Goal: Task Accomplishment & Management: Use online tool/utility

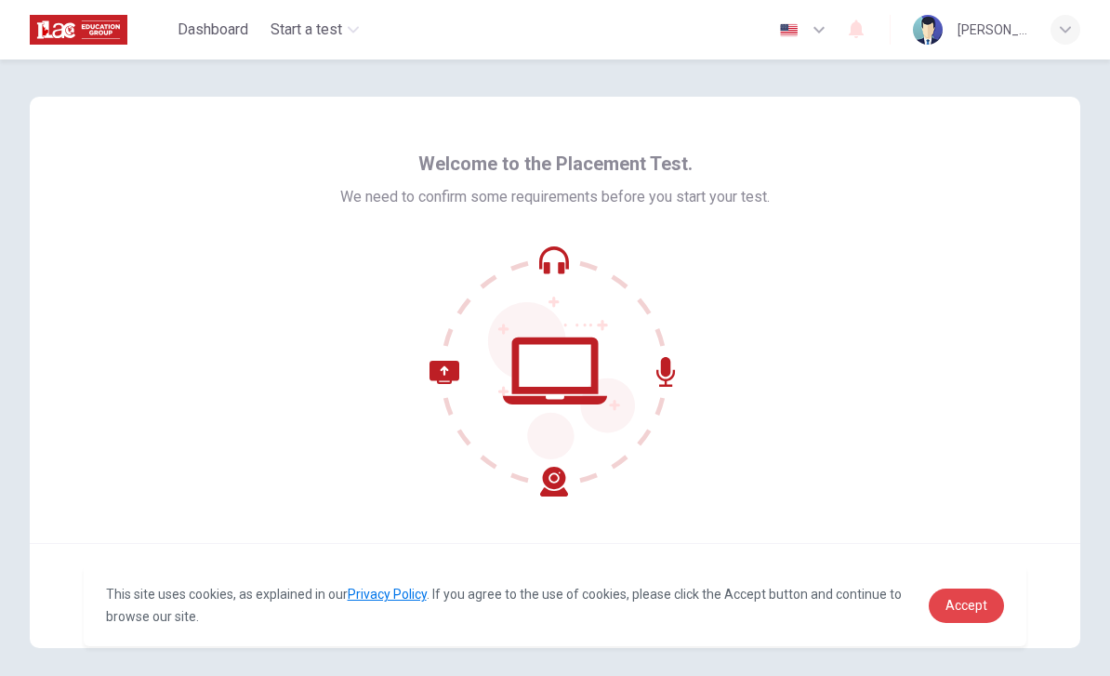
click at [961, 605] on span "Accept" at bounding box center [967, 605] width 42 height 15
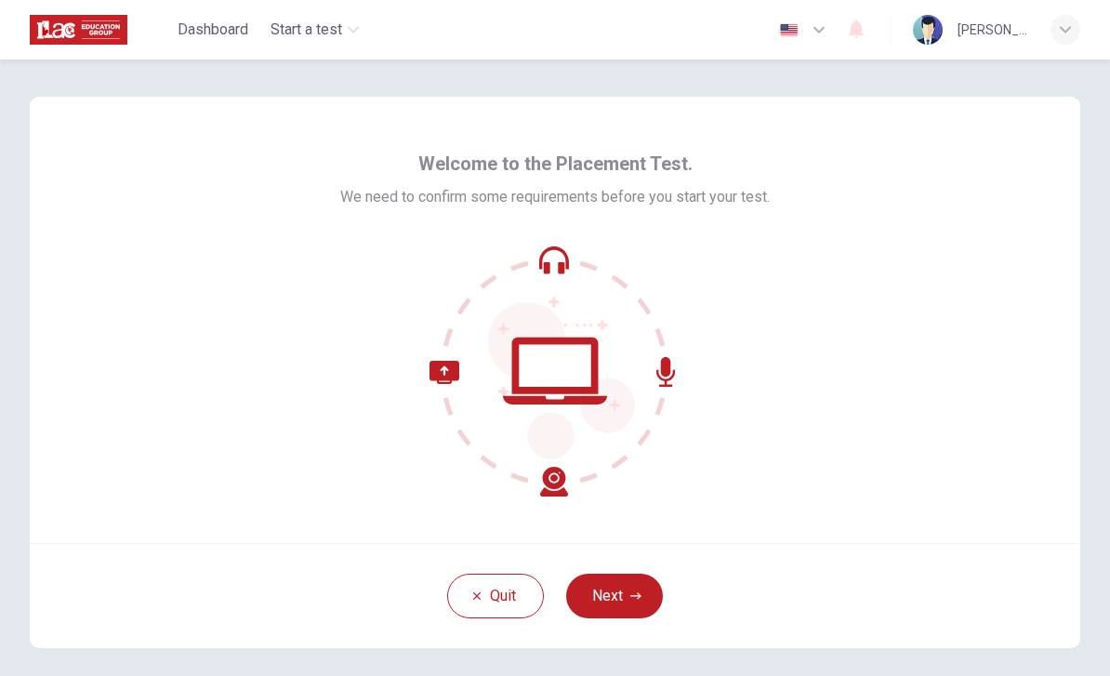
click at [615, 610] on button "Next" at bounding box center [614, 596] width 97 height 45
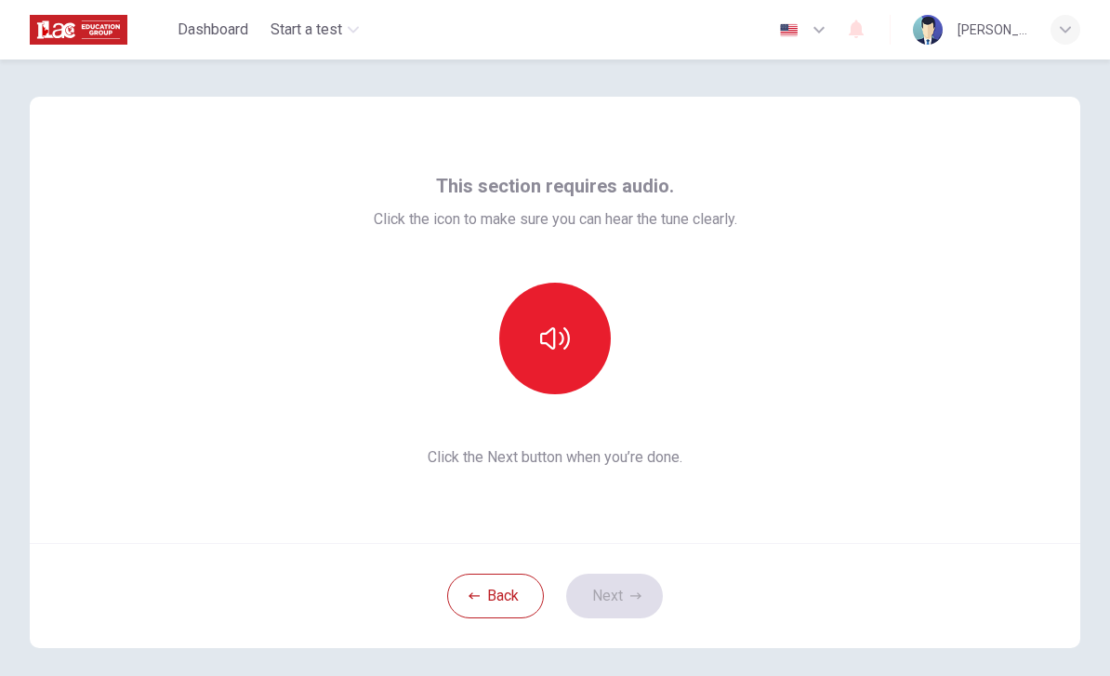
click at [556, 343] on icon "button" at bounding box center [555, 339] width 30 height 30
click at [628, 597] on button "Next" at bounding box center [614, 596] width 97 height 45
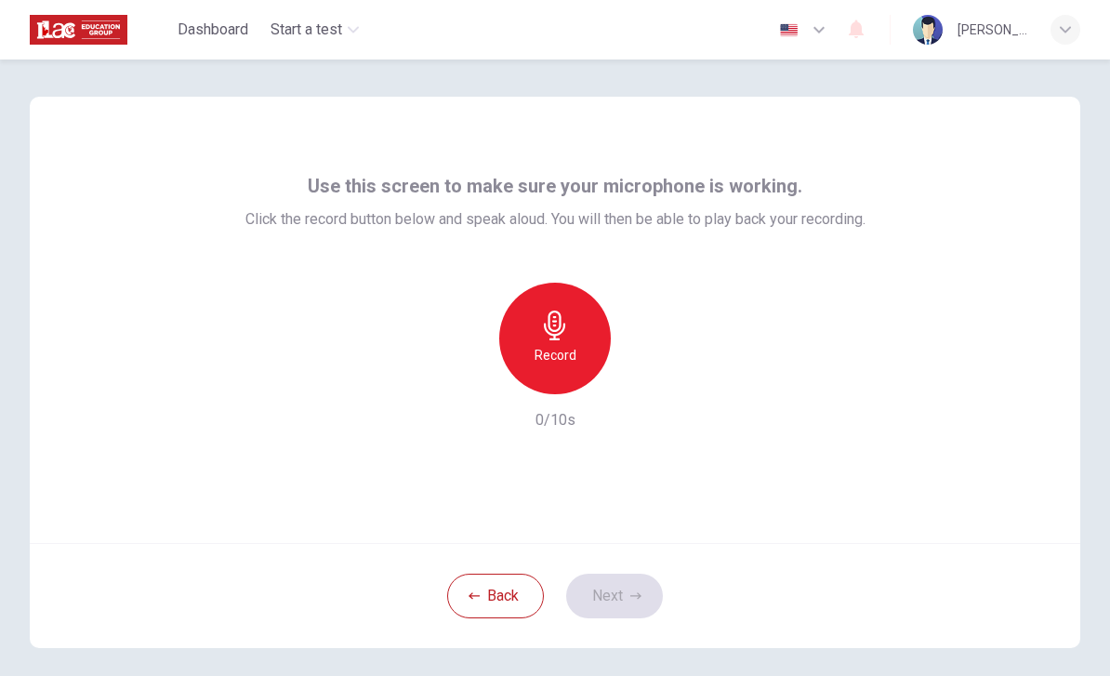
click at [570, 342] on div "Record" at bounding box center [555, 339] width 112 height 112
click at [545, 319] on icon "button" at bounding box center [555, 326] width 30 height 30
click at [550, 324] on icon "button" at bounding box center [555, 326] width 30 height 30
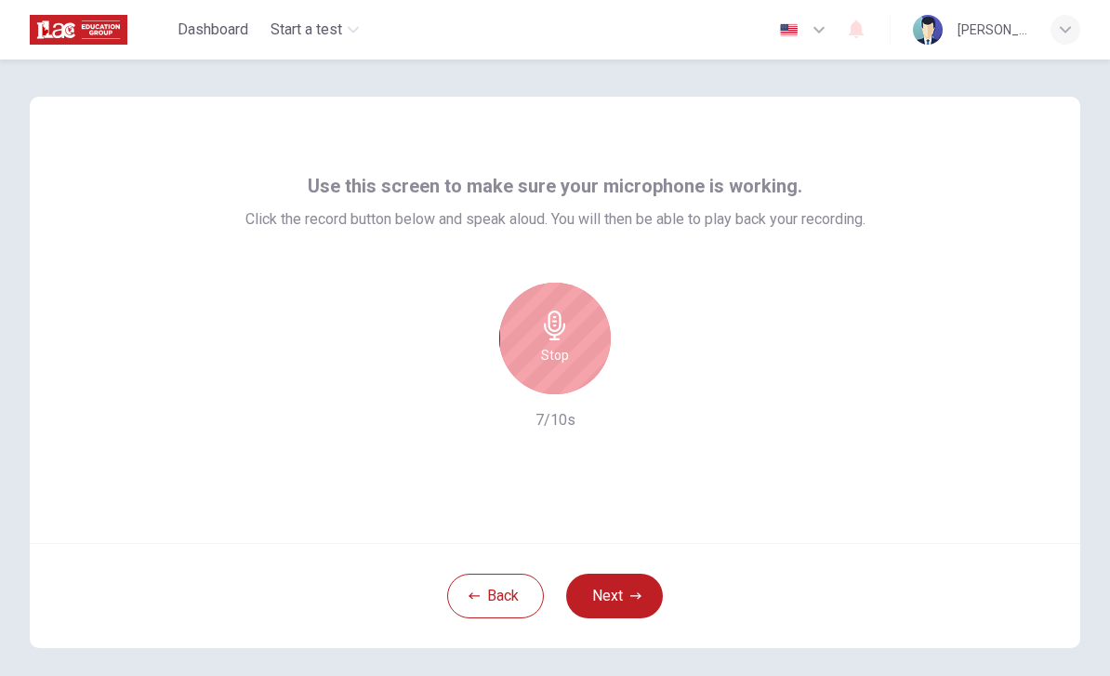
click at [557, 346] on h6 "Stop" at bounding box center [555, 355] width 28 height 22
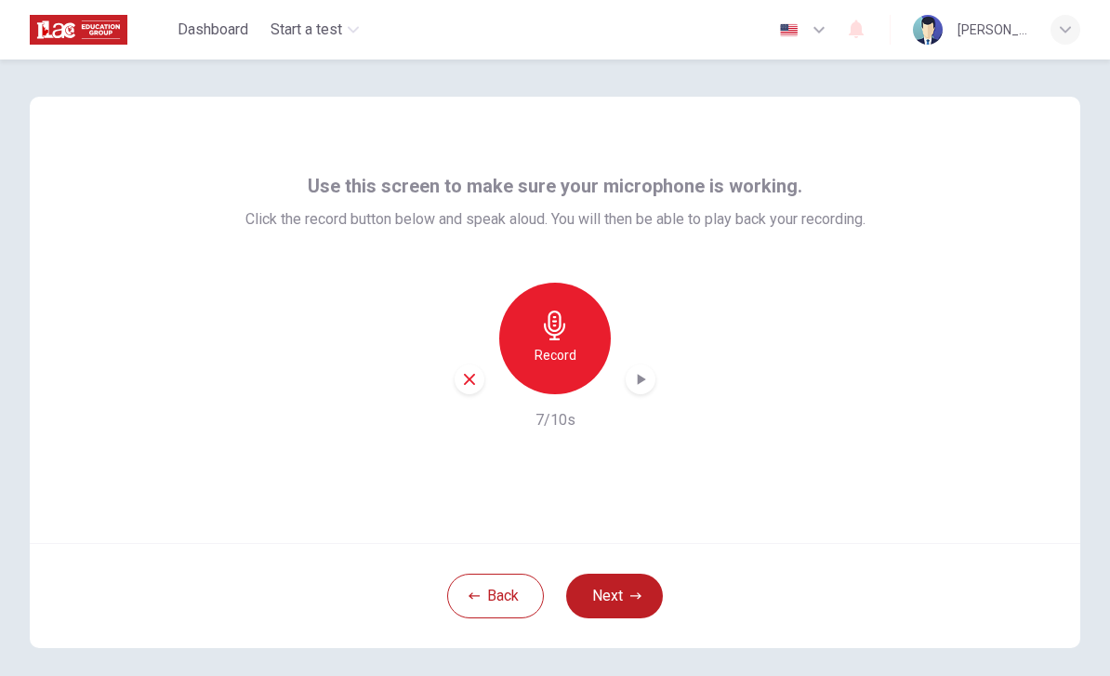
click at [563, 312] on icon "button" at bounding box center [555, 326] width 30 height 30
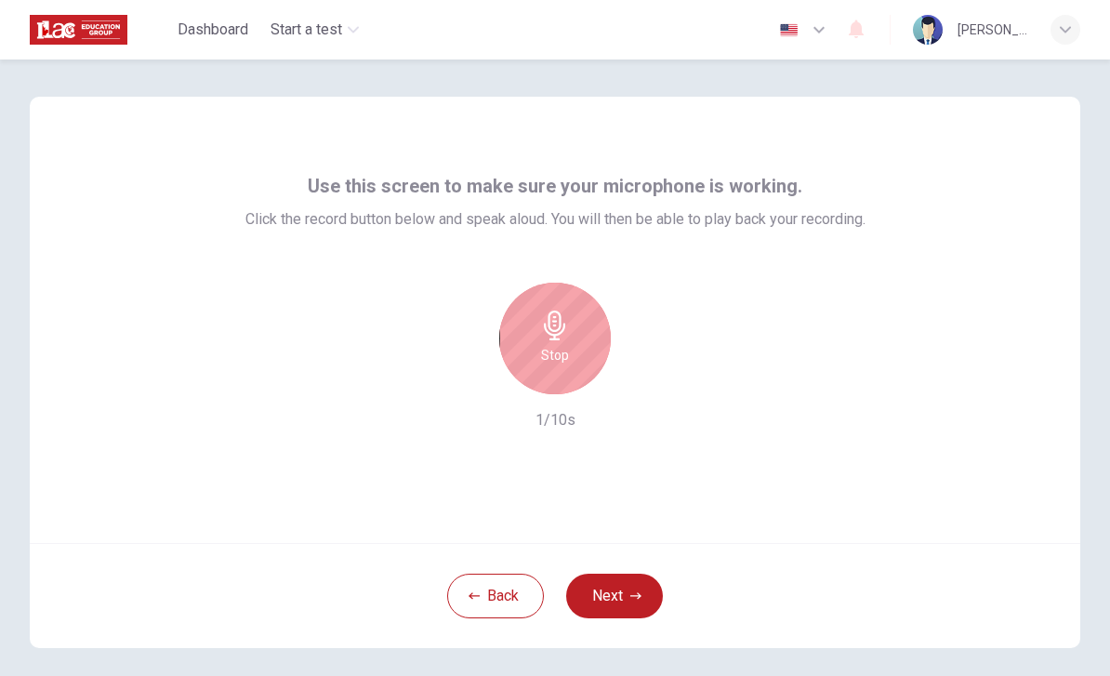
click at [557, 335] on icon "button" at bounding box center [554, 326] width 21 height 30
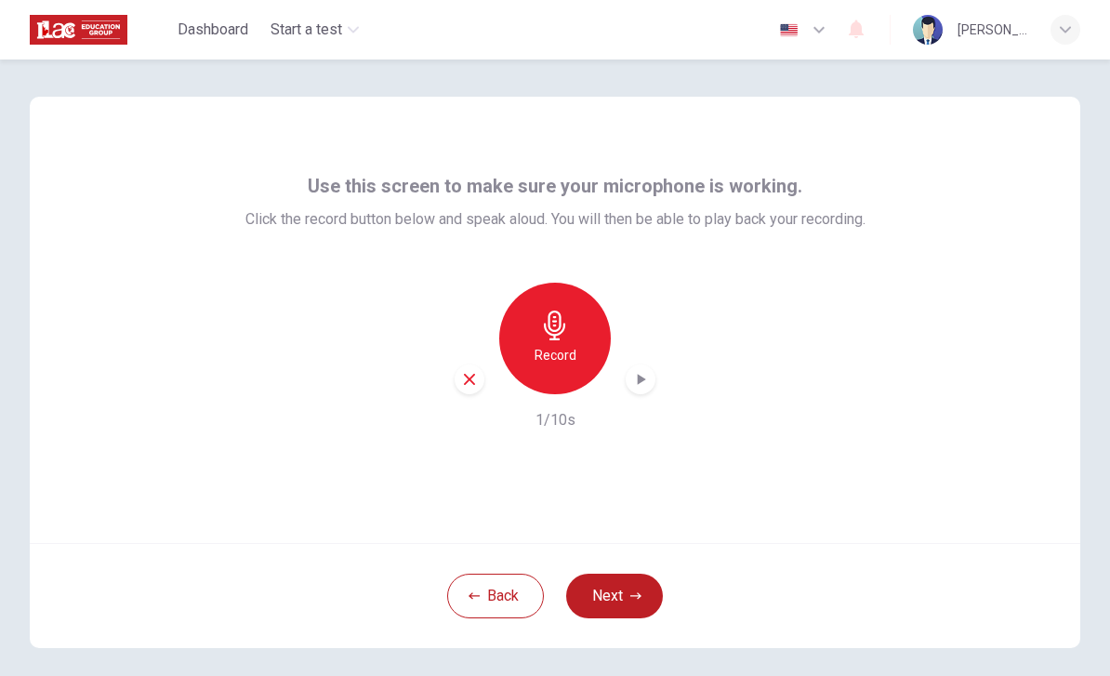
click at [648, 375] on icon "button" at bounding box center [640, 379] width 19 height 19
click at [612, 604] on button "Next" at bounding box center [614, 596] width 97 height 45
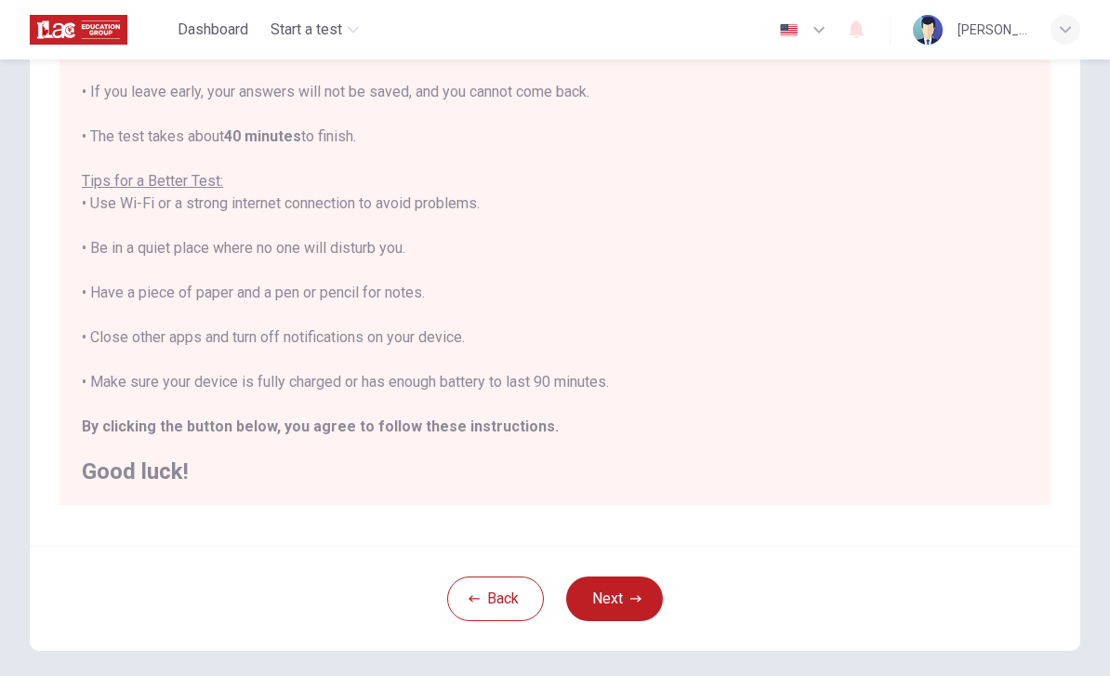
scroll to position [245, 0]
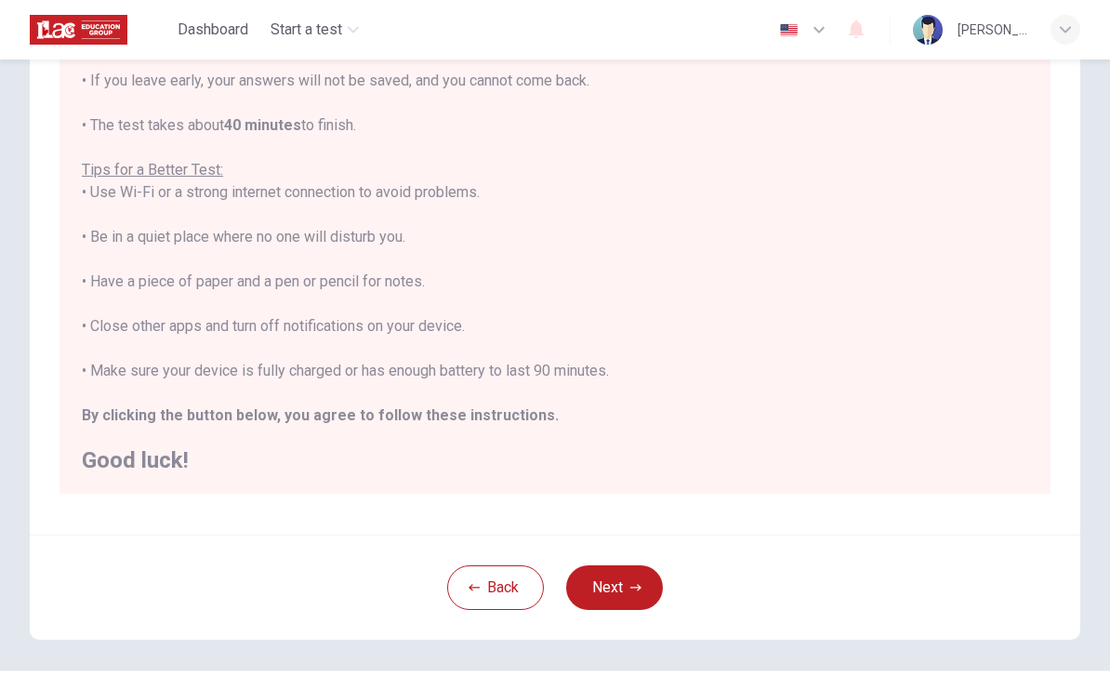
click at [618, 587] on button "Next" at bounding box center [614, 587] width 97 height 45
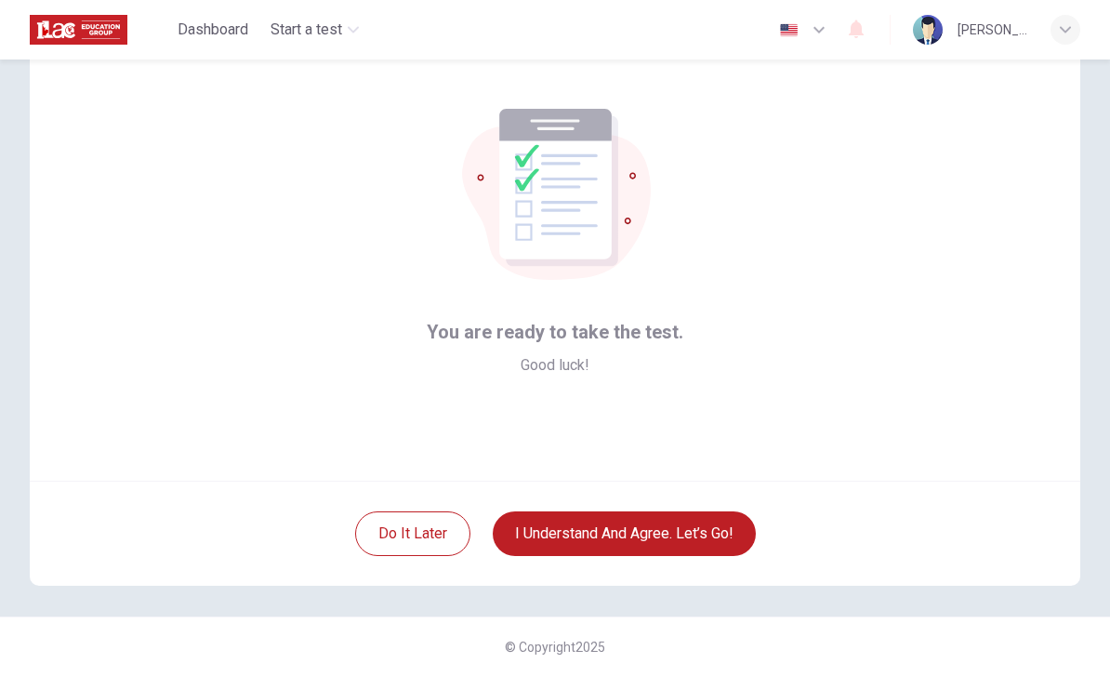
scroll to position [62, 0]
click at [704, 537] on button "I understand and agree. Let’s go!" at bounding box center [624, 533] width 263 height 45
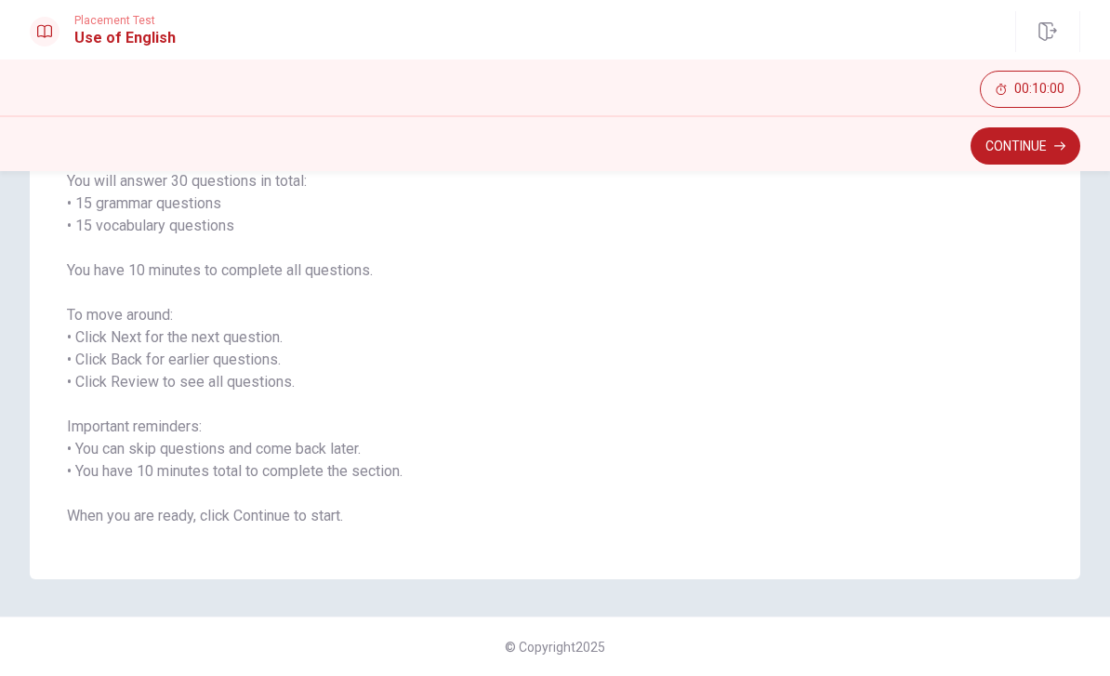
scroll to position [157, 0]
click at [1038, 152] on button "Continue" at bounding box center [1026, 145] width 110 height 37
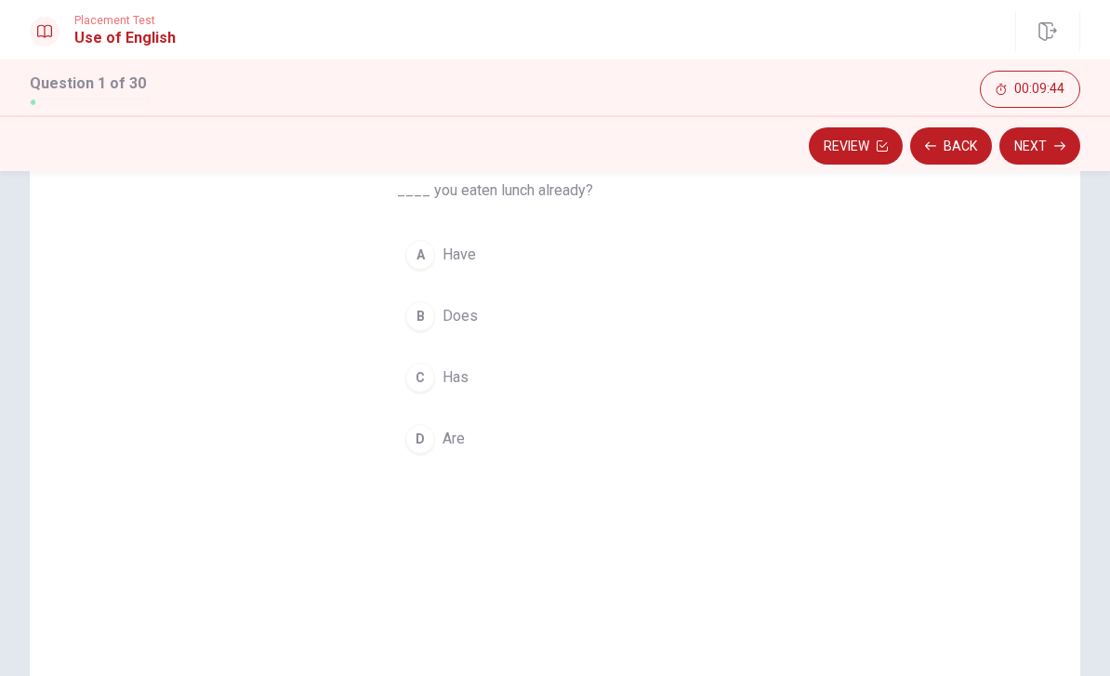
click at [428, 257] on div "A" at bounding box center [420, 255] width 30 height 30
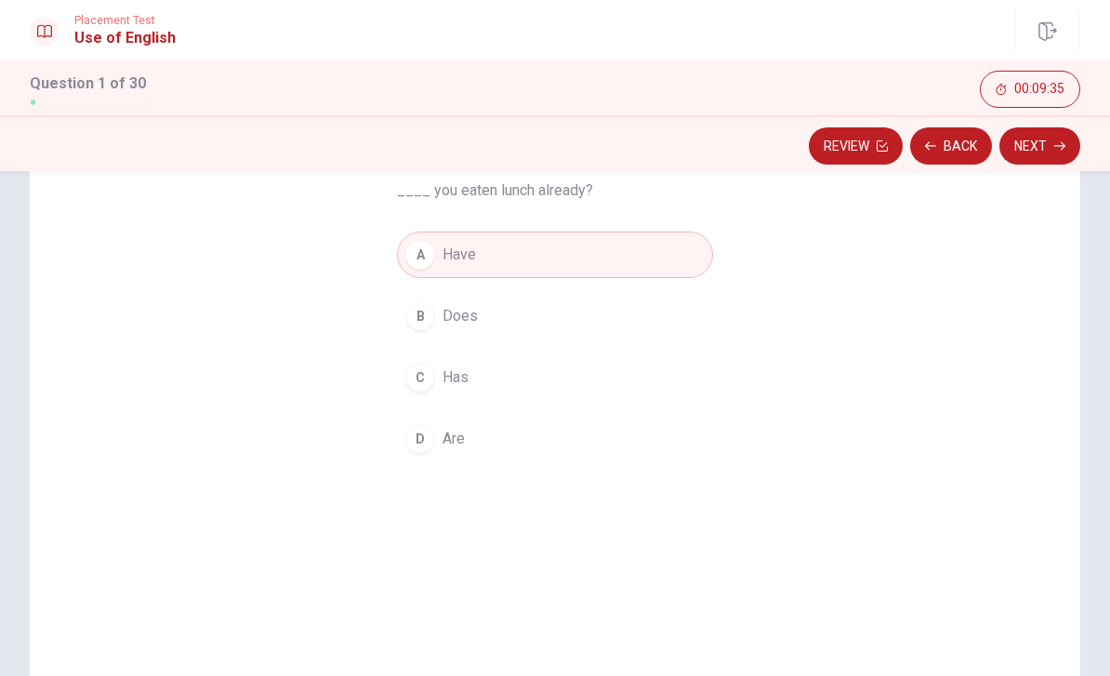
click at [1012, 232] on div "Question 1 ____ you eaten lunch already? A Have B Does C Has D Are" at bounding box center [555, 374] width 1051 height 646
click at [1047, 148] on button "Next" at bounding box center [1040, 145] width 81 height 37
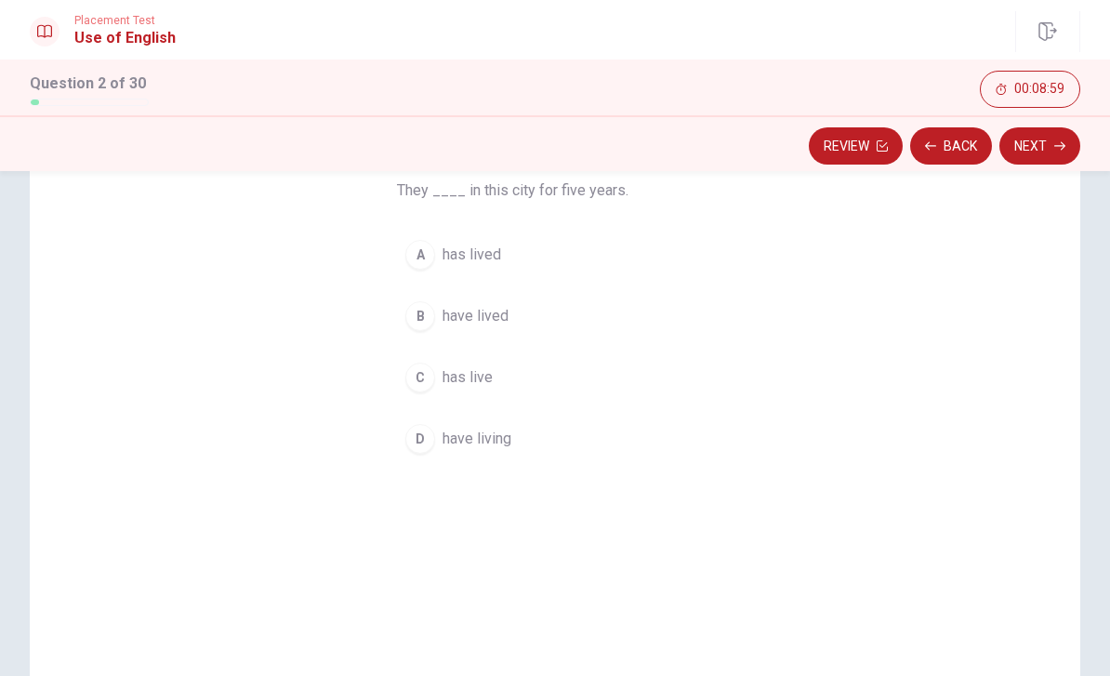
click at [423, 311] on div "B" at bounding box center [420, 316] width 30 height 30
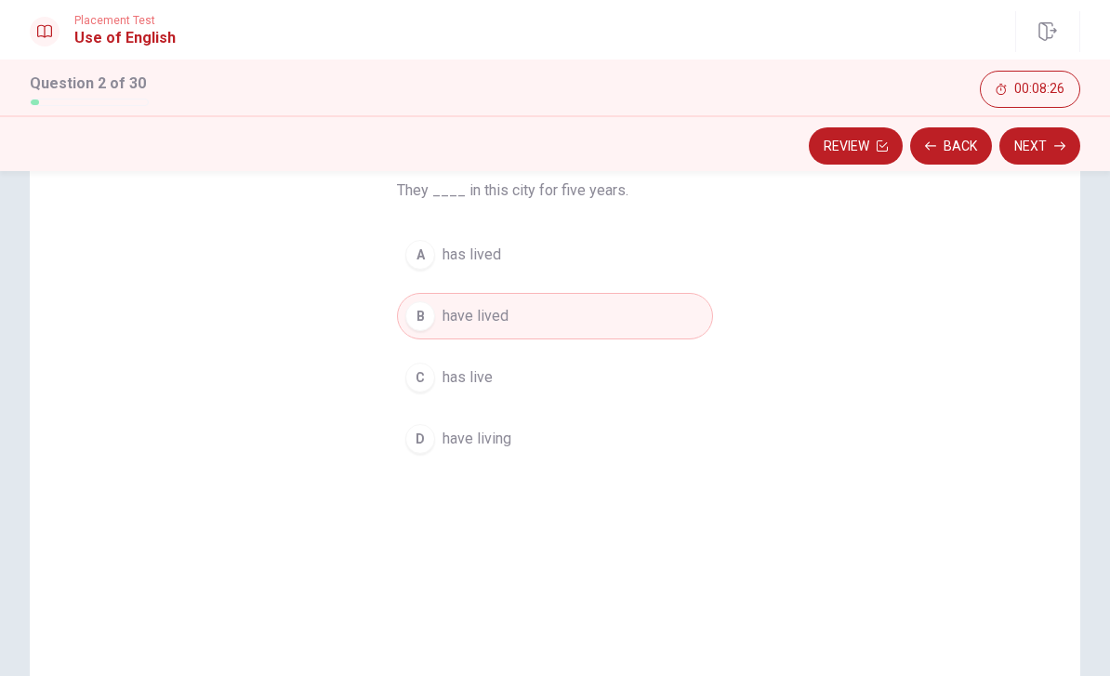
click at [1051, 145] on button "Next" at bounding box center [1040, 145] width 81 height 37
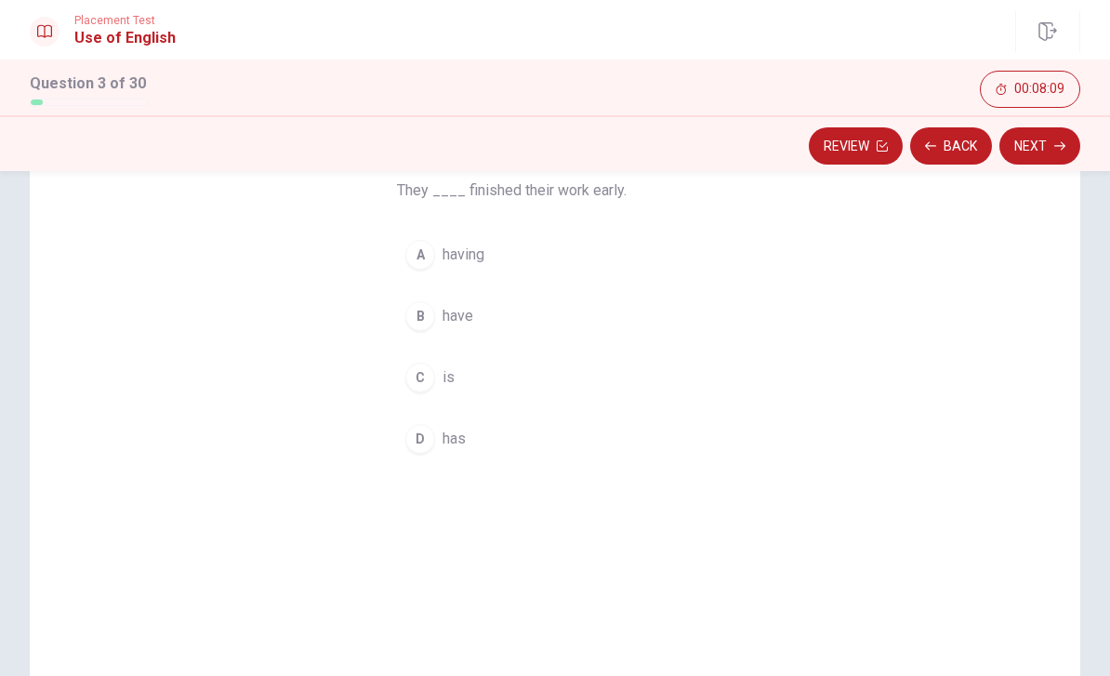
click at [418, 319] on div "B" at bounding box center [420, 316] width 30 height 30
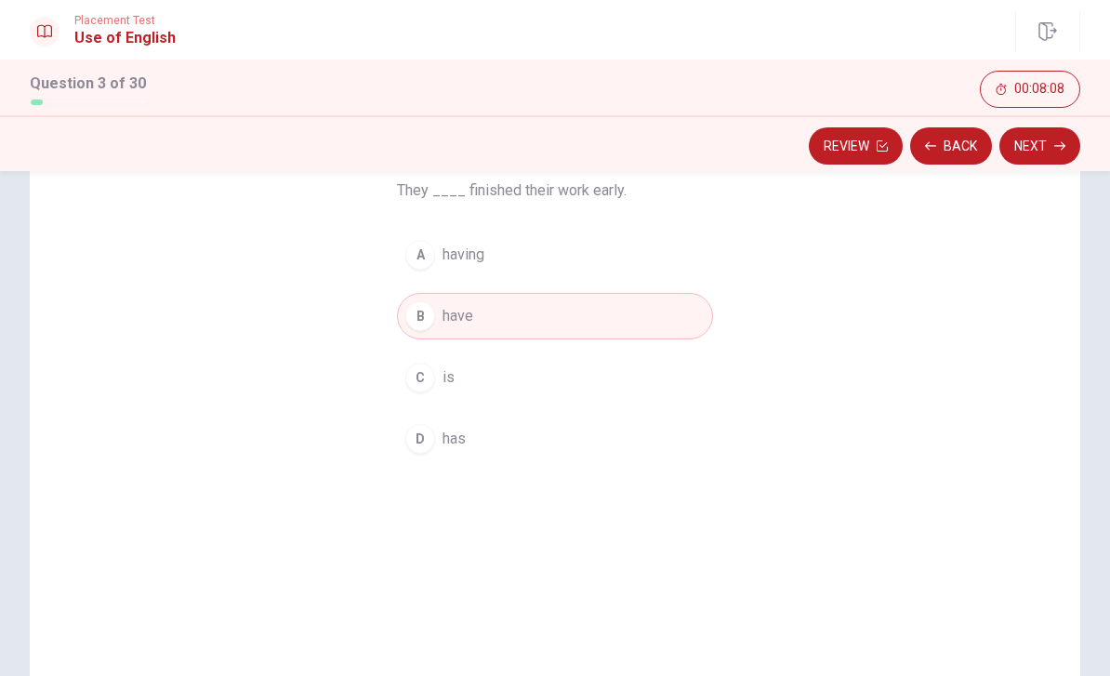
click at [1040, 145] on button "Next" at bounding box center [1040, 145] width 81 height 37
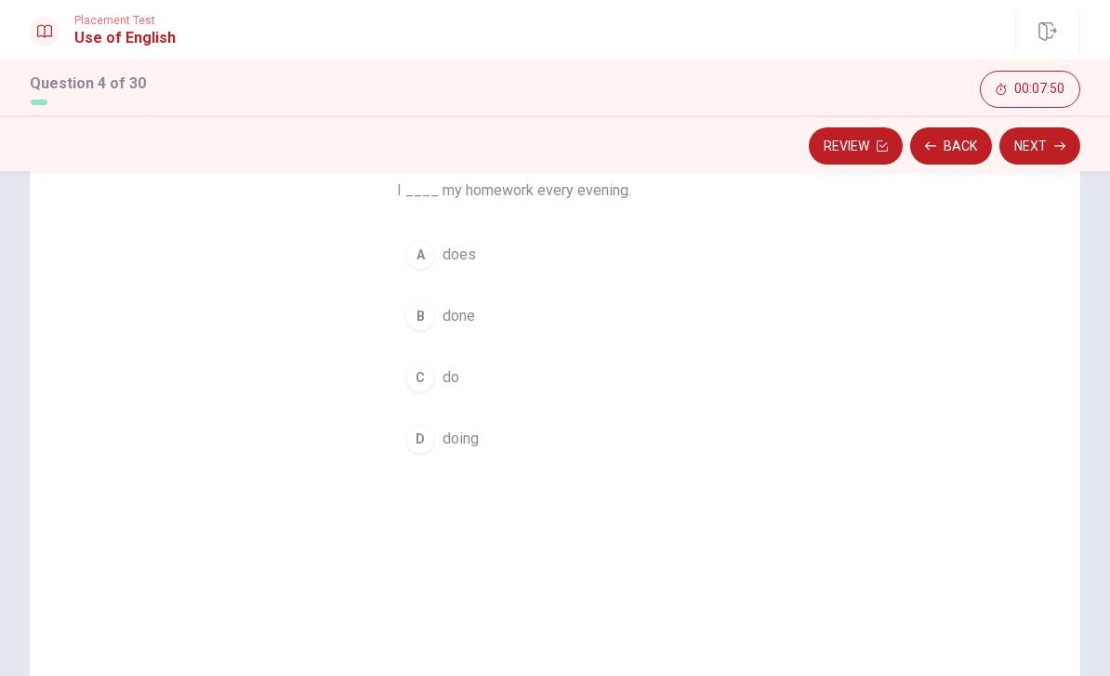
click at [426, 444] on div "D" at bounding box center [420, 439] width 30 height 30
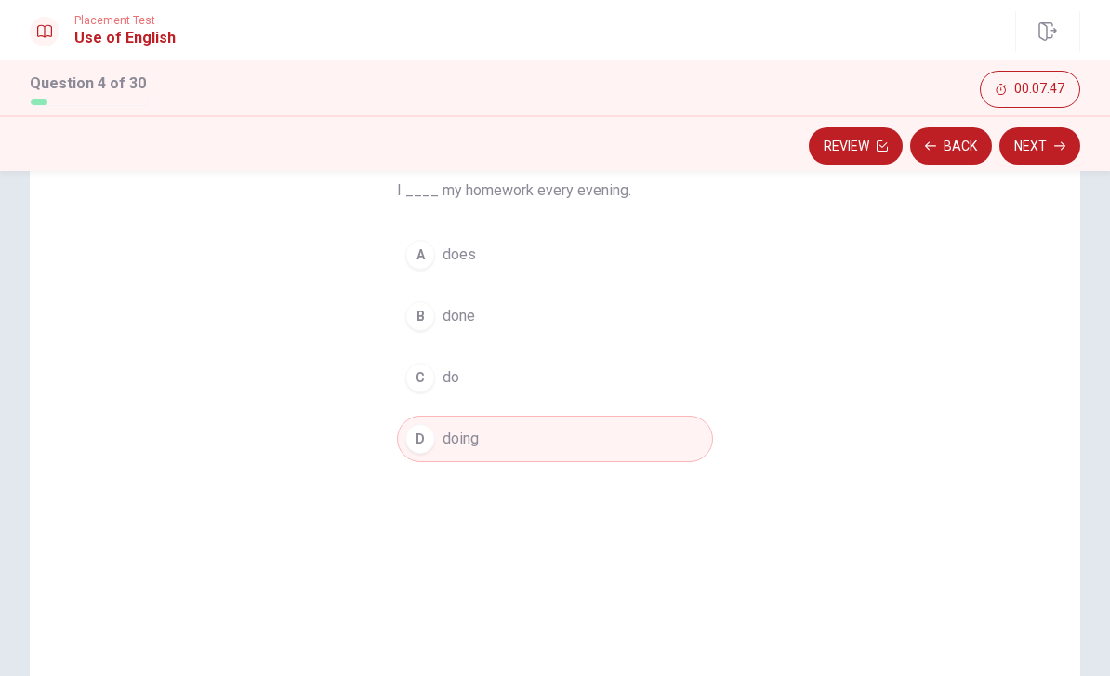
click at [1046, 134] on button "Next" at bounding box center [1040, 145] width 81 height 37
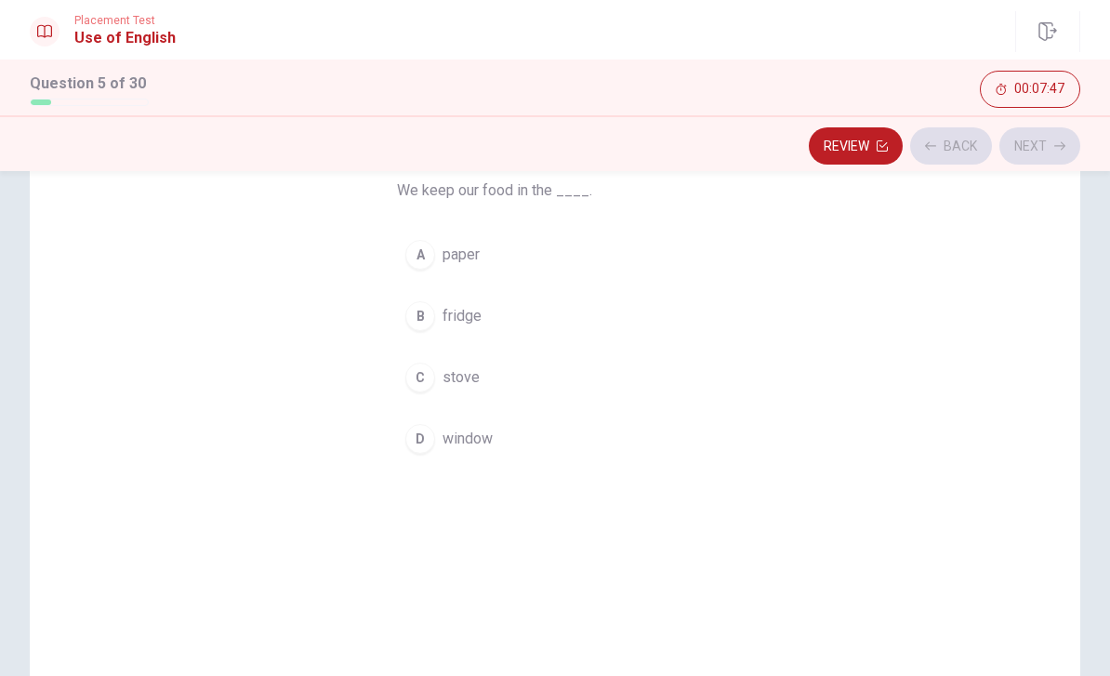
click at [1045, 134] on div "Review Back Next" at bounding box center [555, 145] width 1051 height 35
click at [419, 306] on div "B" at bounding box center [420, 316] width 30 height 30
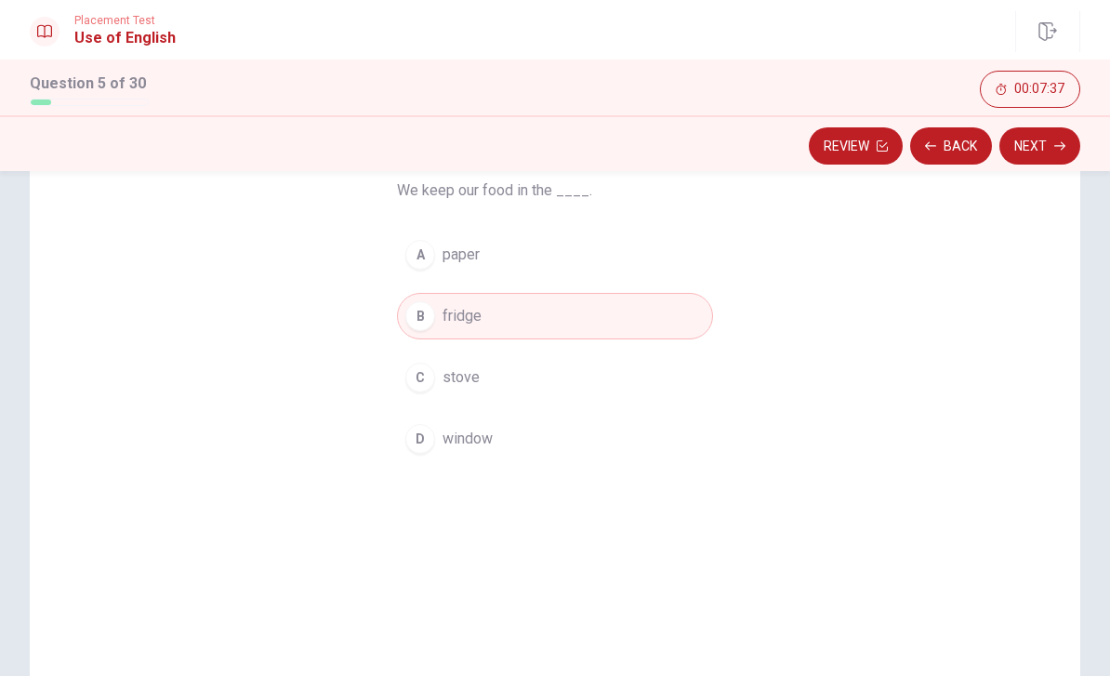
click at [1044, 141] on button "Next" at bounding box center [1040, 145] width 81 height 37
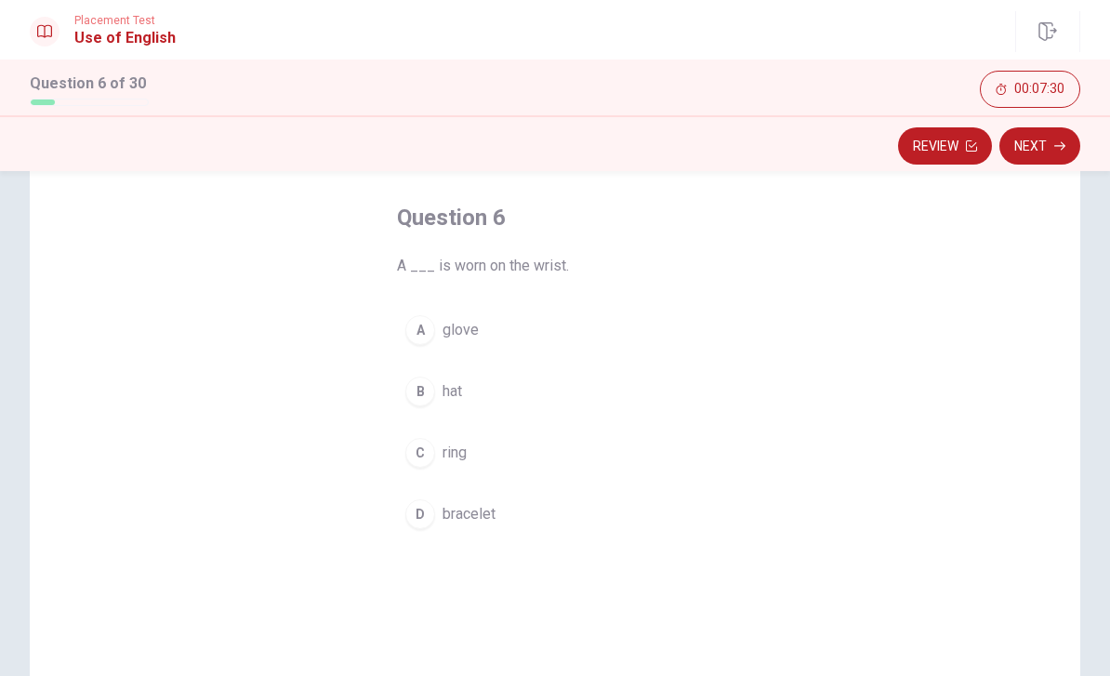
scroll to position [84, 0]
click at [448, 336] on span "glove" at bounding box center [461, 328] width 36 height 22
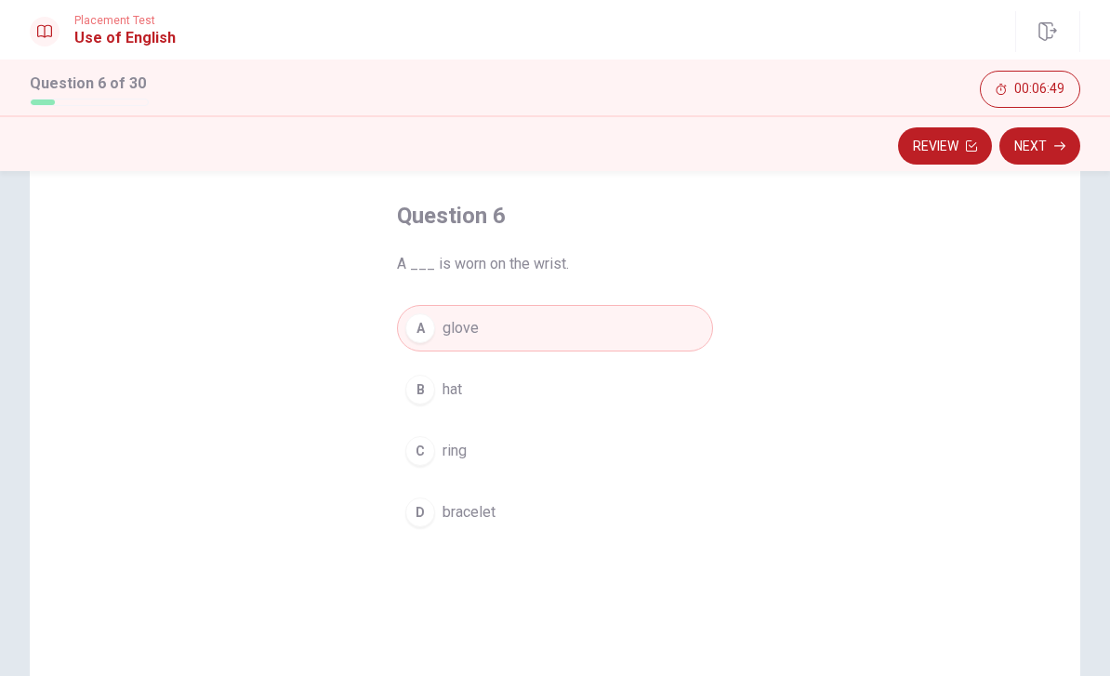
click at [1048, 151] on button "Next" at bounding box center [1040, 145] width 81 height 37
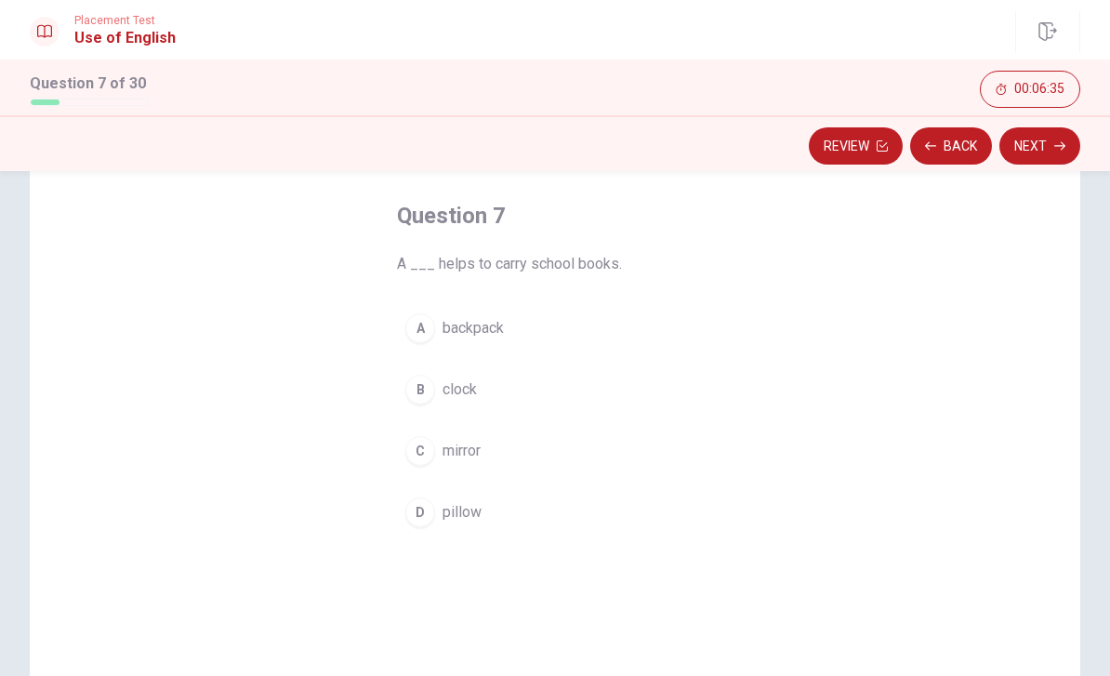
click at [464, 327] on span "backpack" at bounding box center [473, 328] width 61 height 22
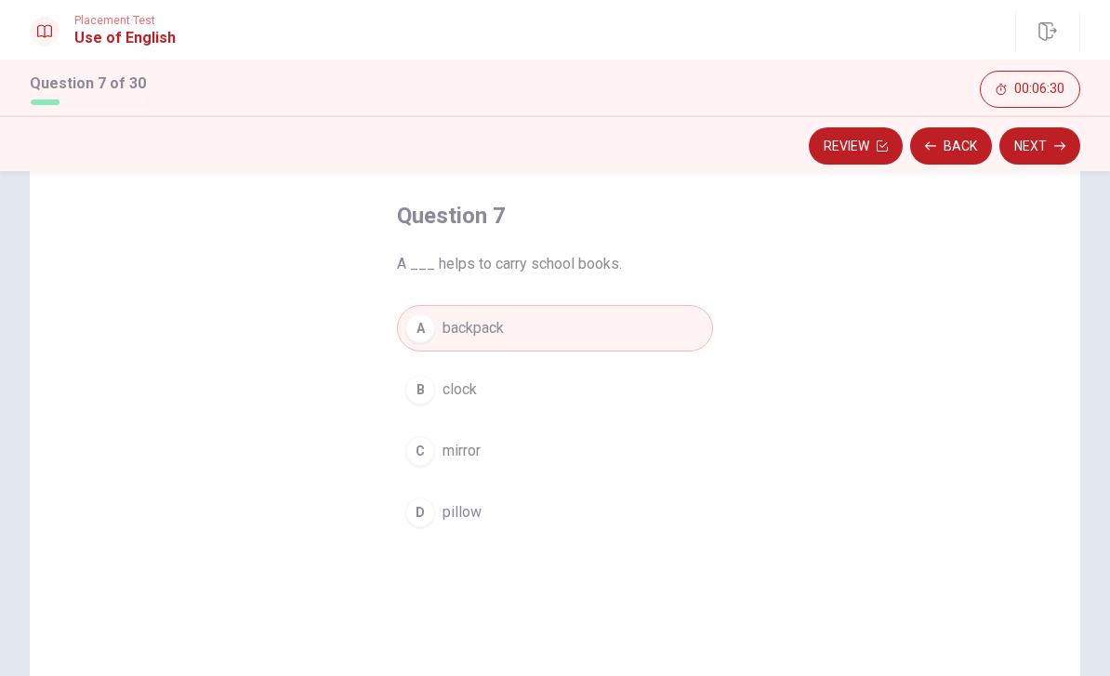
click at [1046, 149] on button "Next" at bounding box center [1040, 145] width 81 height 37
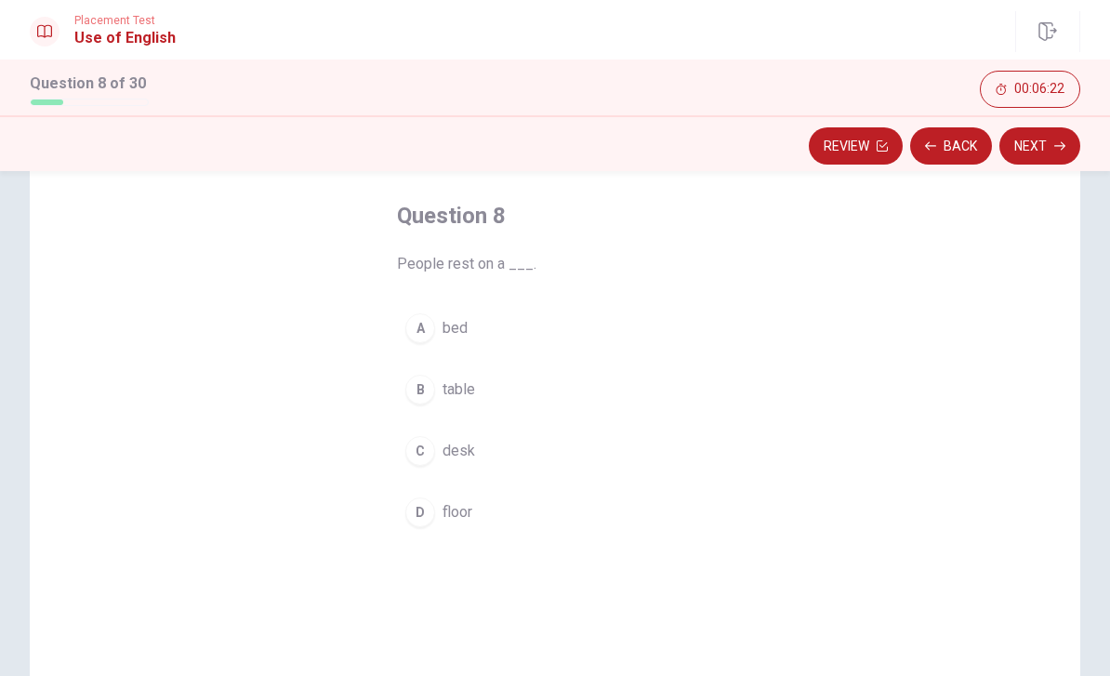
click at [427, 513] on div "D" at bounding box center [420, 512] width 30 height 30
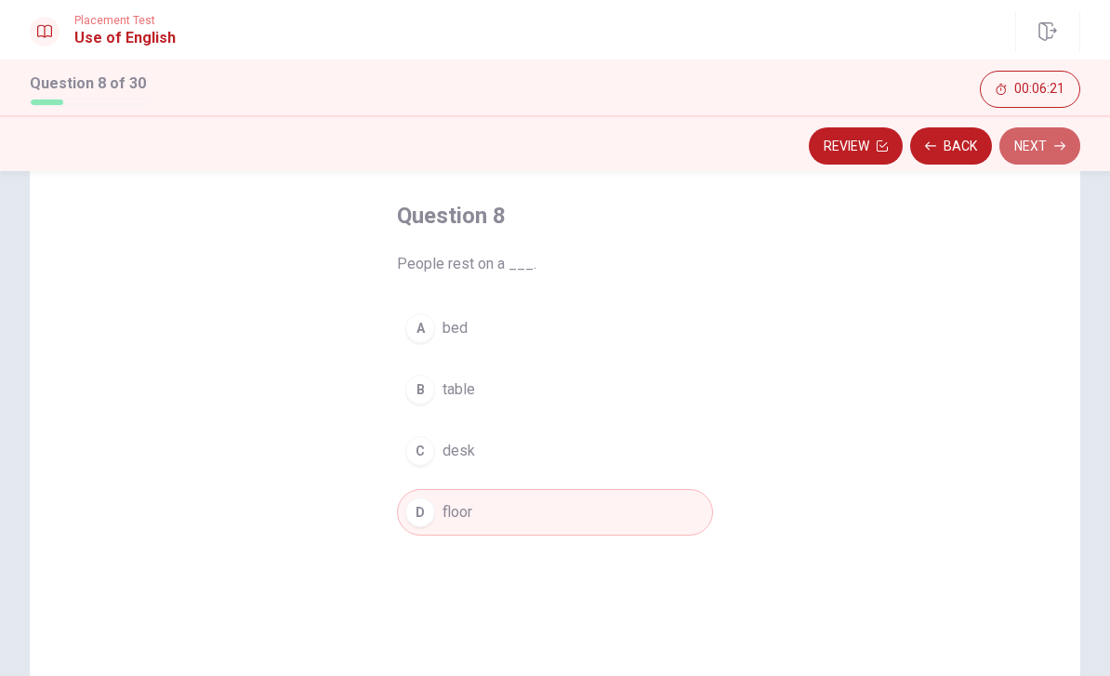
click at [1035, 142] on button "Next" at bounding box center [1040, 145] width 81 height 37
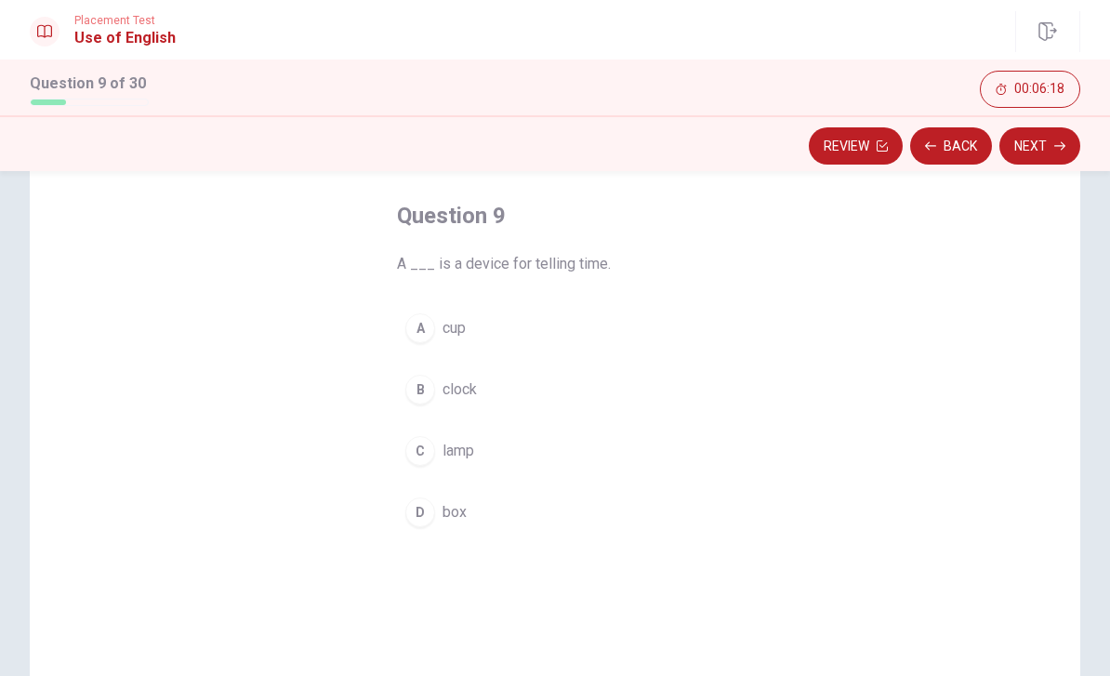
click at [935, 149] on icon "button" at bounding box center [930, 145] width 11 height 11
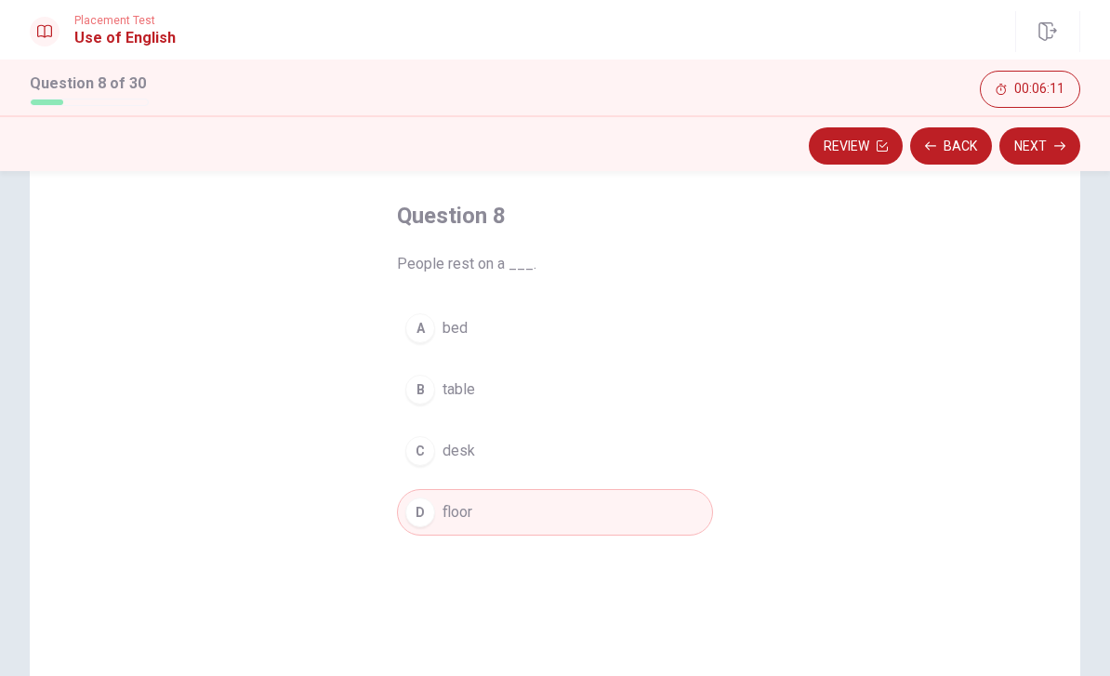
click at [428, 391] on div "B" at bounding box center [420, 390] width 30 height 30
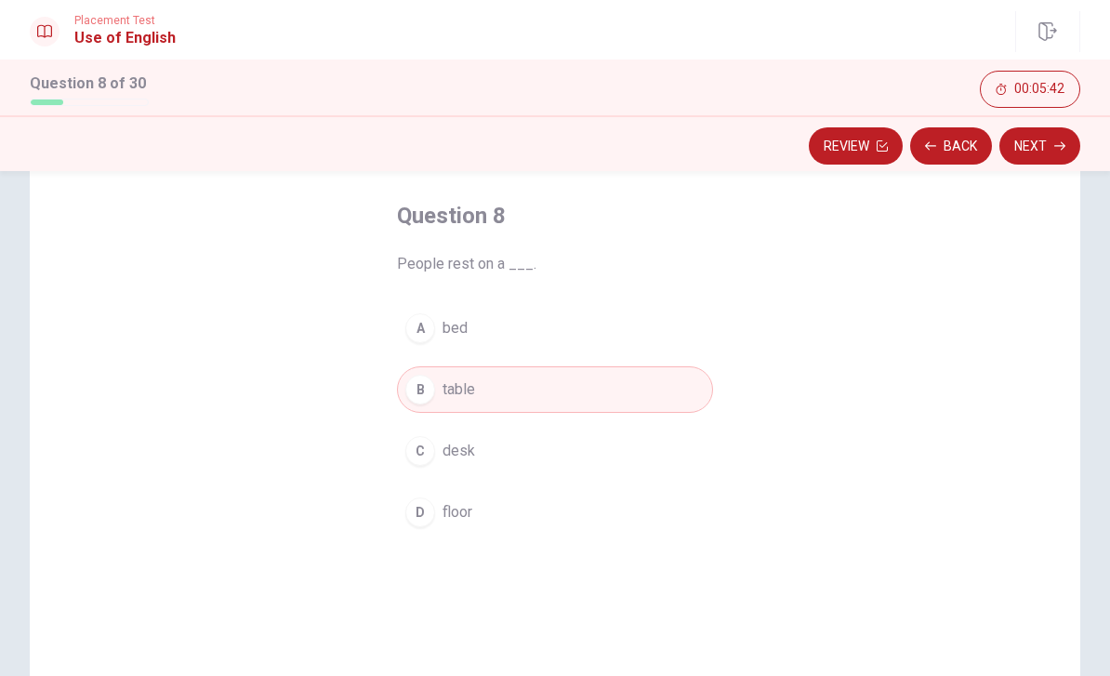
click at [530, 525] on button "D floor" at bounding box center [555, 512] width 316 height 46
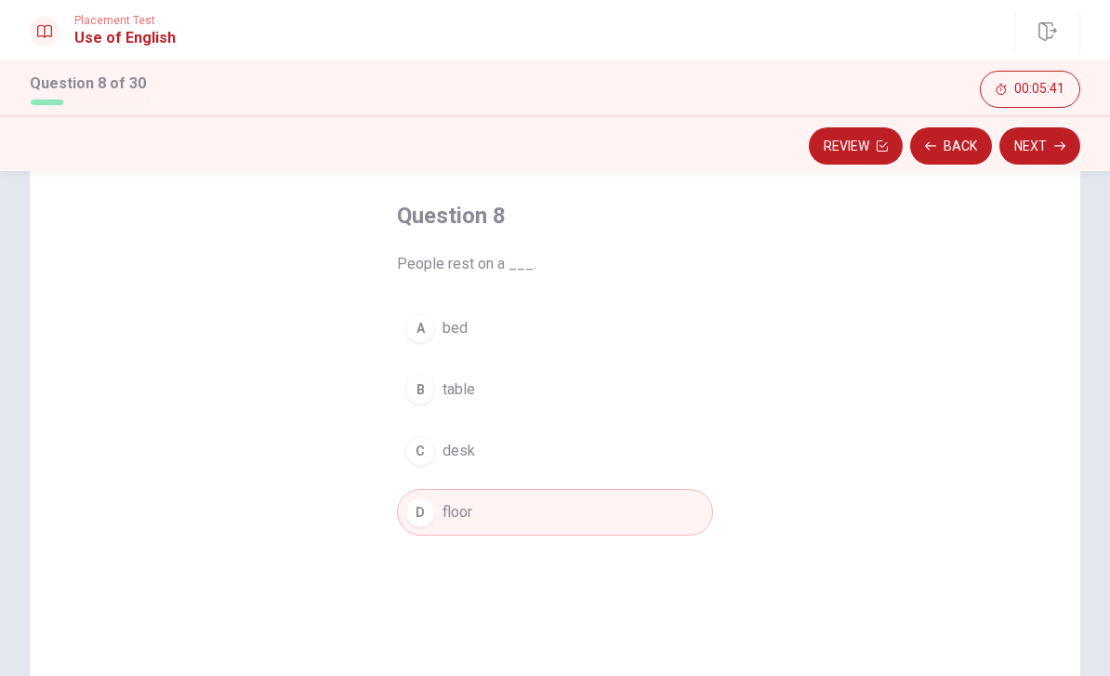
click at [1037, 151] on button "Next" at bounding box center [1040, 145] width 81 height 37
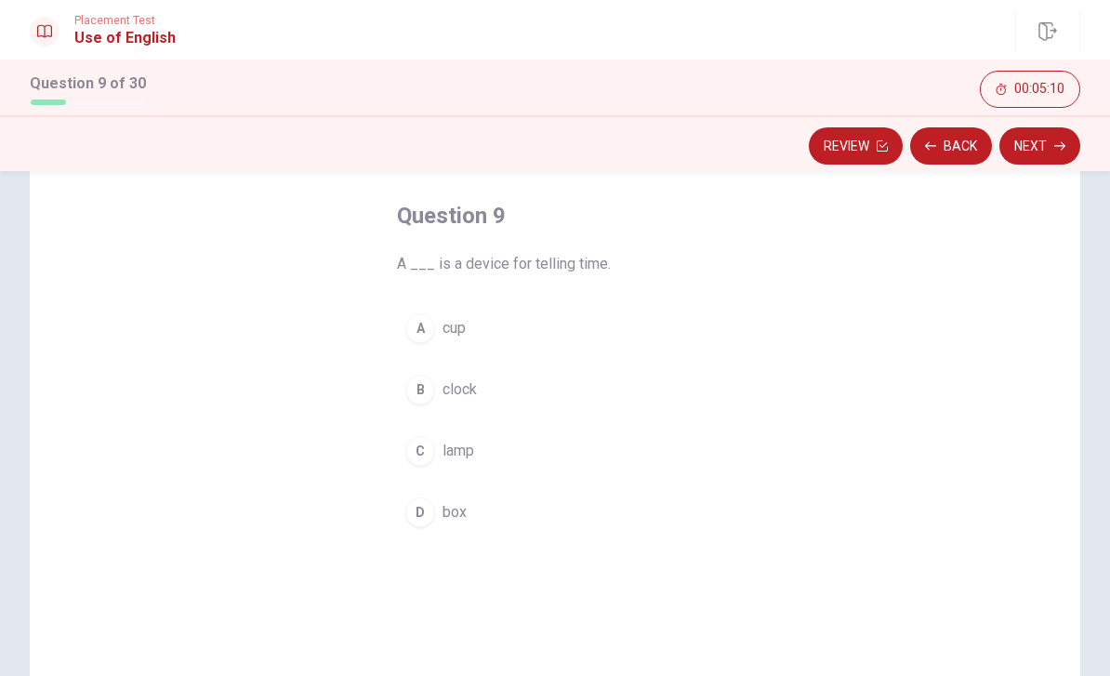
click at [434, 387] on div "B" at bounding box center [420, 390] width 30 height 30
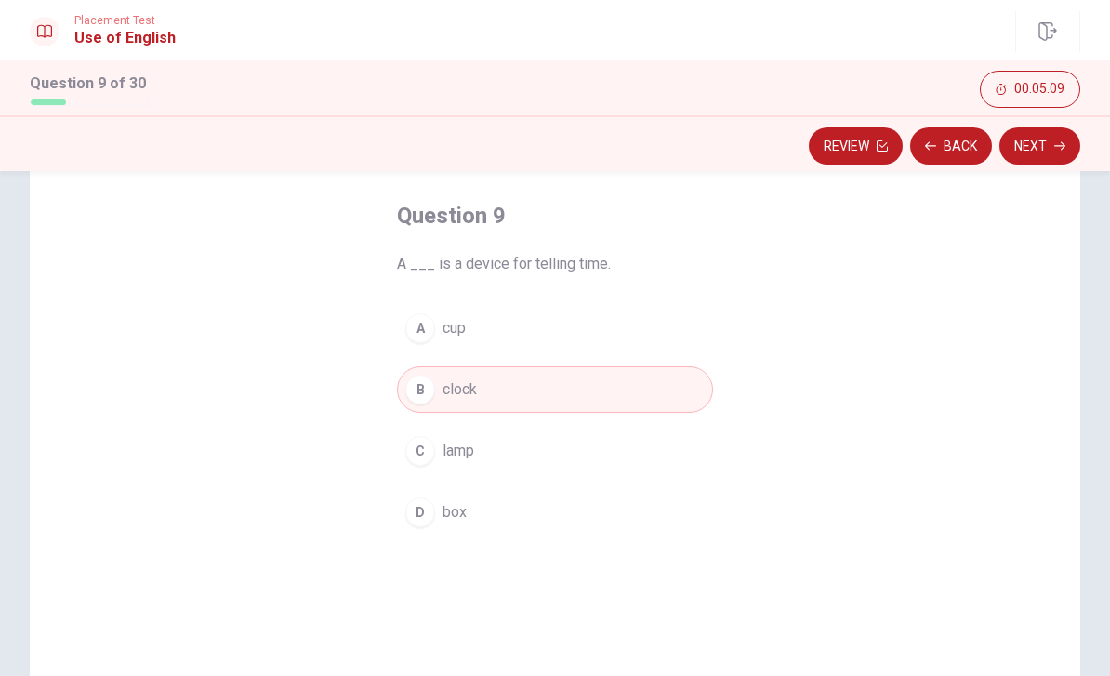
click at [1041, 151] on button "Next" at bounding box center [1040, 145] width 81 height 37
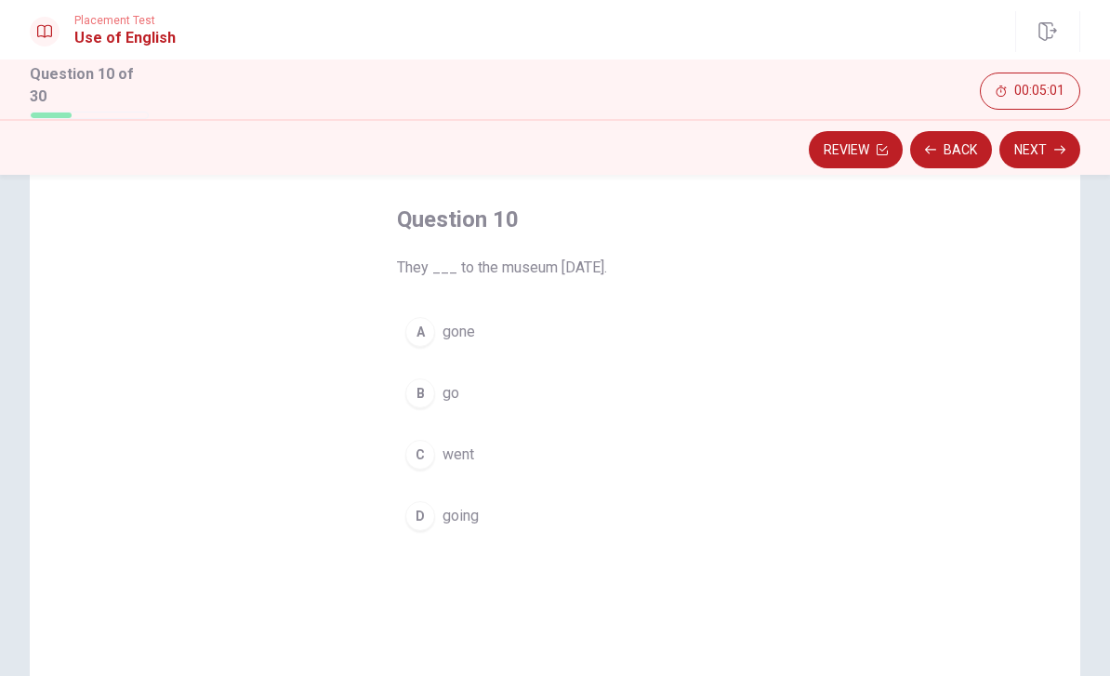
click at [453, 459] on span "went" at bounding box center [459, 455] width 32 height 22
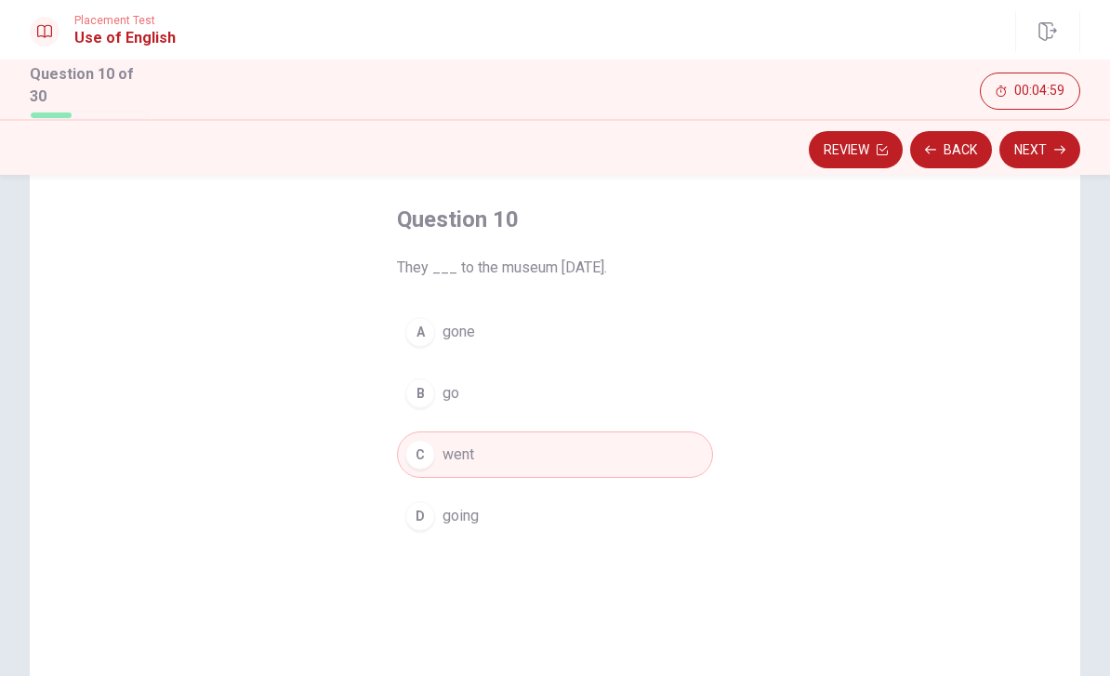
click at [1043, 148] on button "Next" at bounding box center [1040, 149] width 81 height 37
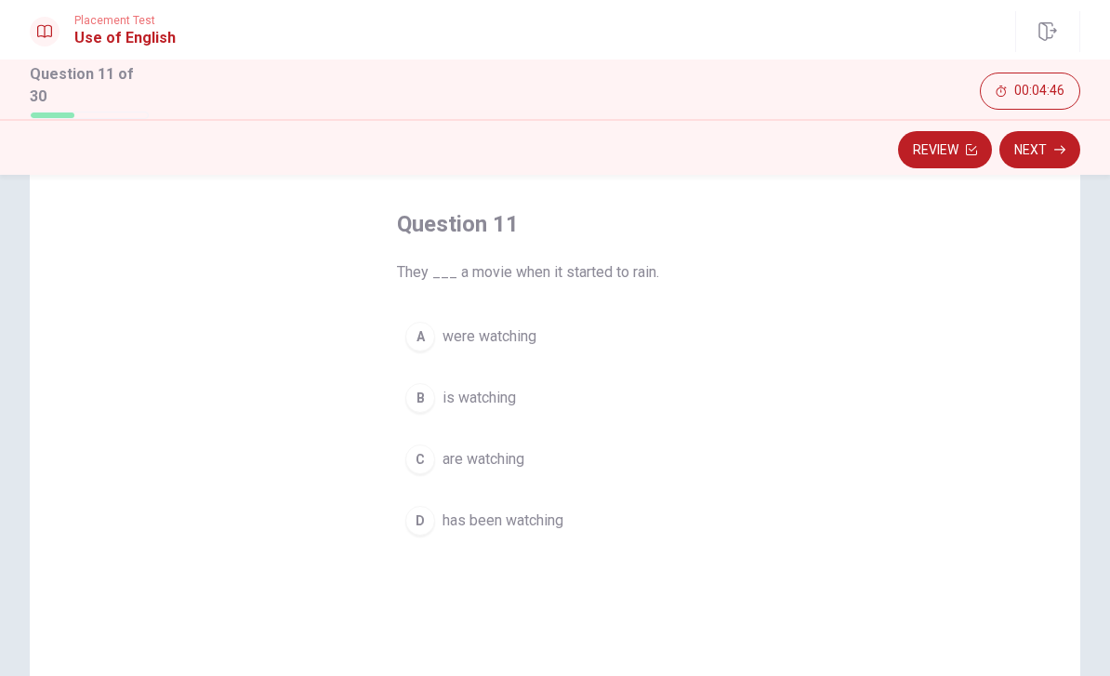
scroll to position [65, 0]
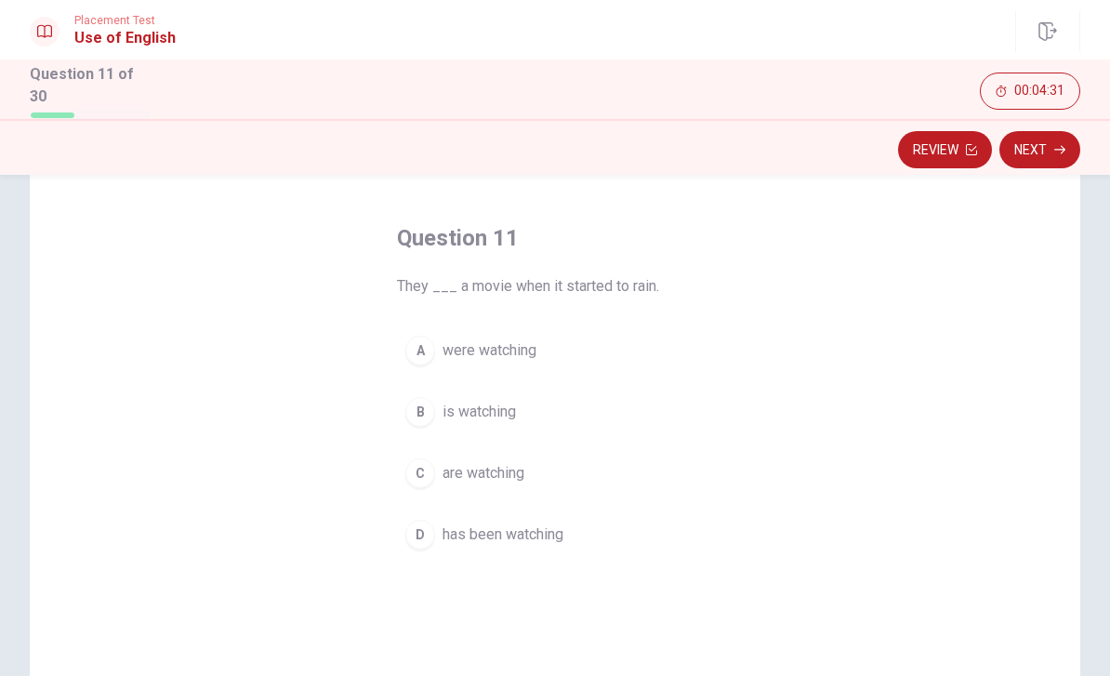
click at [421, 537] on div "D" at bounding box center [420, 535] width 30 height 30
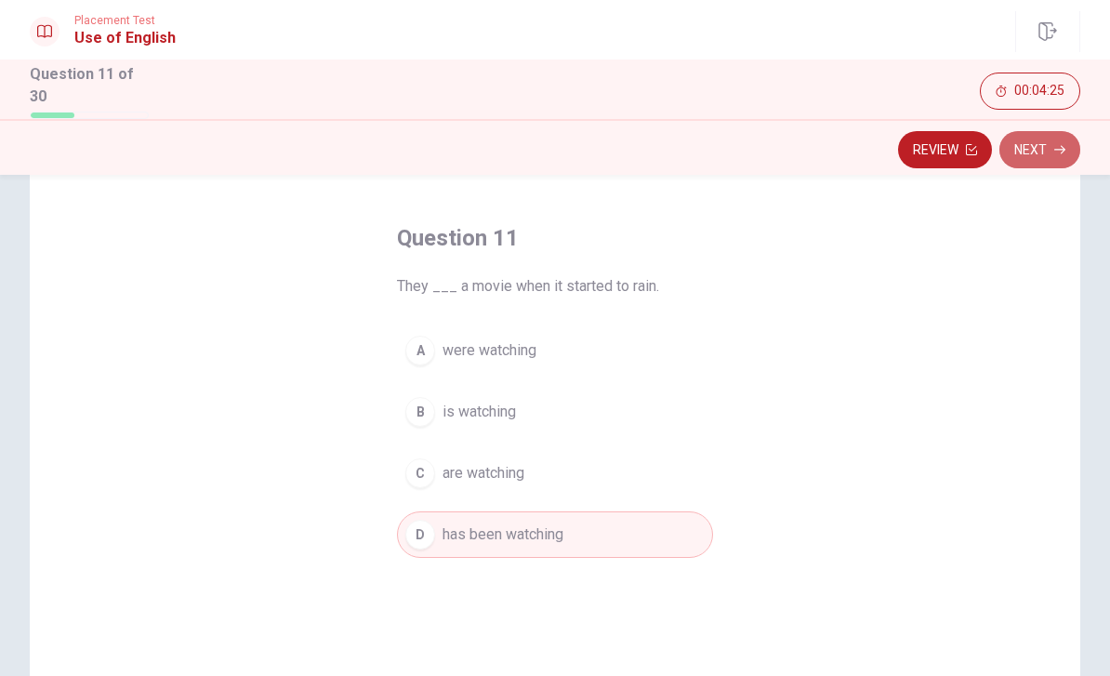
click at [1056, 148] on icon "button" at bounding box center [1059, 149] width 11 height 11
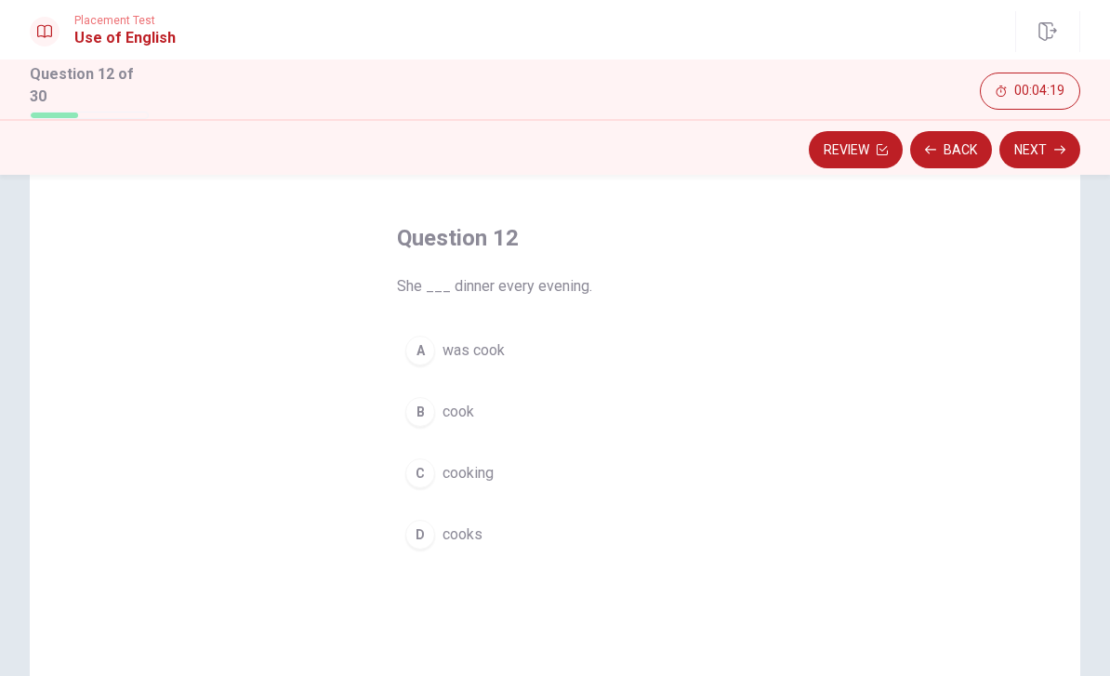
click at [413, 527] on div "D" at bounding box center [420, 535] width 30 height 30
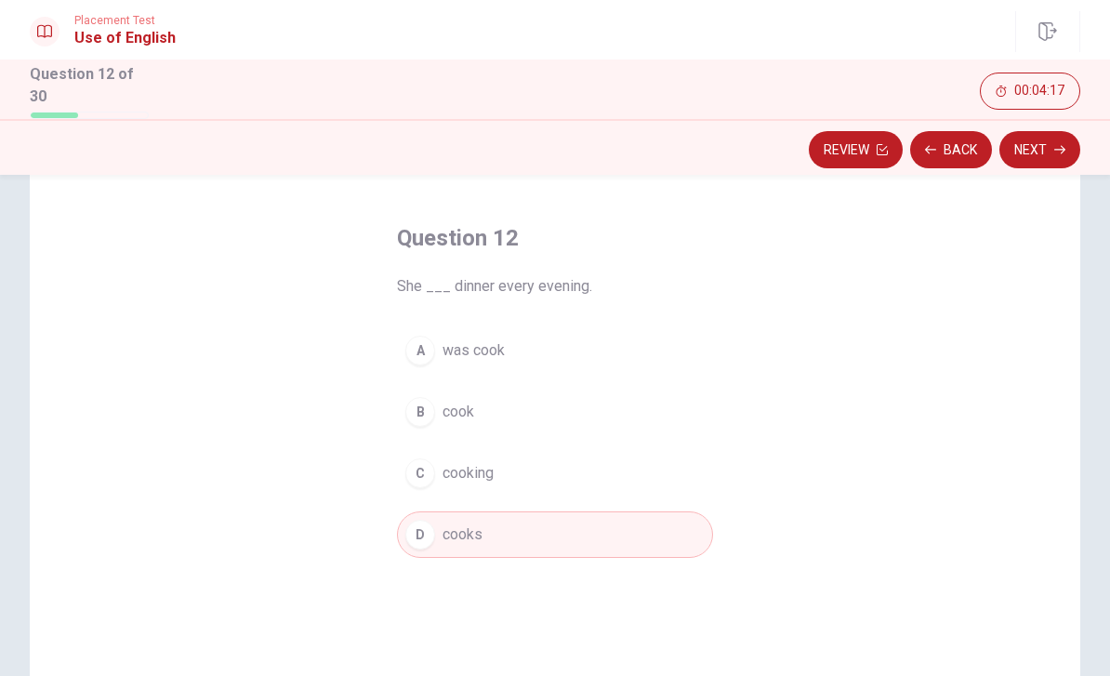
click at [1059, 144] on icon "button" at bounding box center [1059, 149] width 11 height 11
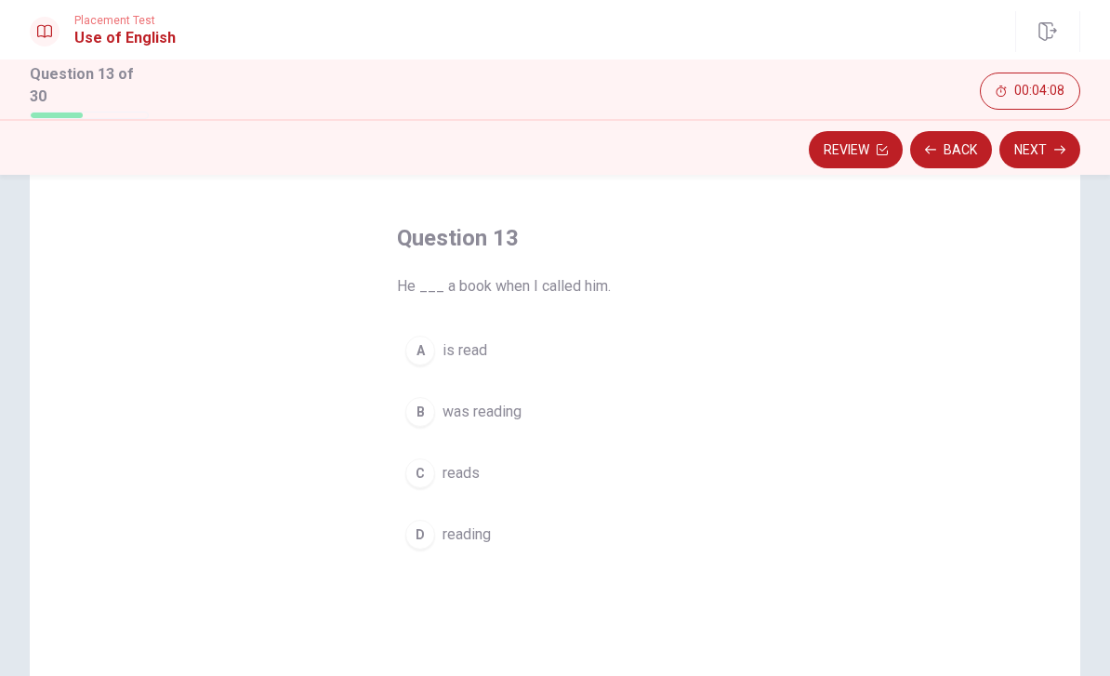
click at [416, 408] on div "B" at bounding box center [420, 412] width 30 height 30
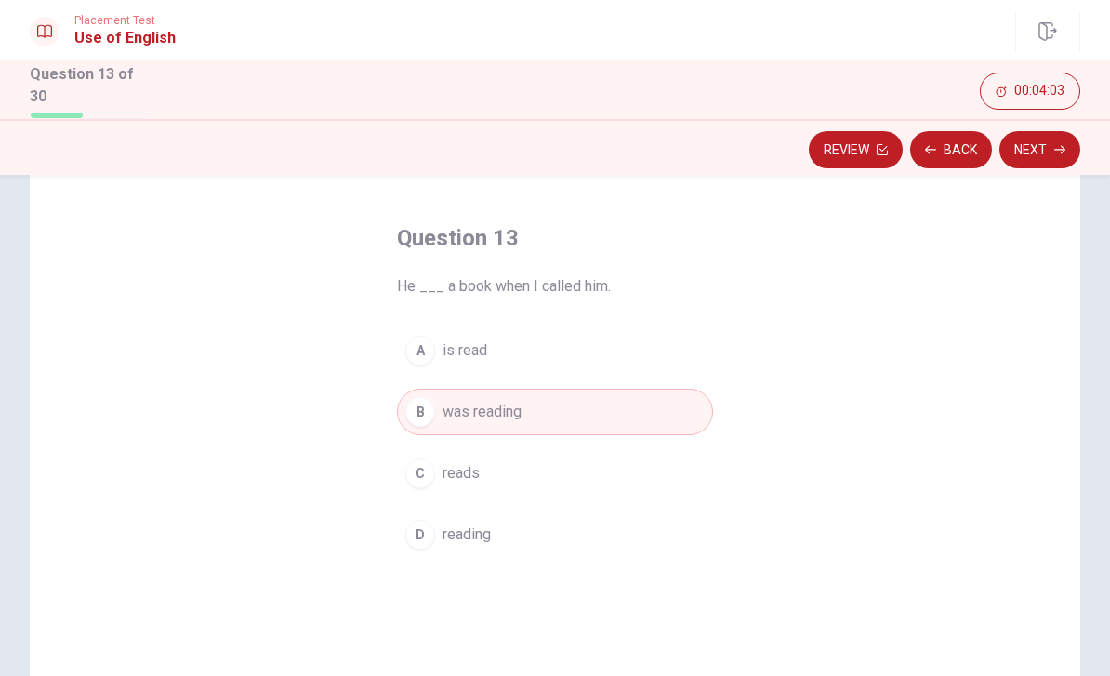
click at [1059, 152] on button "Next" at bounding box center [1040, 149] width 81 height 37
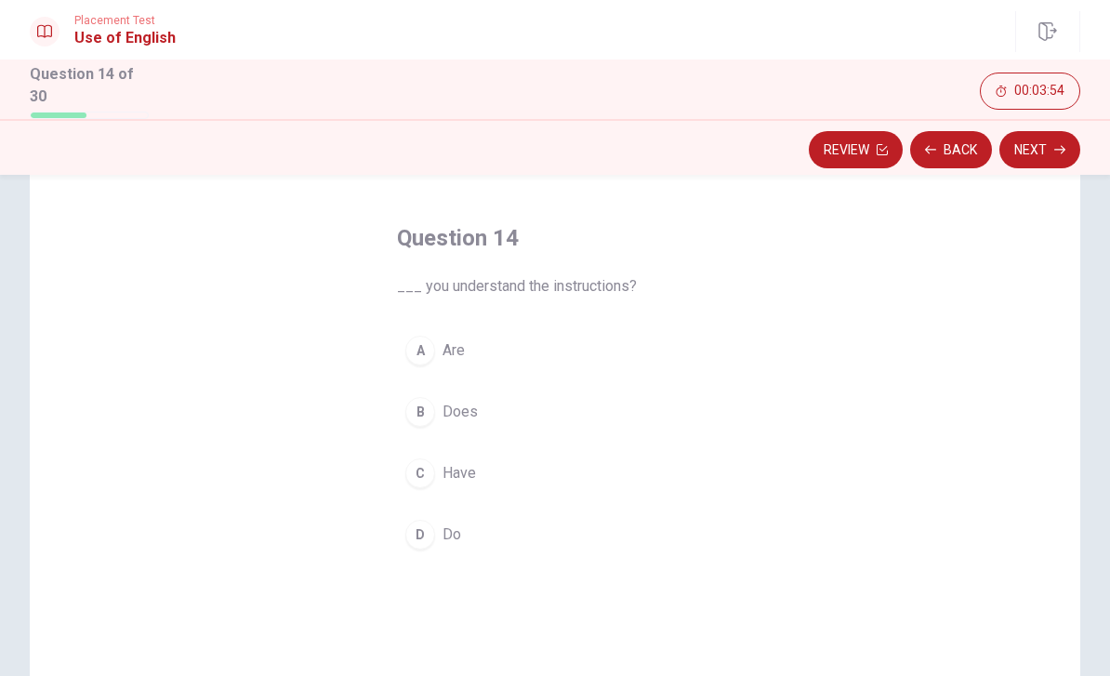
click at [407, 531] on div "D" at bounding box center [420, 535] width 30 height 30
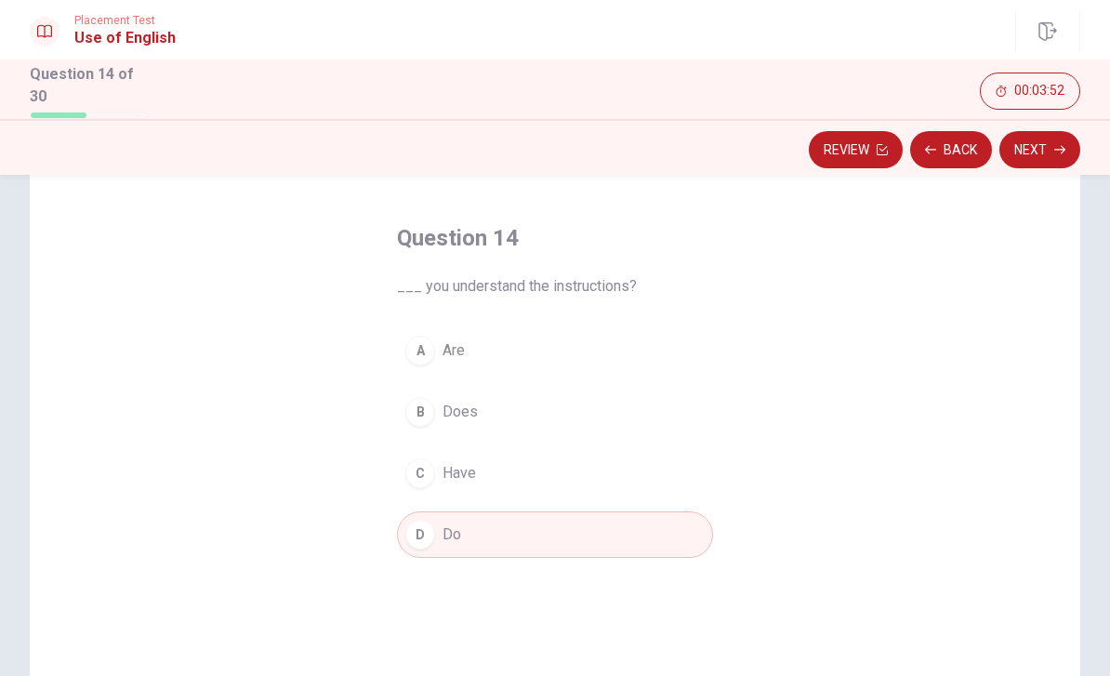
click at [1051, 150] on button "Next" at bounding box center [1040, 149] width 81 height 37
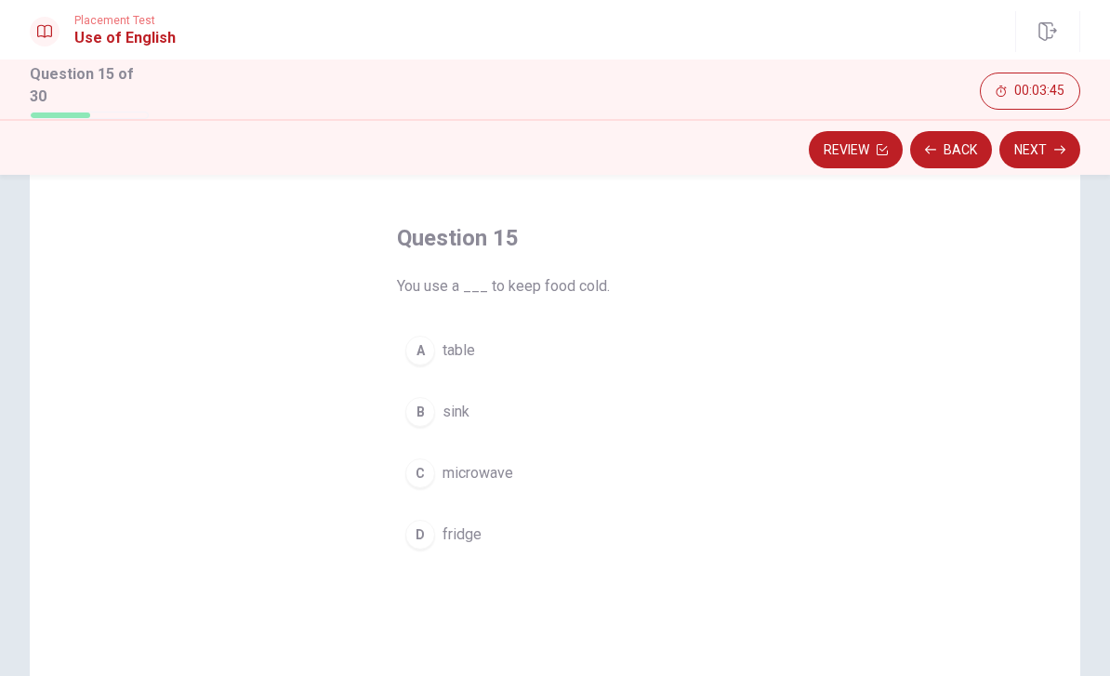
click at [414, 531] on div "D" at bounding box center [420, 535] width 30 height 30
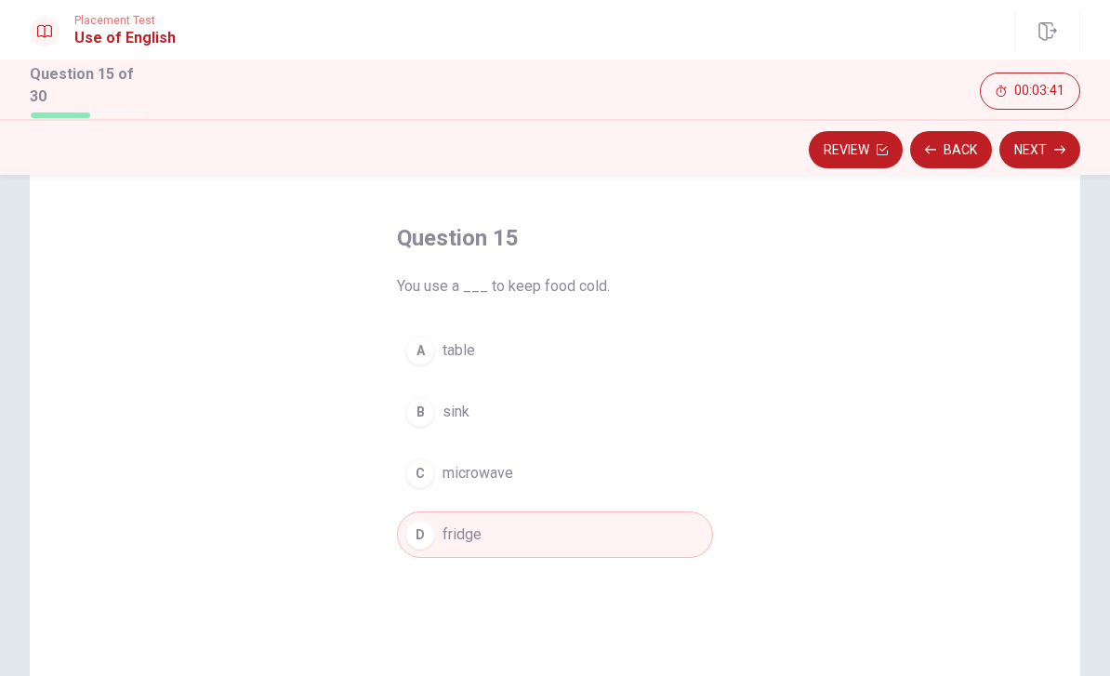
click at [1054, 146] on button "Next" at bounding box center [1040, 149] width 81 height 37
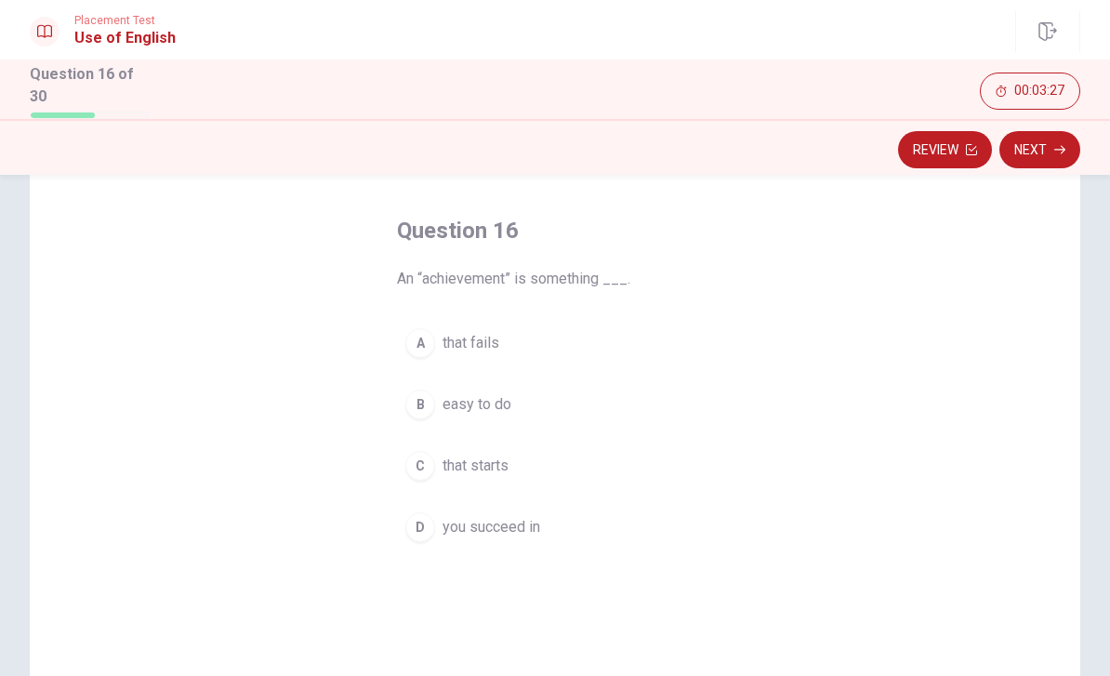
scroll to position [75, 0]
click at [423, 517] on div "D" at bounding box center [420, 525] width 30 height 30
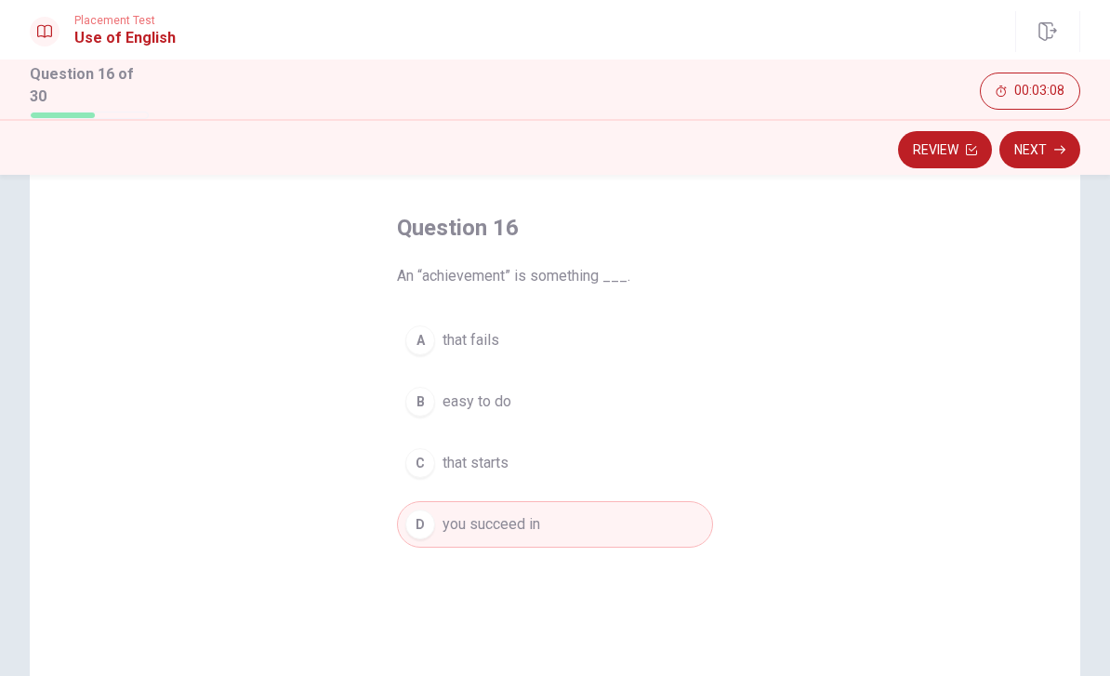
click at [1044, 148] on button "Next" at bounding box center [1040, 149] width 81 height 37
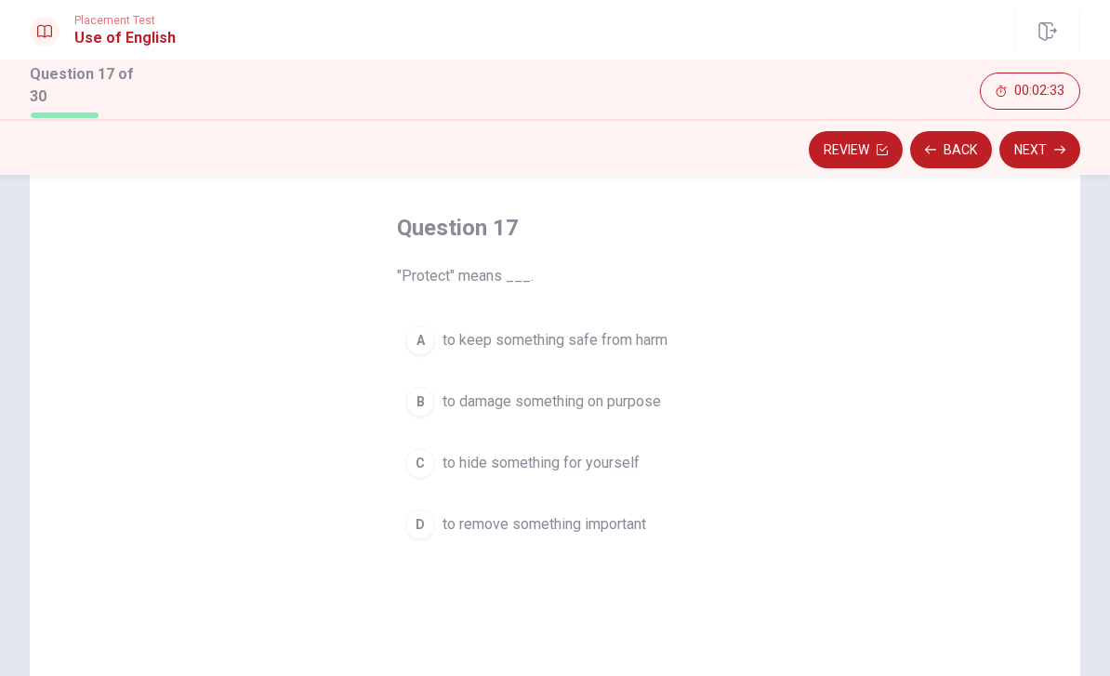
click at [549, 341] on span "to keep something safe from harm" at bounding box center [555, 340] width 225 height 22
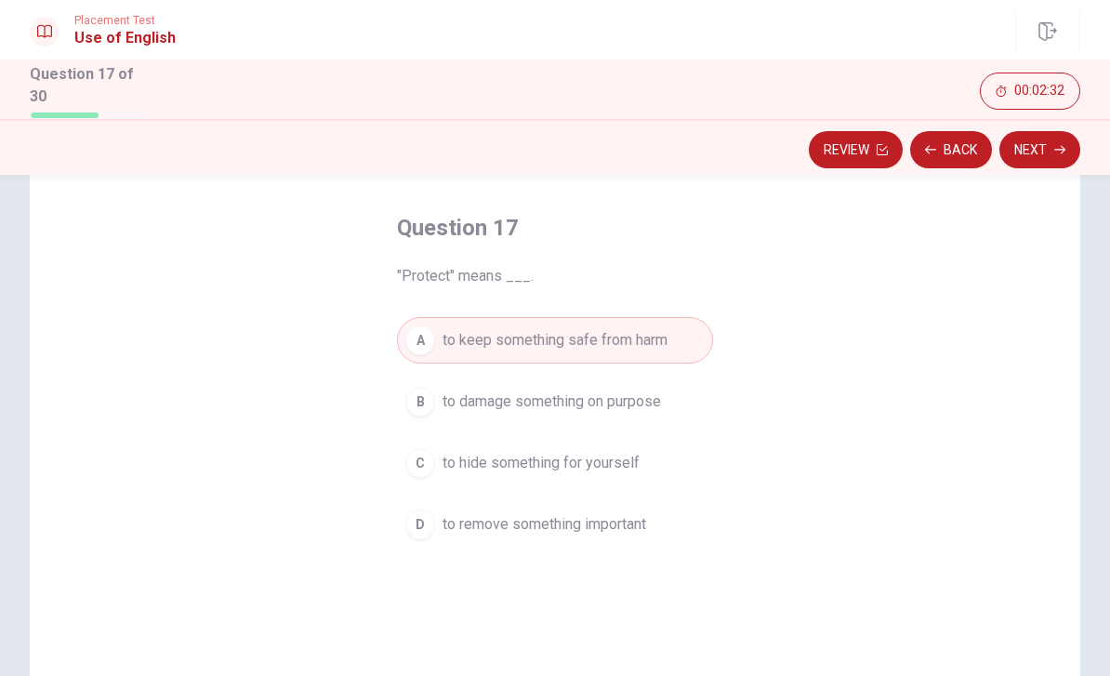
click at [1036, 152] on button "Next" at bounding box center [1040, 149] width 81 height 37
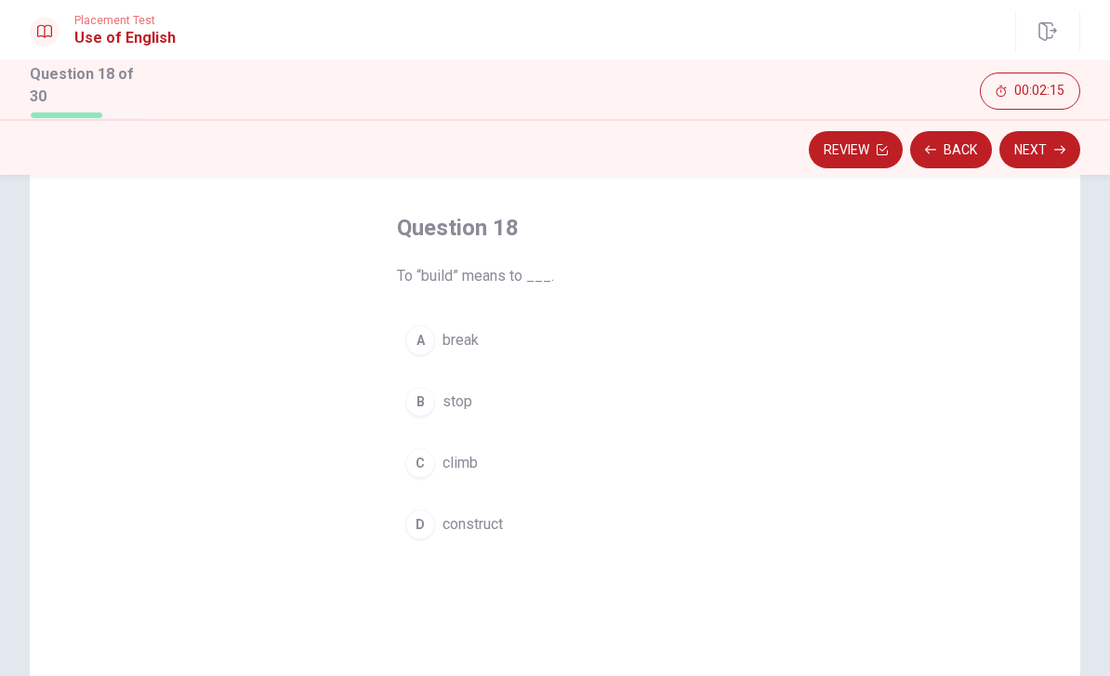
click at [479, 524] on span "construct" at bounding box center [473, 524] width 60 height 22
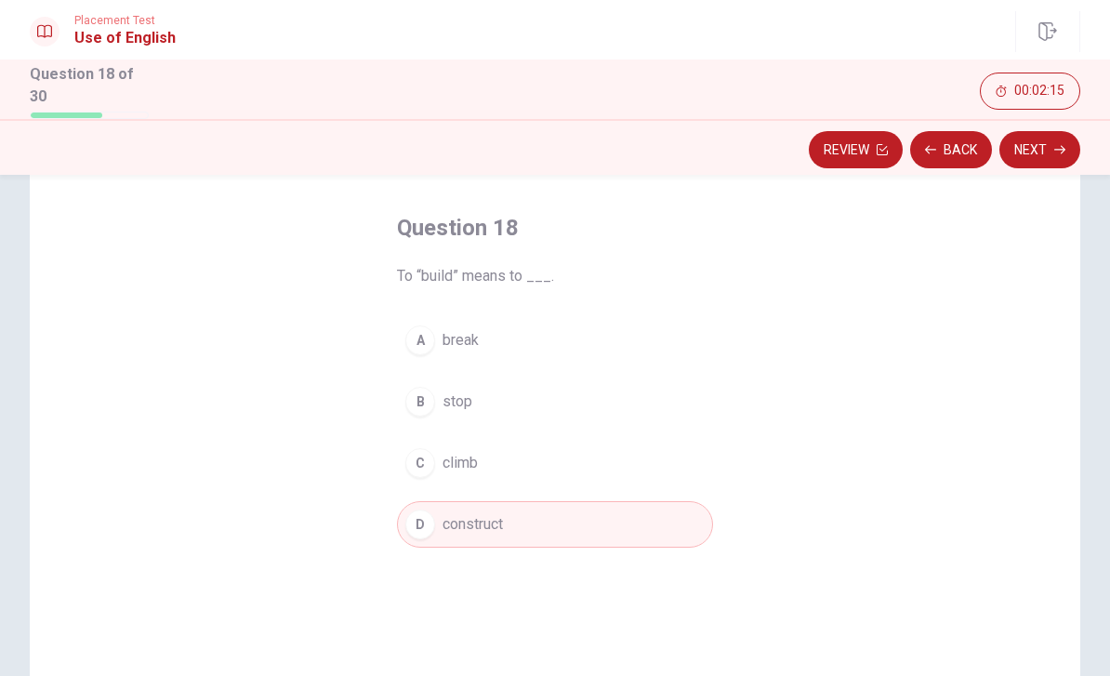
click at [1010, 145] on button "Next" at bounding box center [1040, 149] width 81 height 37
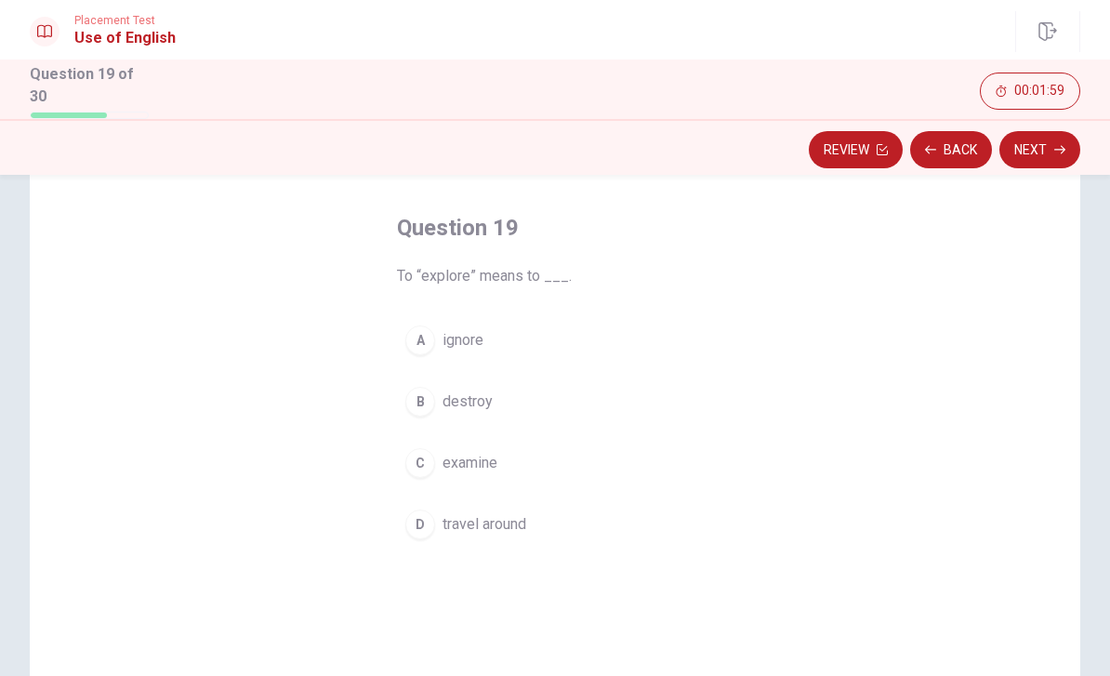
click at [1033, 153] on button "Next" at bounding box center [1040, 149] width 81 height 37
click at [415, 478] on button "C the train arrive" at bounding box center [555, 463] width 316 height 46
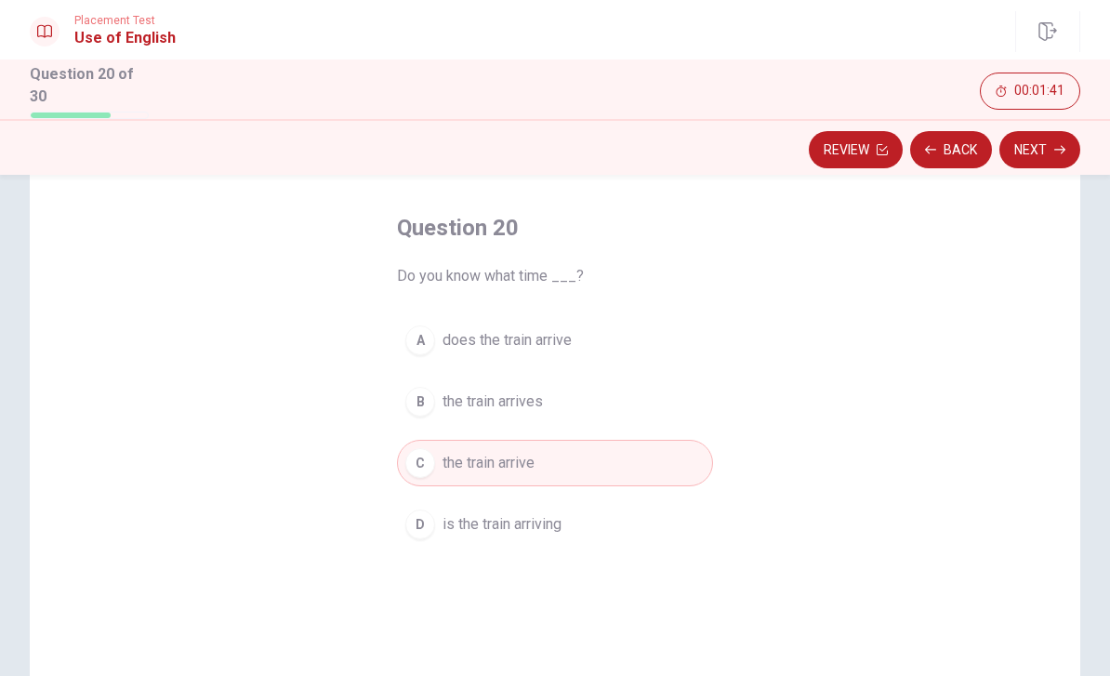
click at [1055, 144] on icon "button" at bounding box center [1059, 149] width 11 height 11
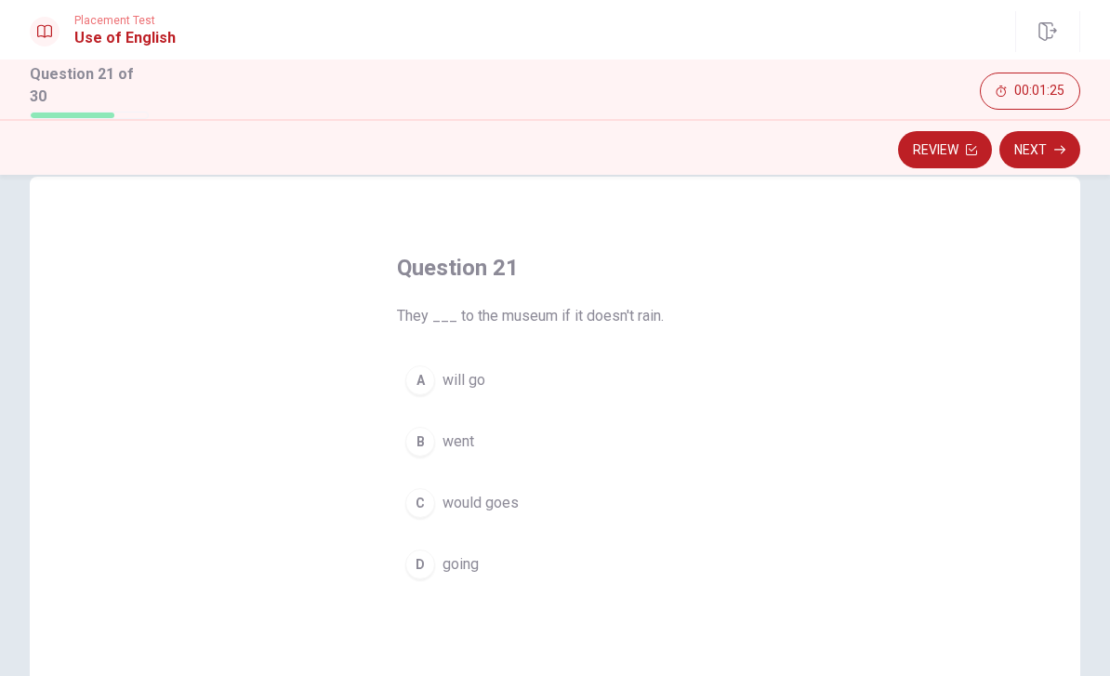
scroll to position [34, 0]
click at [449, 380] on span "will go" at bounding box center [464, 381] width 43 height 22
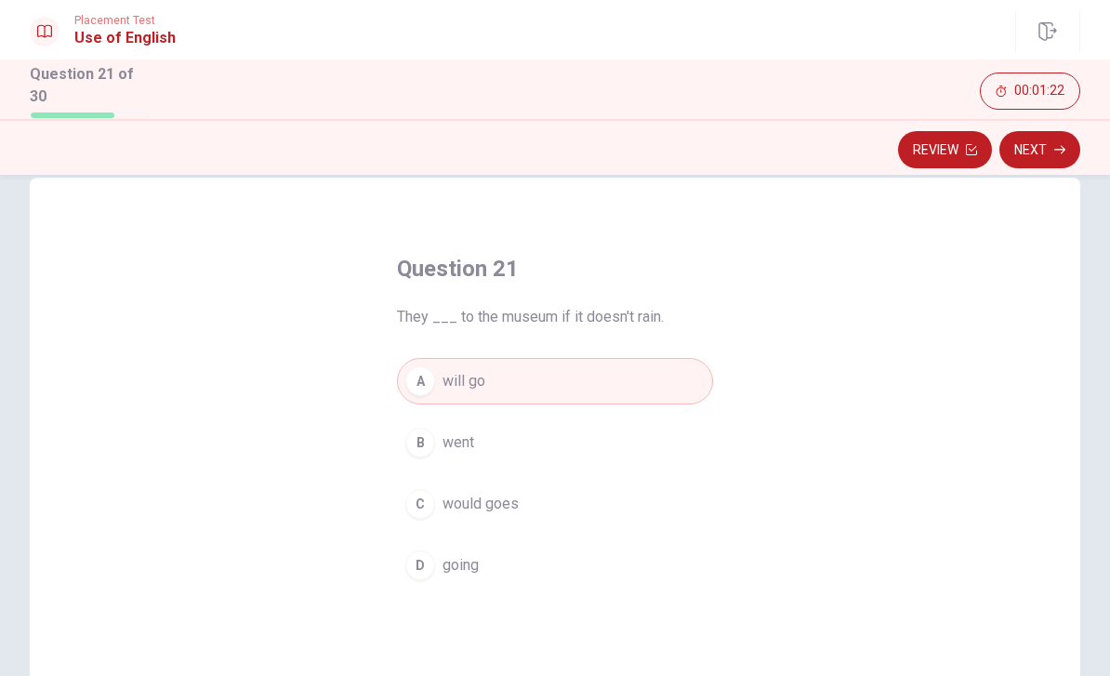
click at [1059, 145] on icon "button" at bounding box center [1059, 149] width 11 height 11
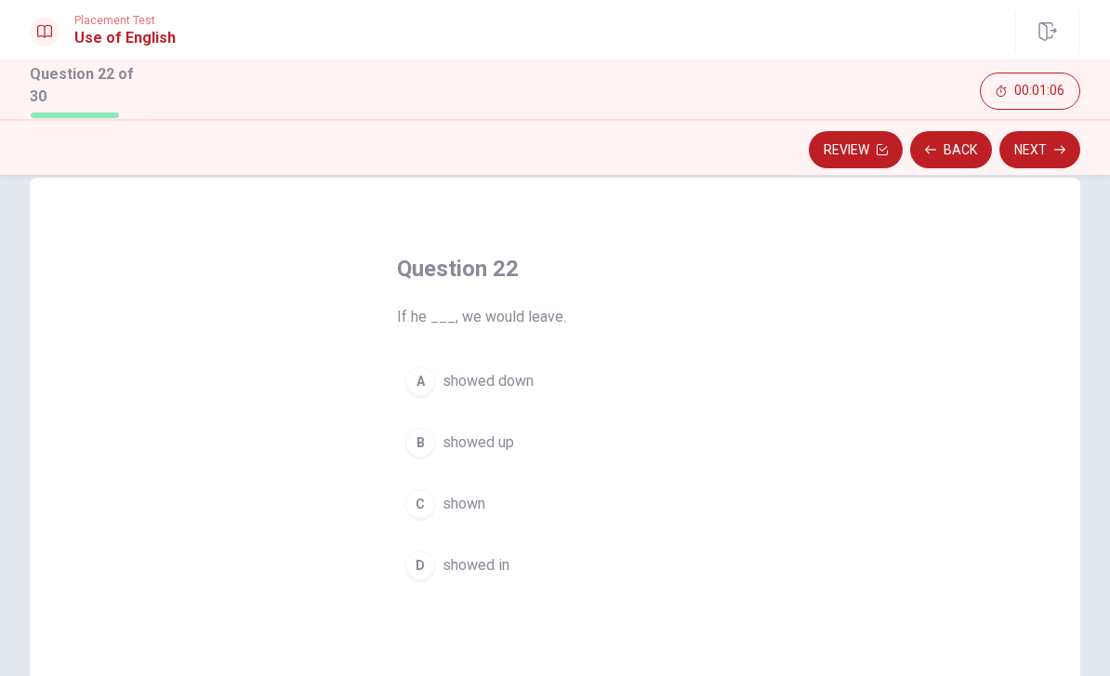
click at [1059, 147] on icon "button" at bounding box center [1059, 149] width 11 height 11
click at [424, 569] on div "D" at bounding box center [420, 565] width 30 height 30
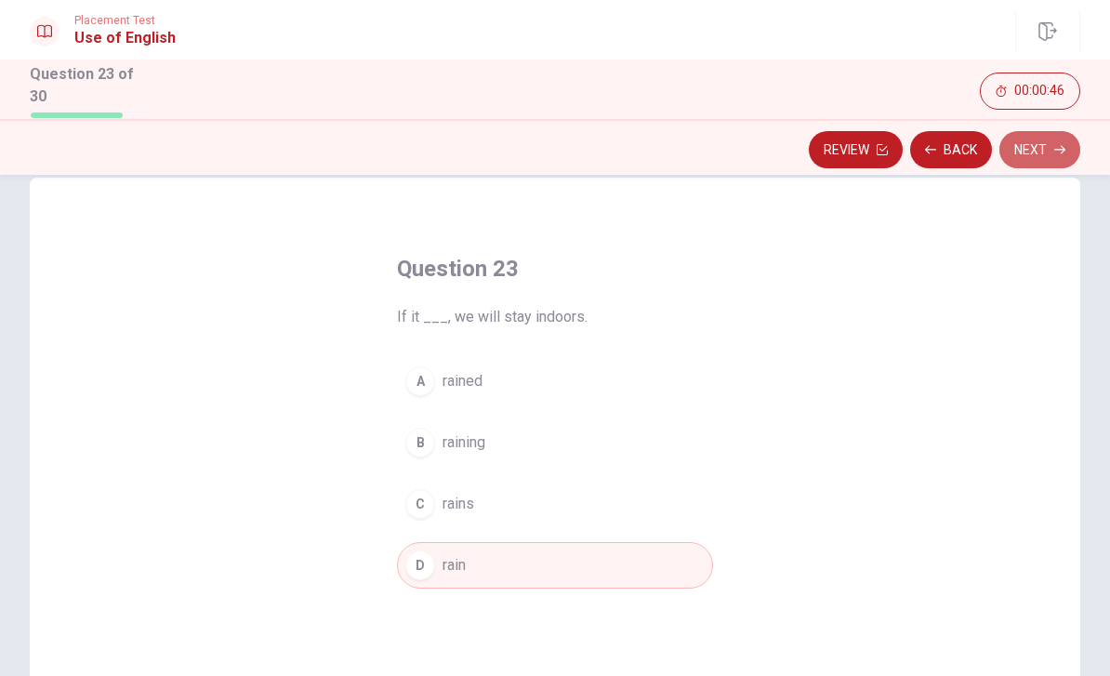
click at [1048, 143] on button "Next" at bounding box center [1040, 149] width 81 height 37
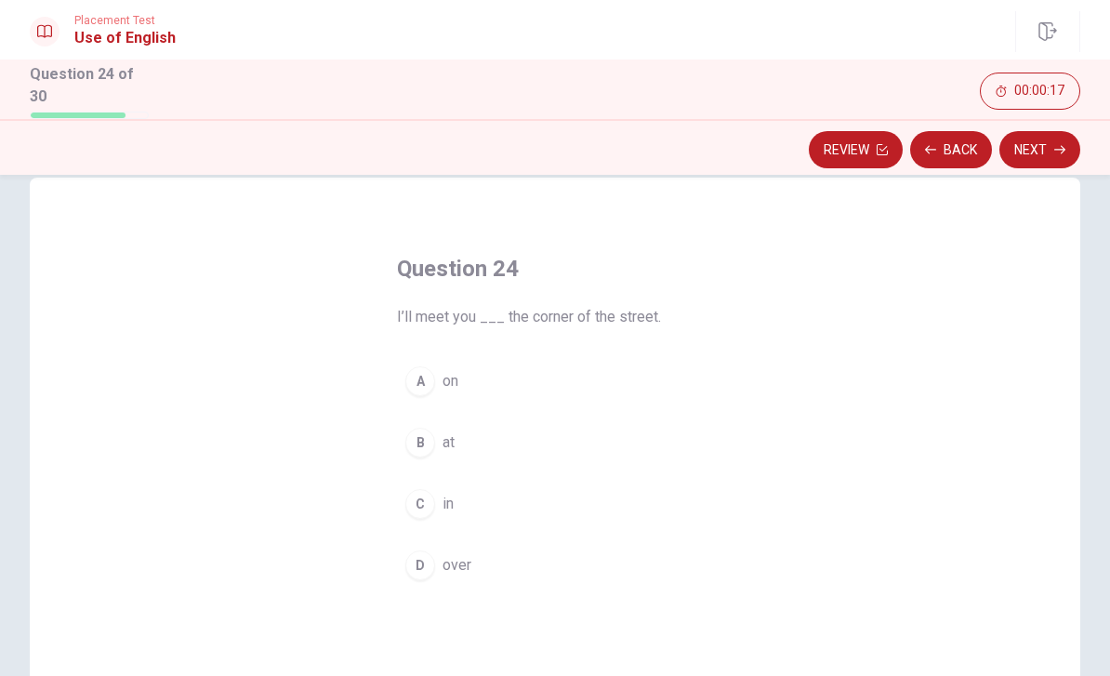
click at [421, 545] on button "D over" at bounding box center [555, 565] width 316 height 46
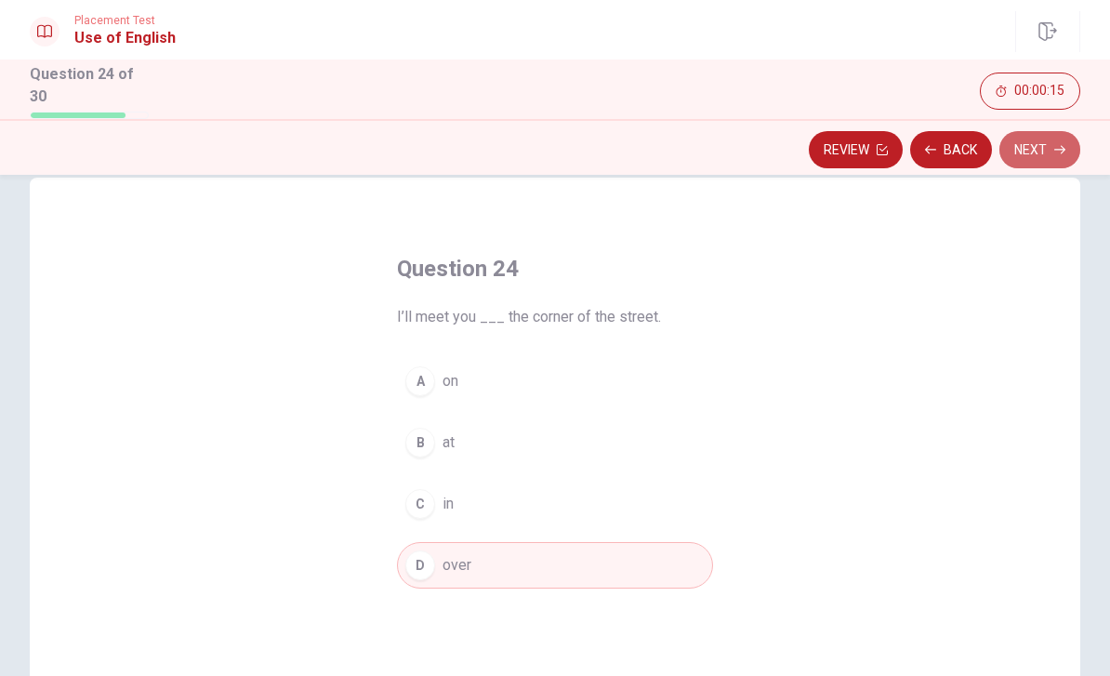
click at [1051, 151] on button "Next" at bounding box center [1040, 149] width 81 height 37
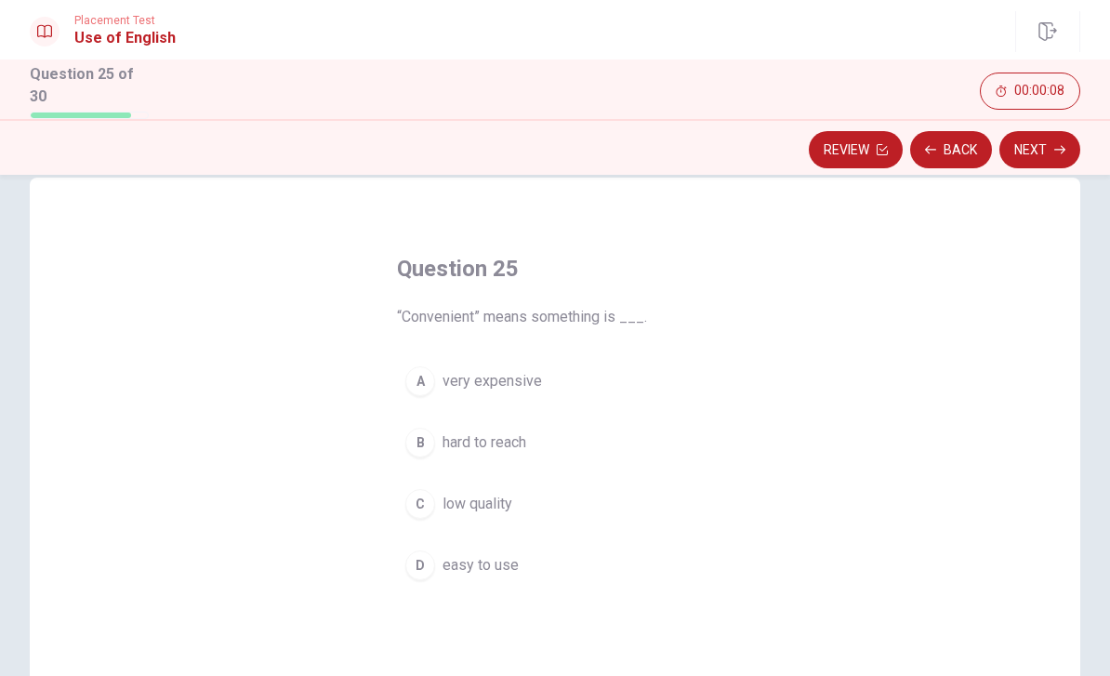
click at [1042, 151] on button "Next" at bounding box center [1040, 149] width 81 height 37
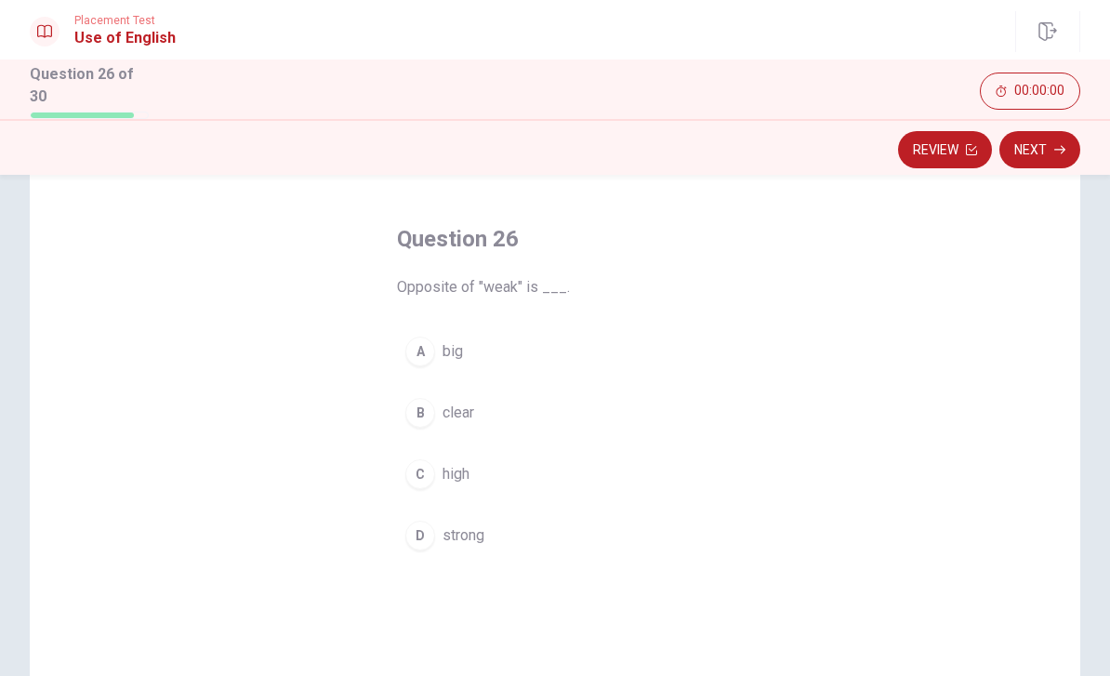
scroll to position [65, 0]
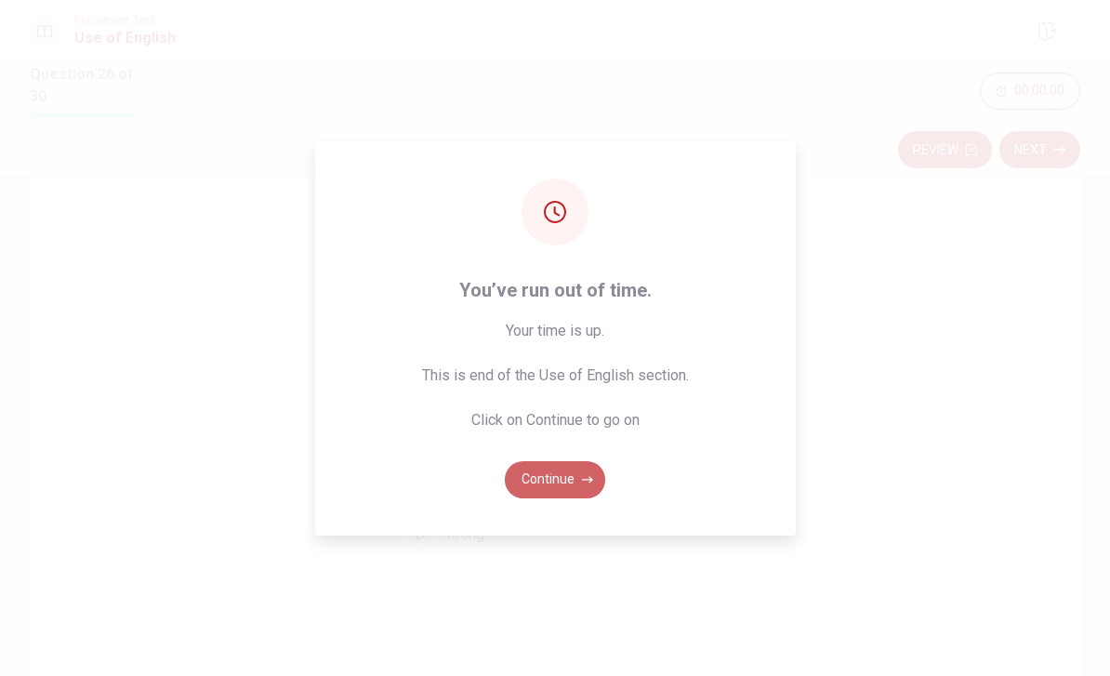
click at [579, 498] on button "Continue" at bounding box center [555, 479] width 100 height 37
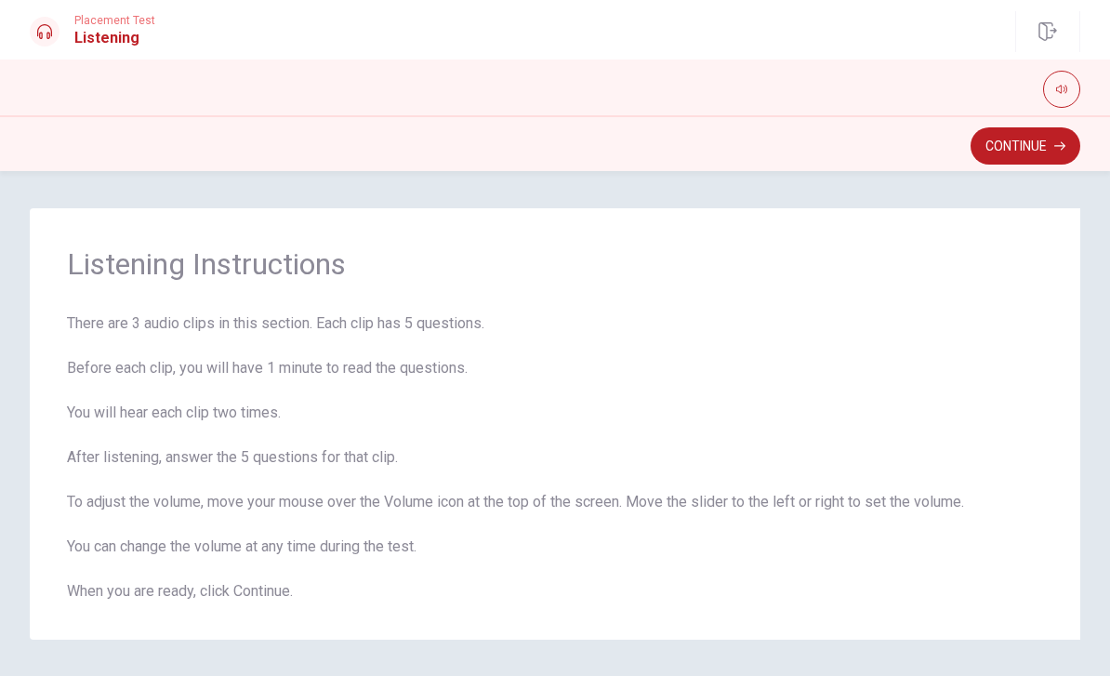
scroll to position [7, 0]
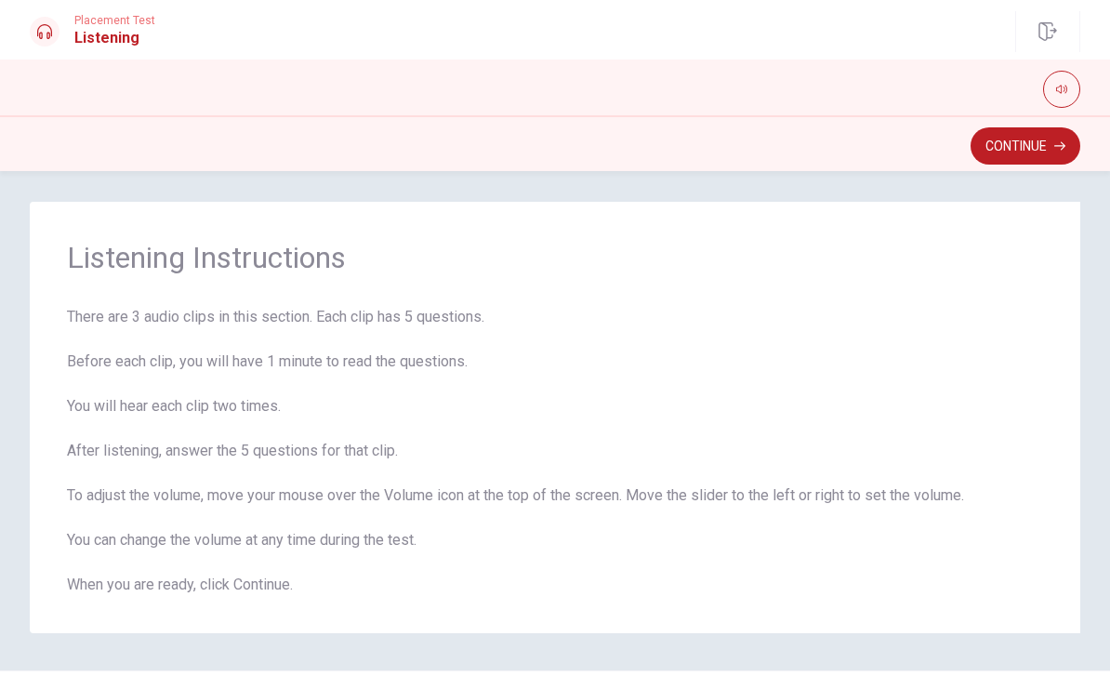
click at [1036, 144] on button "Continue" at bounding box center [1026, 145] width 110 height 37
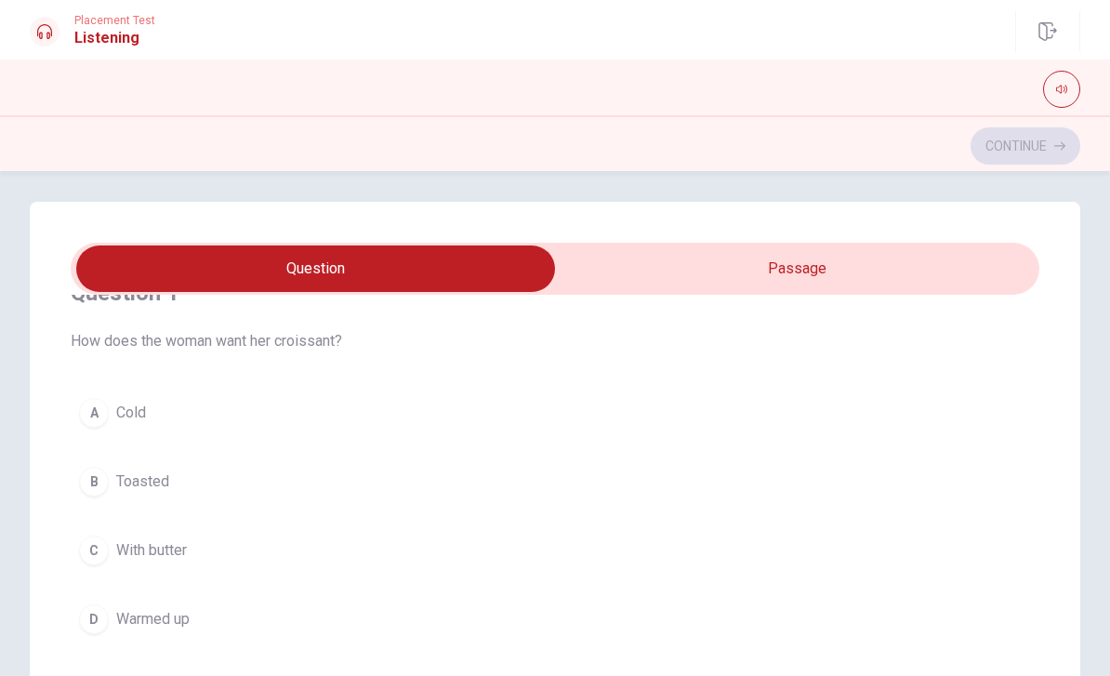
scroll to position [37, 0]
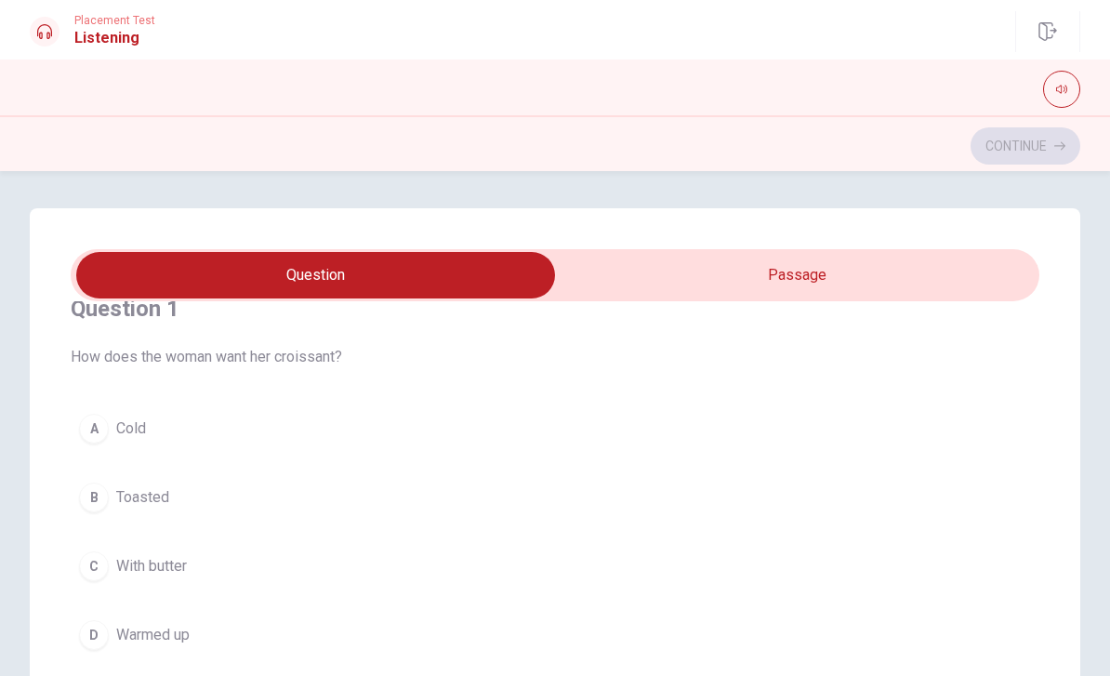
click at [802, 489] on button "B Toasted" at bounding box center [555, 497] width 969 height 46
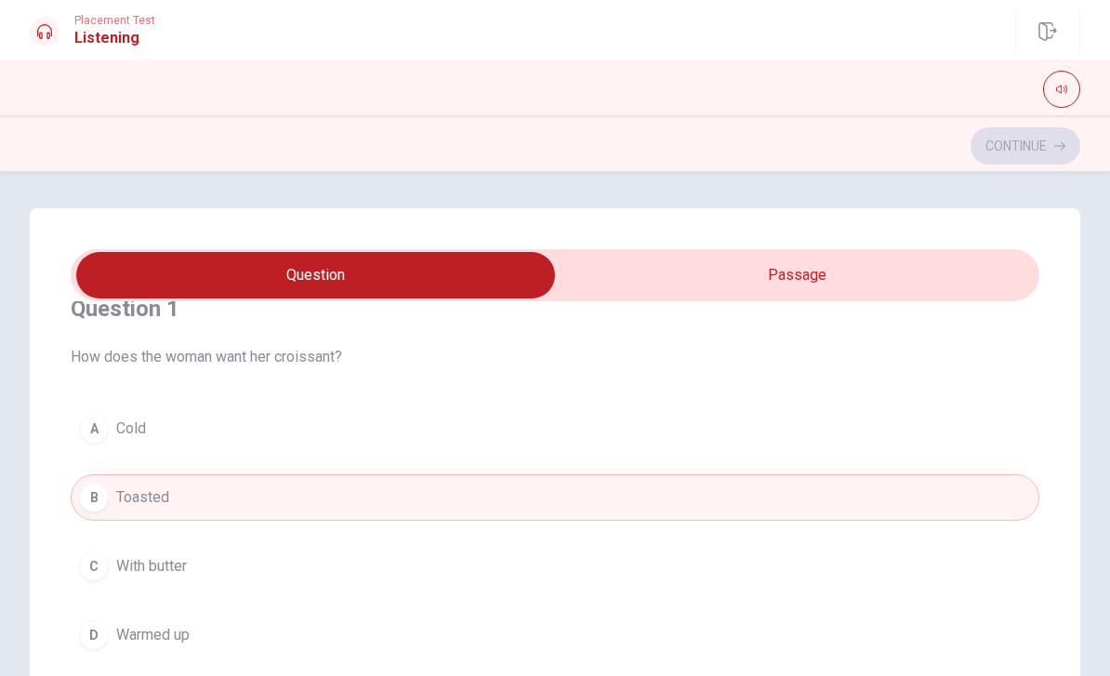
scroll to position [0, 0]
click at [1067, 89] on button "button" at bounding box center [1061, 89] width 37 height 37
click at [871, 117] on div "Continue" at bounding box center [555, 143] width 1110 height 56
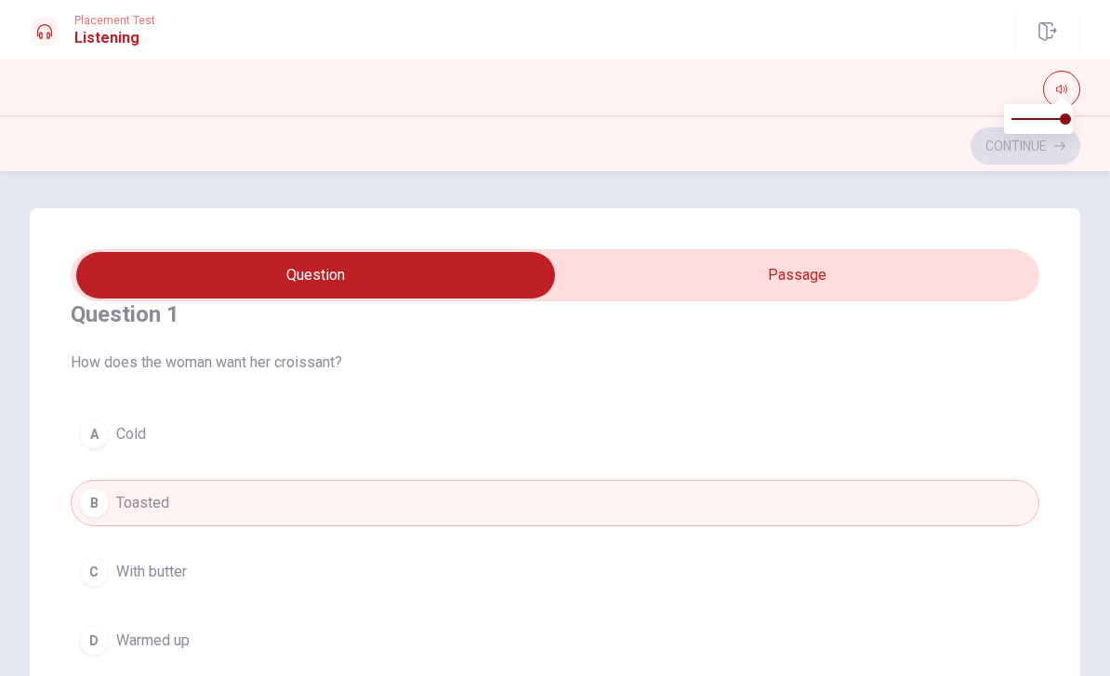
scroll to position [33, 0]
type input "22"
click at [833, 282] on input "checkbox" at bounding box center [315, 275] width 1453 height 46
checkbox input "true"
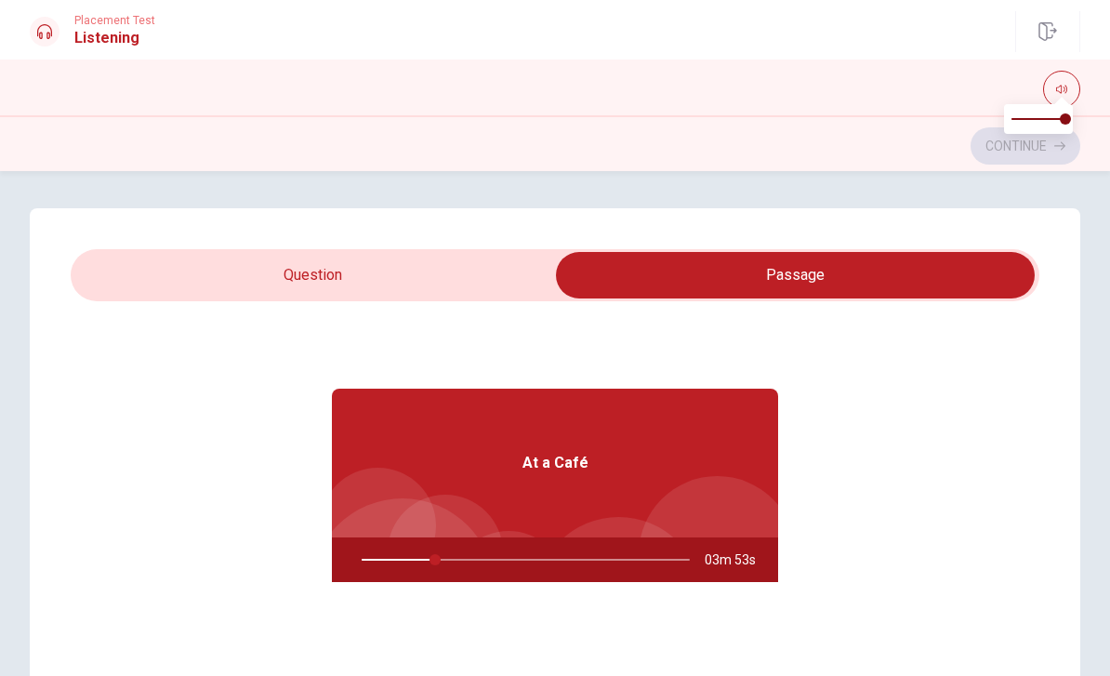
type input "23"
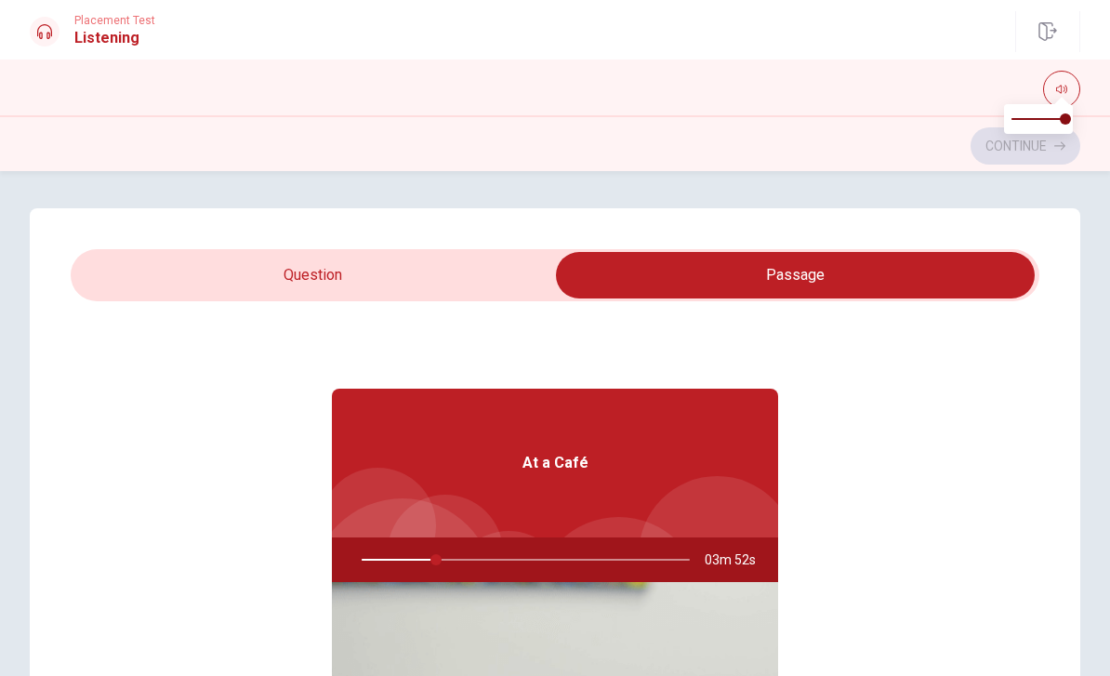
scroll to position [-2, 0]
click at [409, 271] on input "checkbox" at bounding box center [795, 275] width 1453 height 46
checkbox input "false"
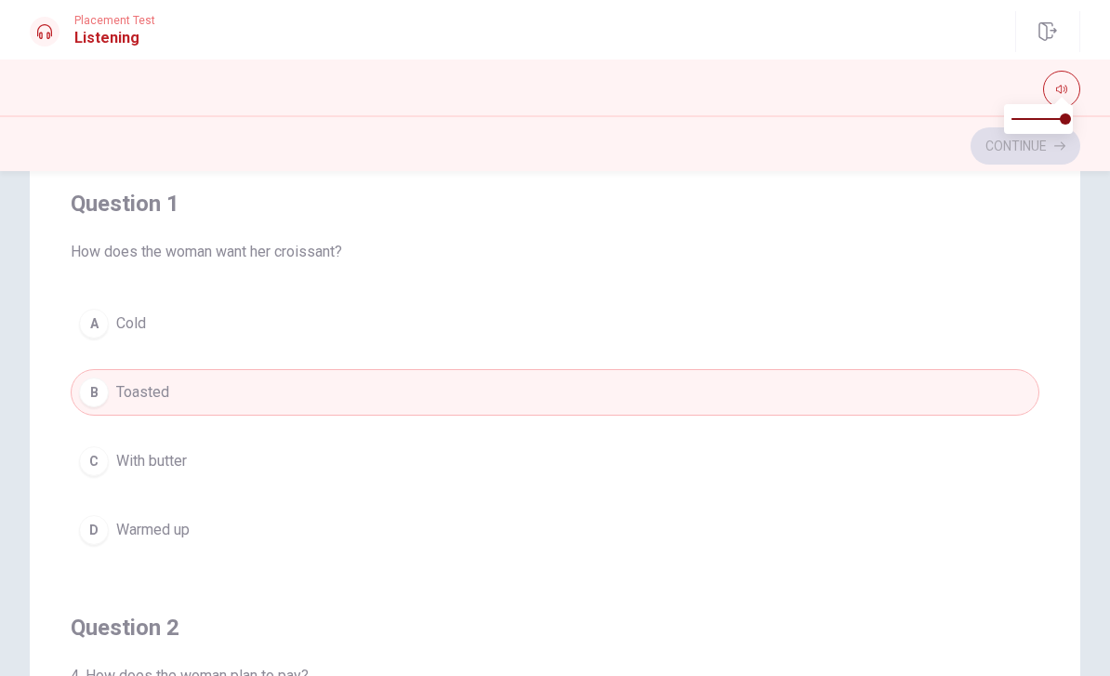
scroll to position [143, 0]
click at [229, 531] on button "D Warmed up" at bounding box center [555, 529] width 969 height 46
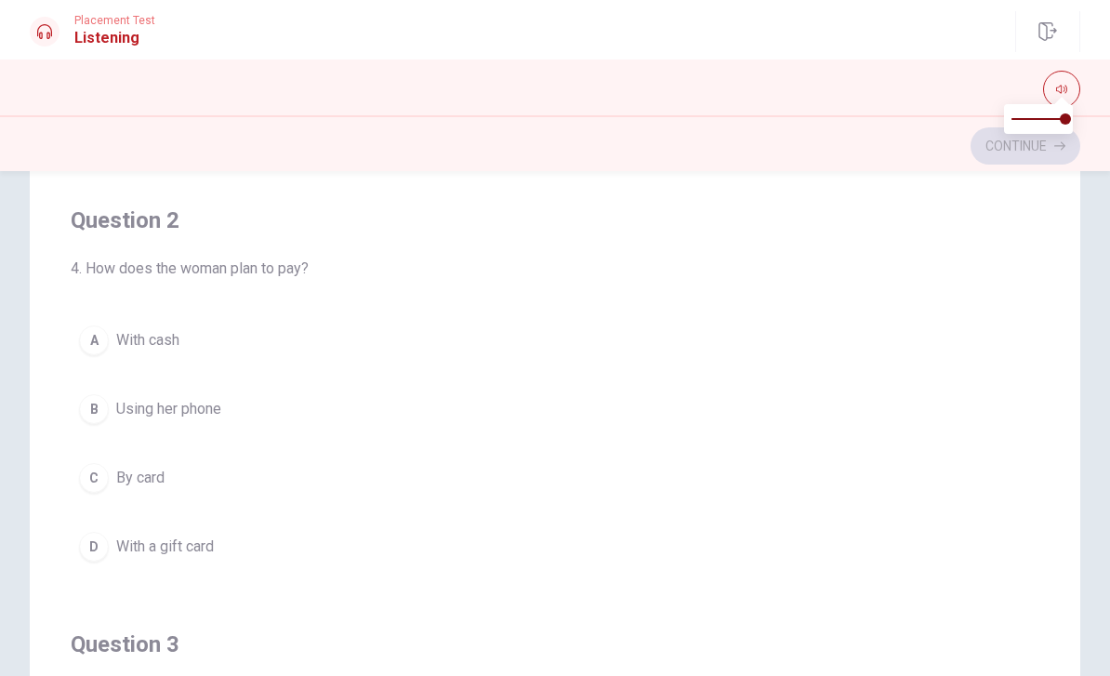
scroll to position [412, 0]
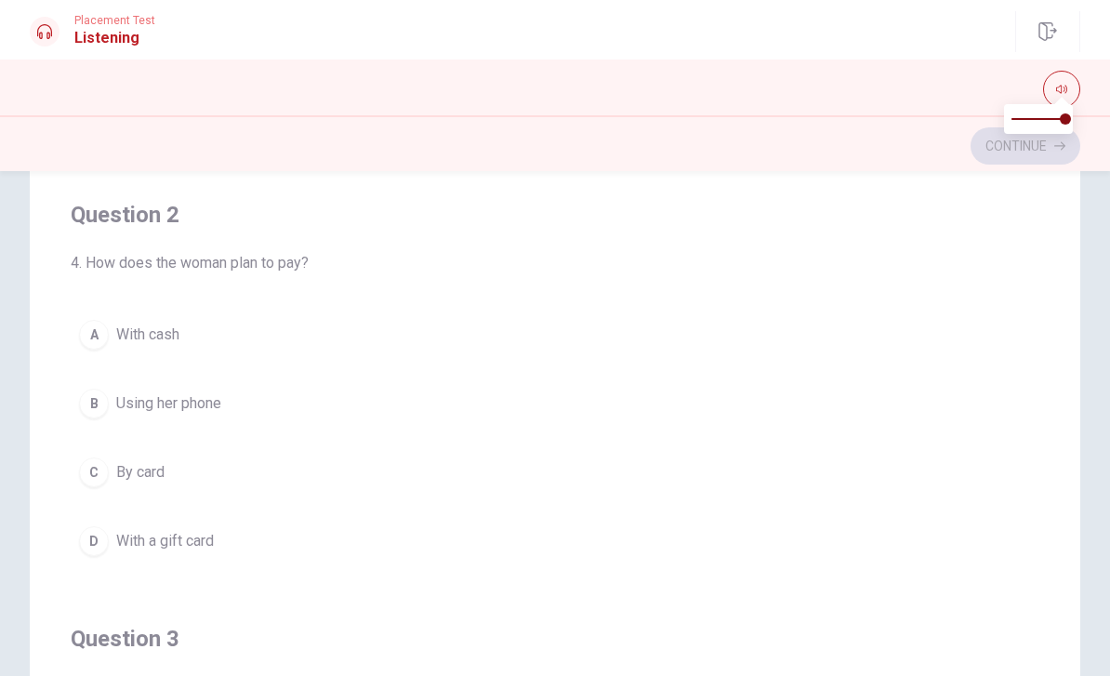
click at [159, 482] on span "By card" at bounding box center [140, 472] width 48 height 22
click at [141, 469] on span "$6.50" at bounding box center [134, 468] width 36 height 22
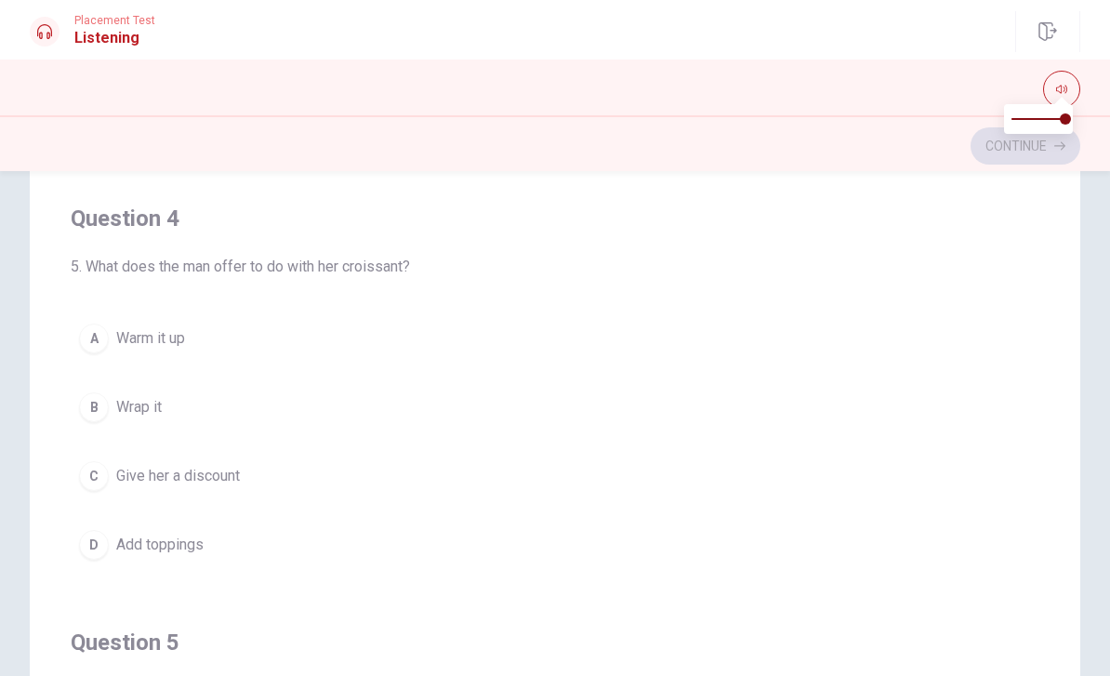
click at [176, 340] on span "Warm it up" at bounding box center [150, 338] width 69 height 22
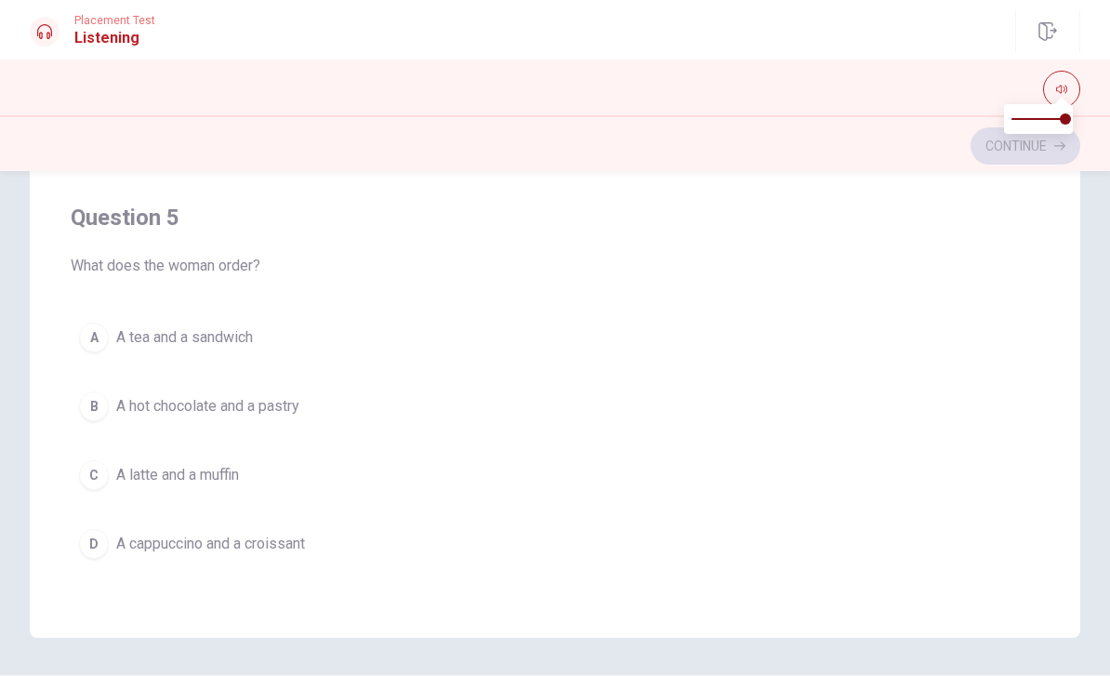
scroll to position [320, 0]
click at [276, 542] on span "A cappuccino and a croissant" at bounding box center [210, 542] width 189 height 22
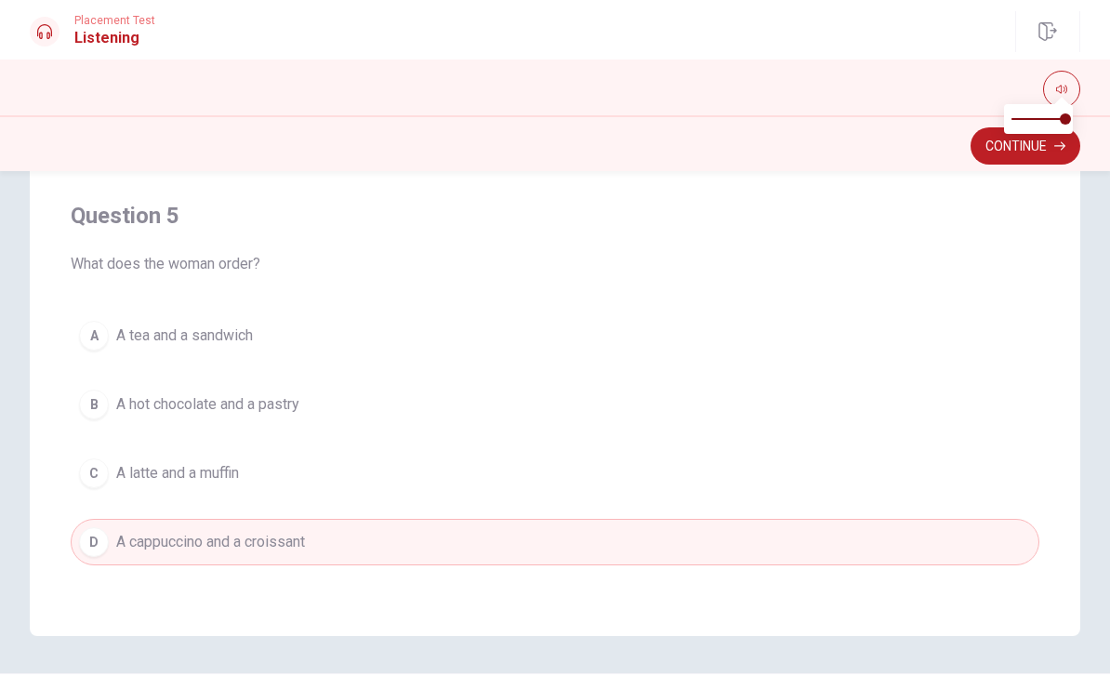
click at [1024, 145] on button "Continue" at bounding box center [1026, 145] width 110 height 37
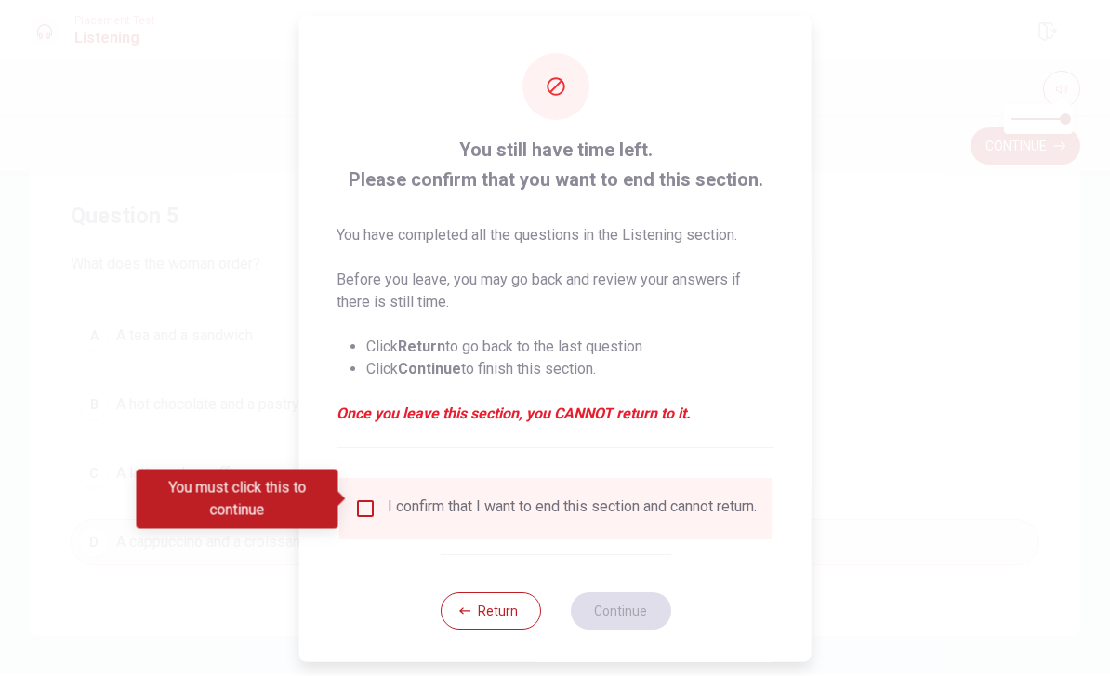
click at [468, 606] on button "Return" at bounding box center [490, 609] width 100 height 37
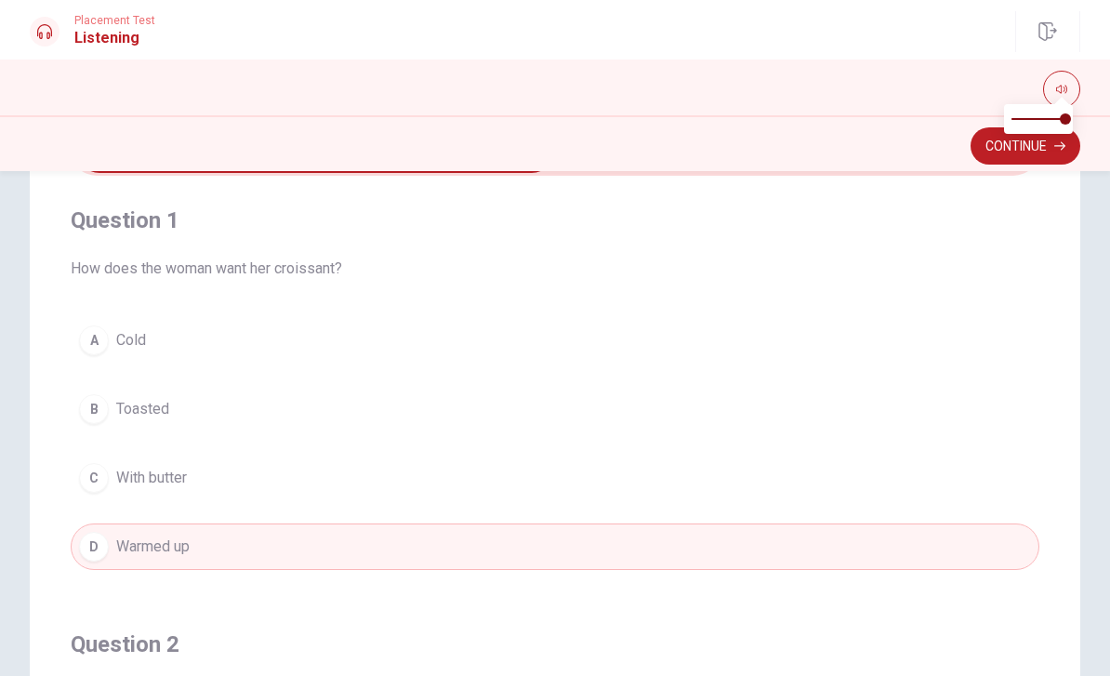
scroll to position [112, 0]
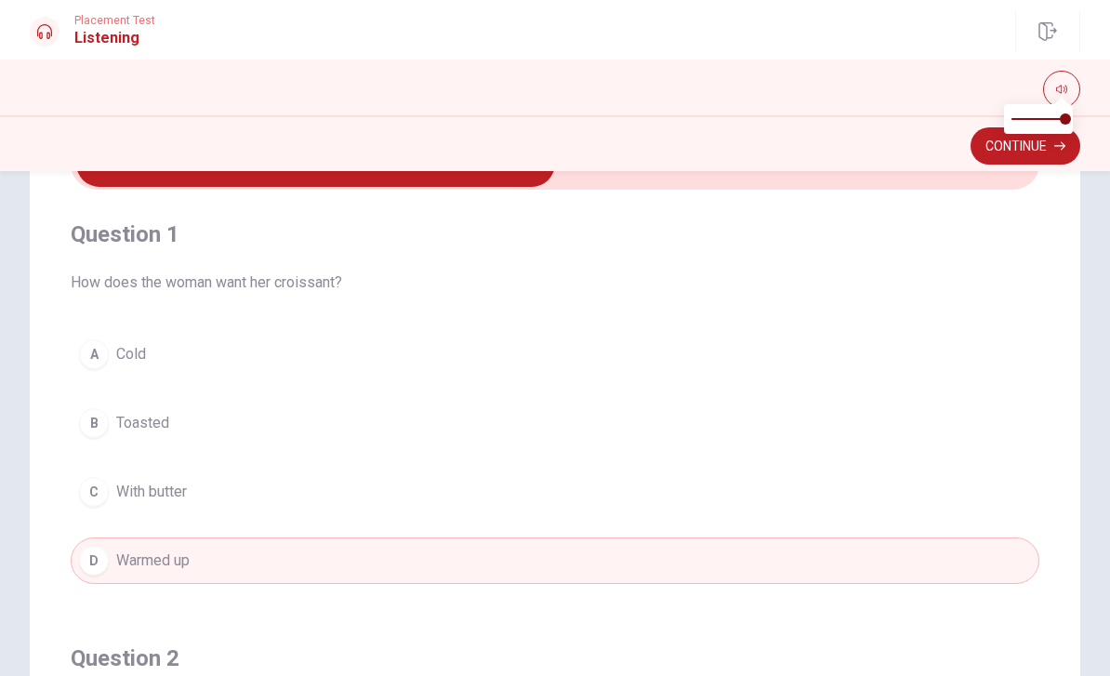
click at [1039, 146] on button "Continue" at bounding box center [1026, 145] width 110 height 37
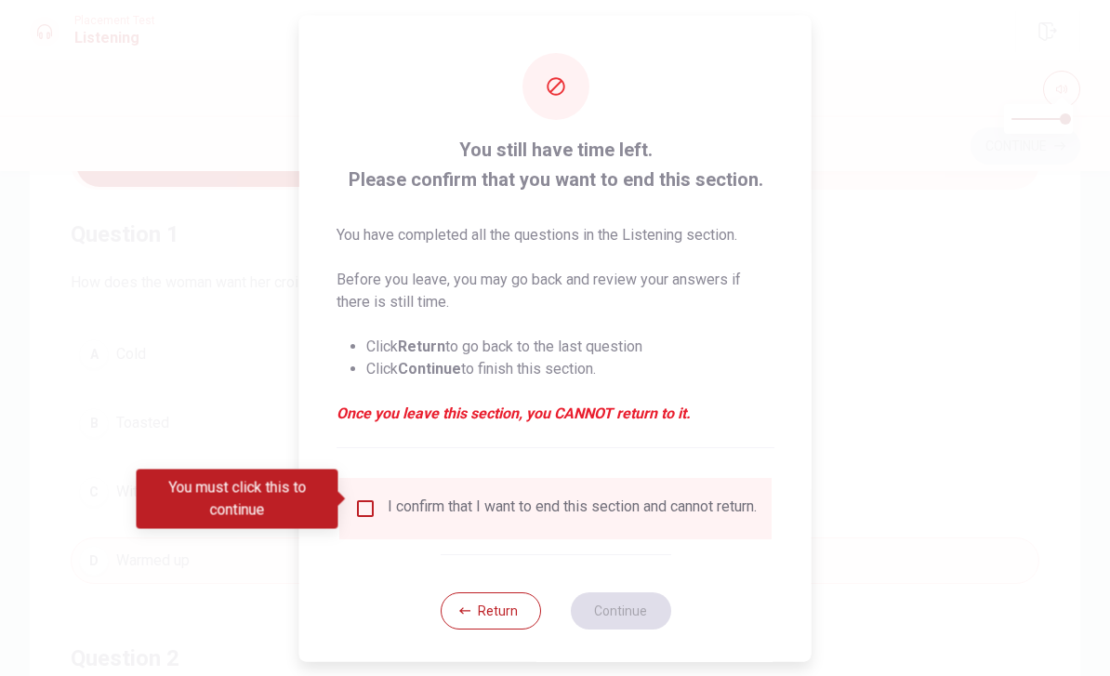
click at [369, 510] on input "You must click this to continue" at bounding box center [365, 508] width 22 height 22
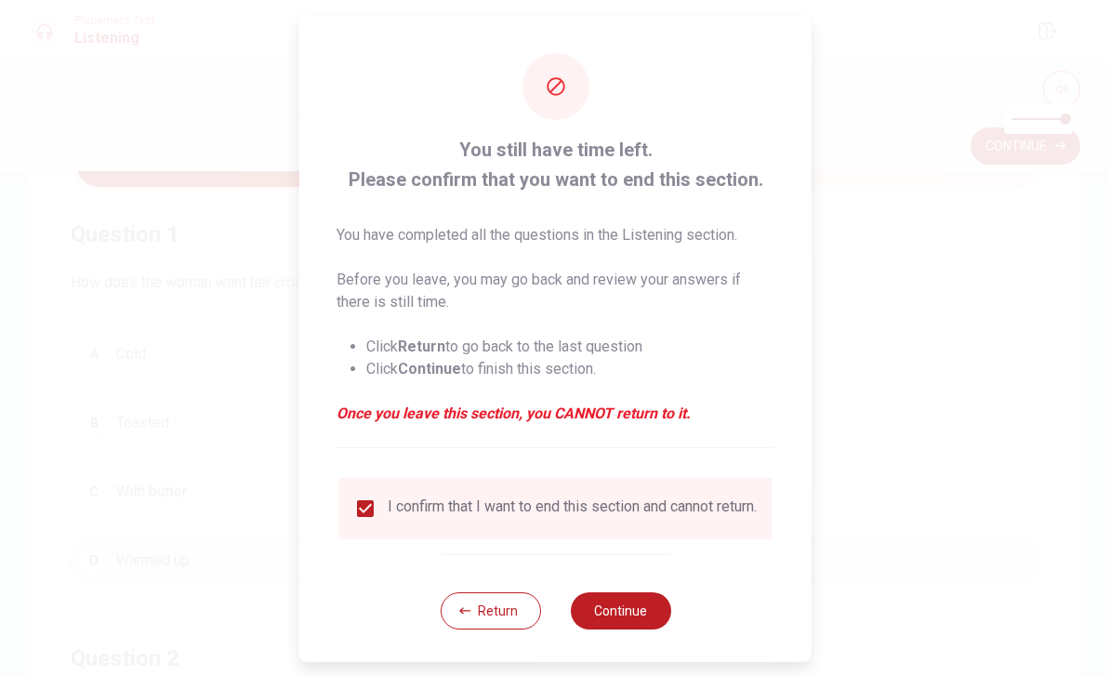
click at [643, 618] on button "Continue" at bounding box center [620, 609] width 100 height 37
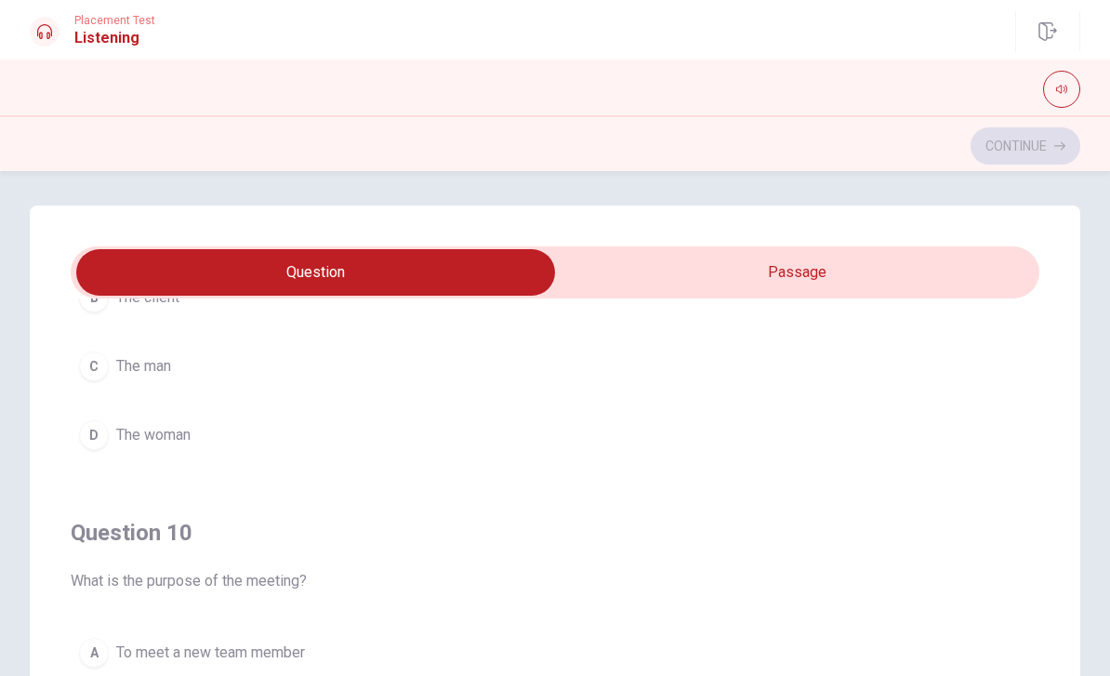
scroll to position [1, 0]
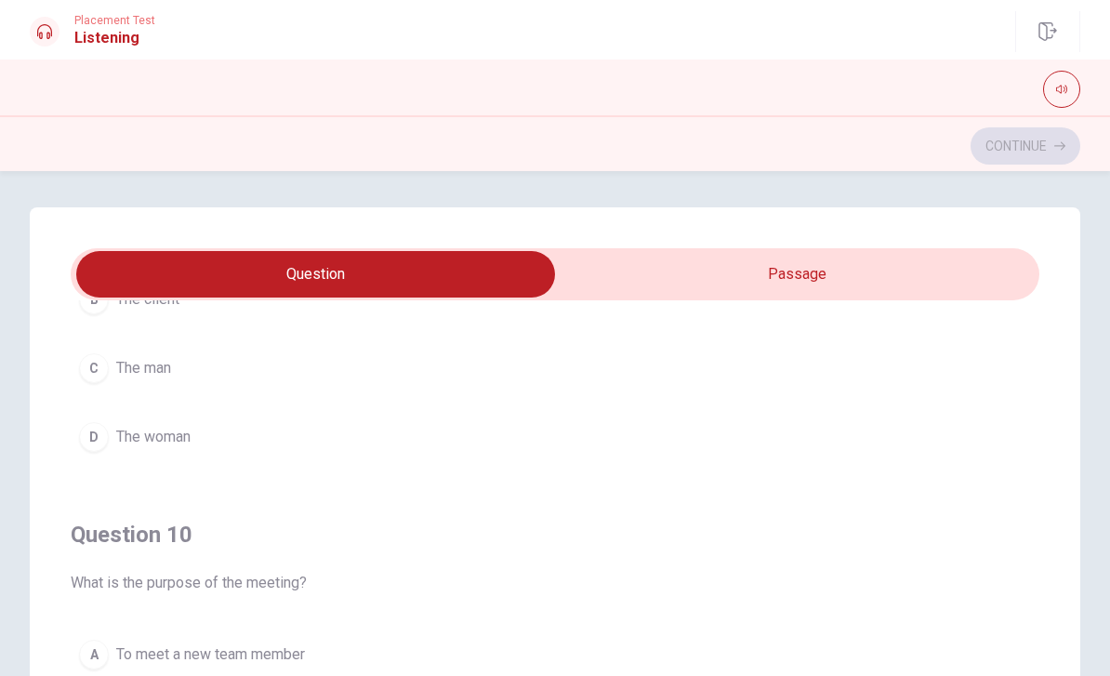
click at [885, 274] on input "checkbox" at bounding box center [315, 274] width 1453 height 46
checkbox input "true"
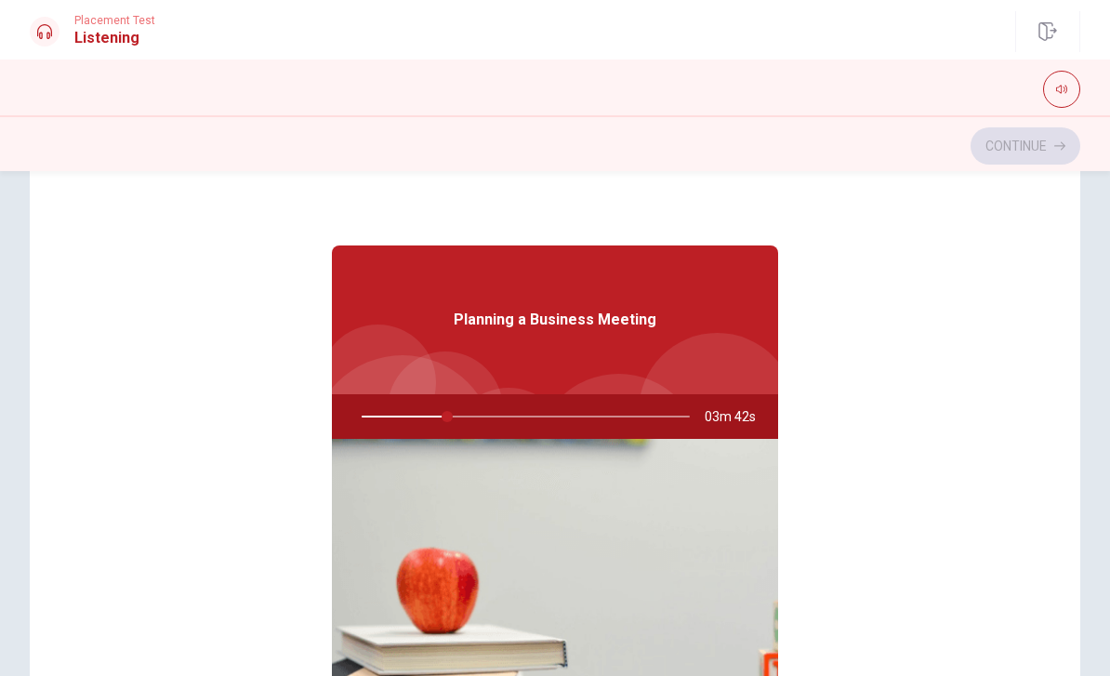
scroll to position [0, 0]
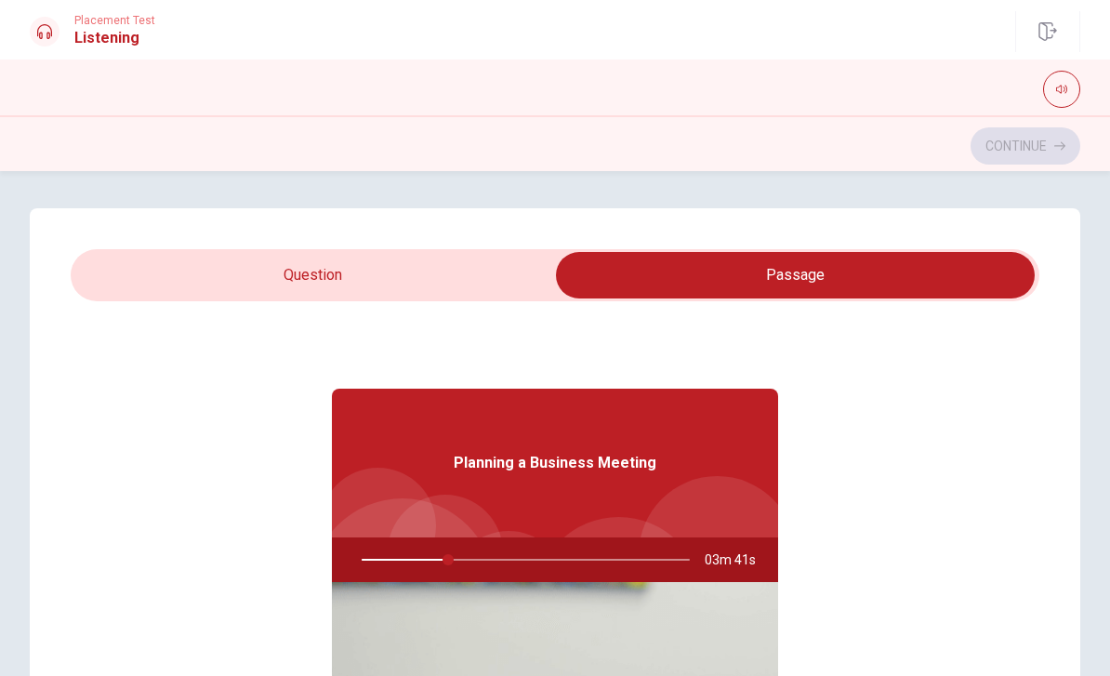
type input "27"
click at [464, 277] on input "checkbox" at bounding box center [795, 275] width 1453 height 46
checkbox input "false"
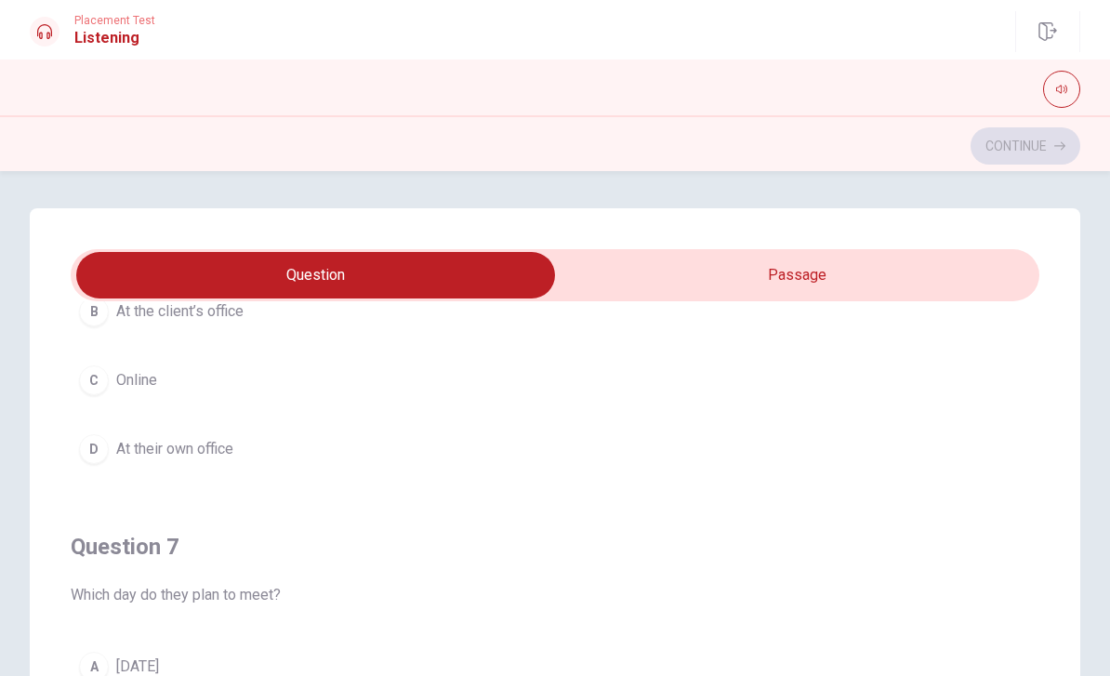
scroll to position [225, 0]
click at [187, 446] on span "At their own office" at bounding box center [174, 447] width 117 height 22
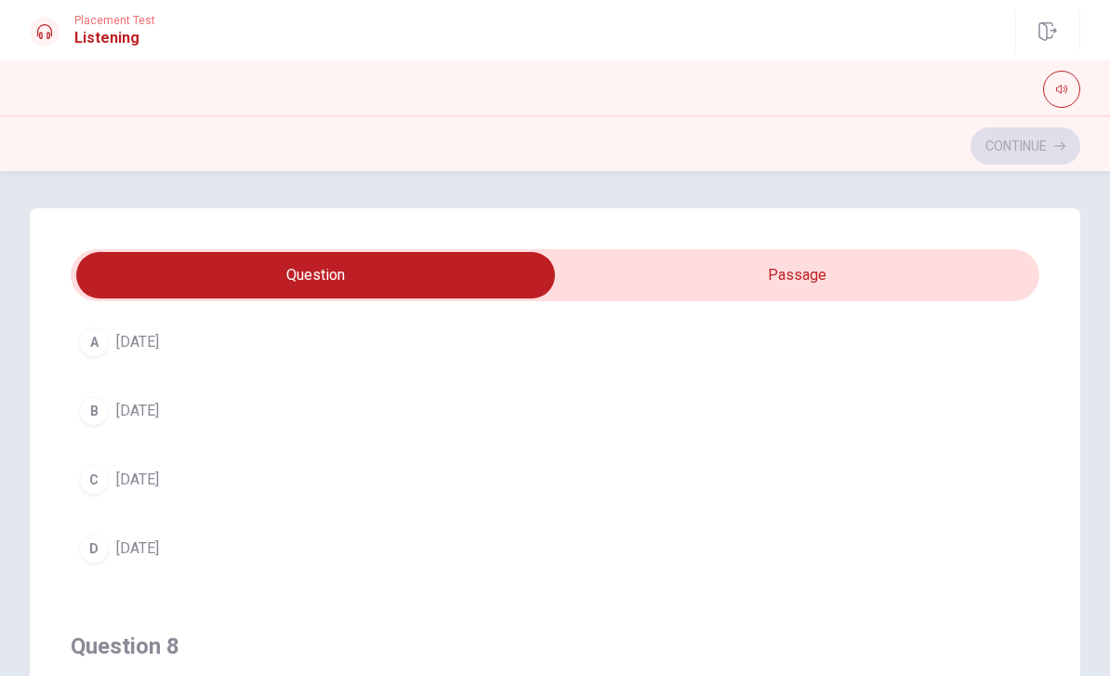
scroll to position [554, 0]
click at [159, 547] on span "[DATE]" at bounding box center [137, 542] width 43 height 22
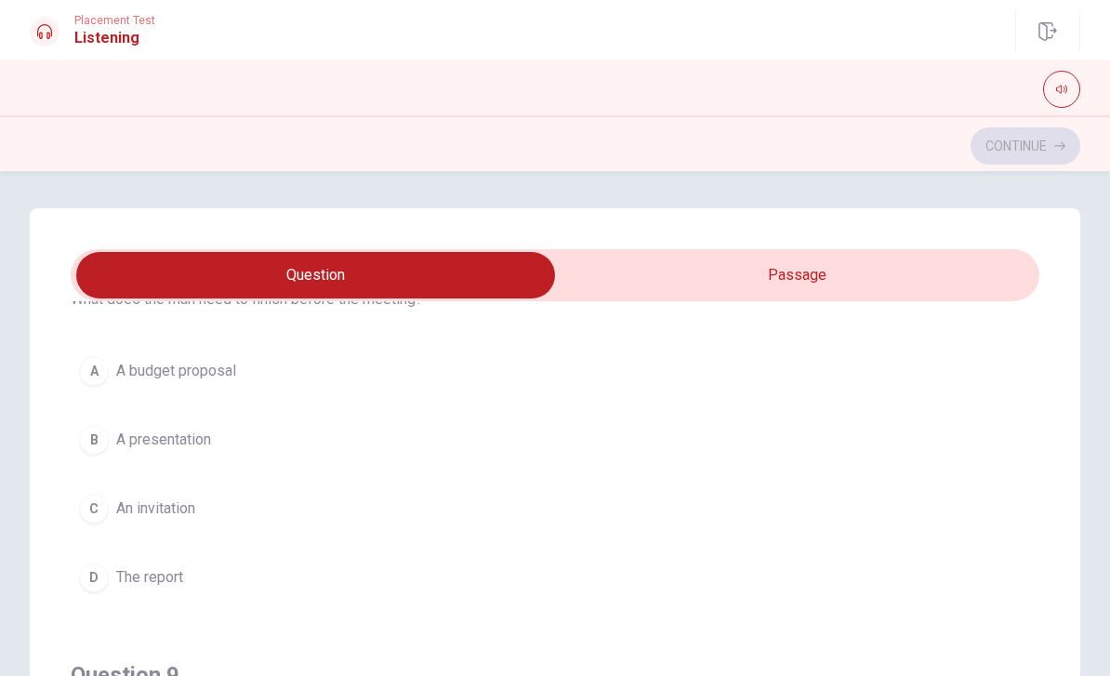
scroll to position [939, 0]
click at [153, 581] on span "The report" at bounding box center [149, 581] width 67 height 22
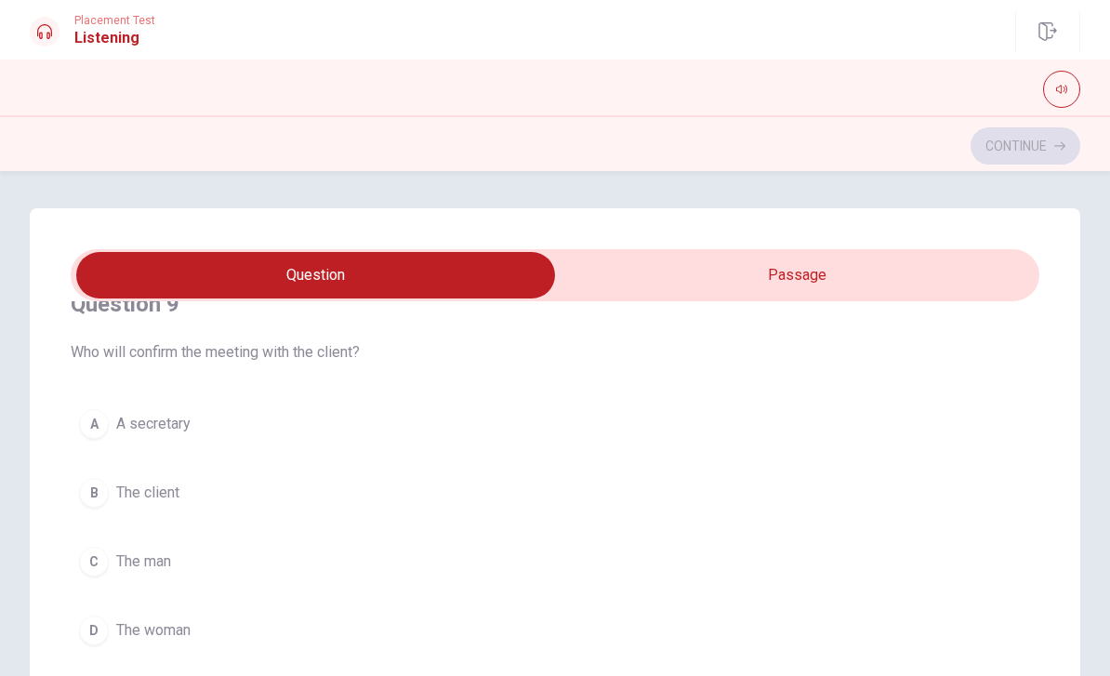
scroll to position [1350, 0]
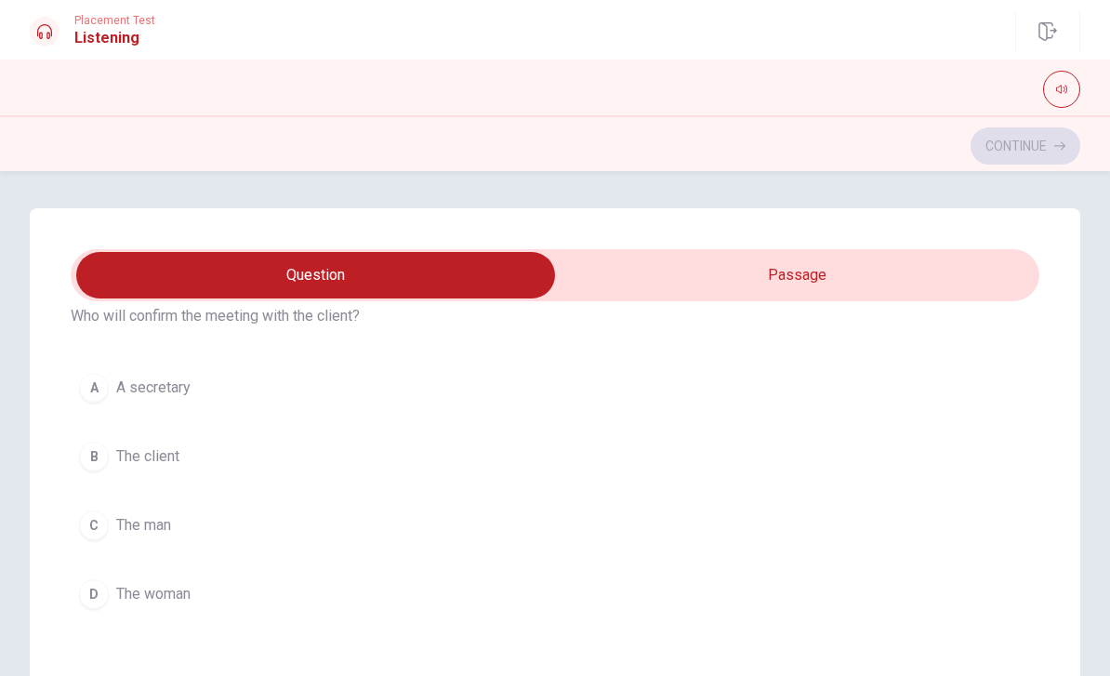
click at [163, 526] on span "The man" at bounding box center [143, 525] width 55 height 22
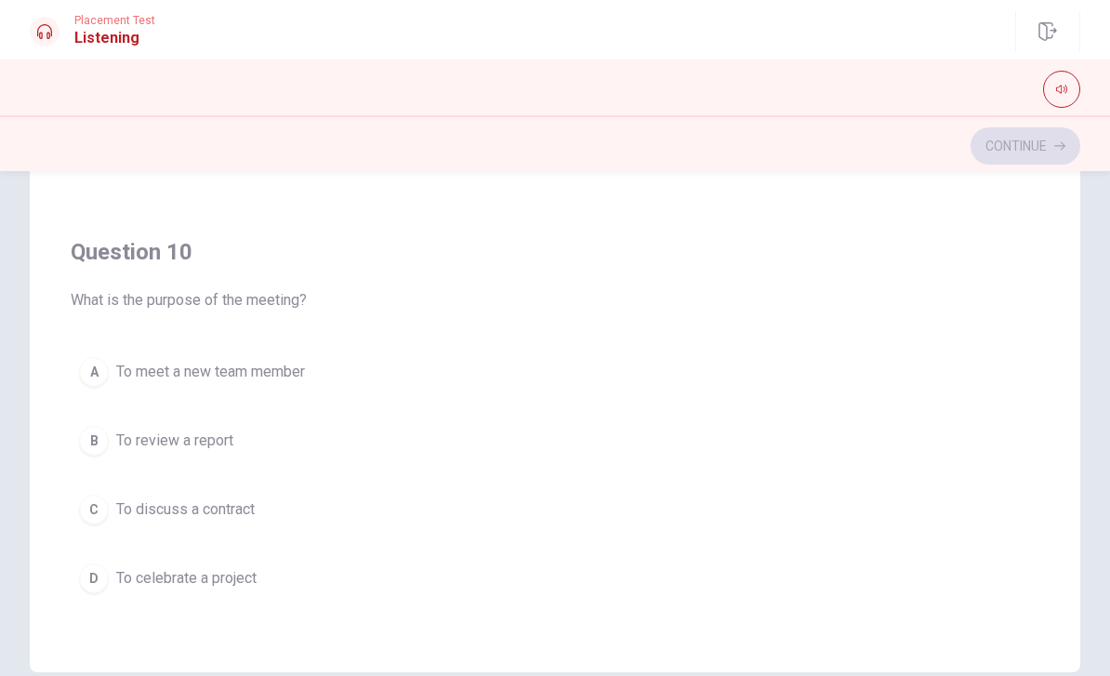
scroll to position [294, 0]
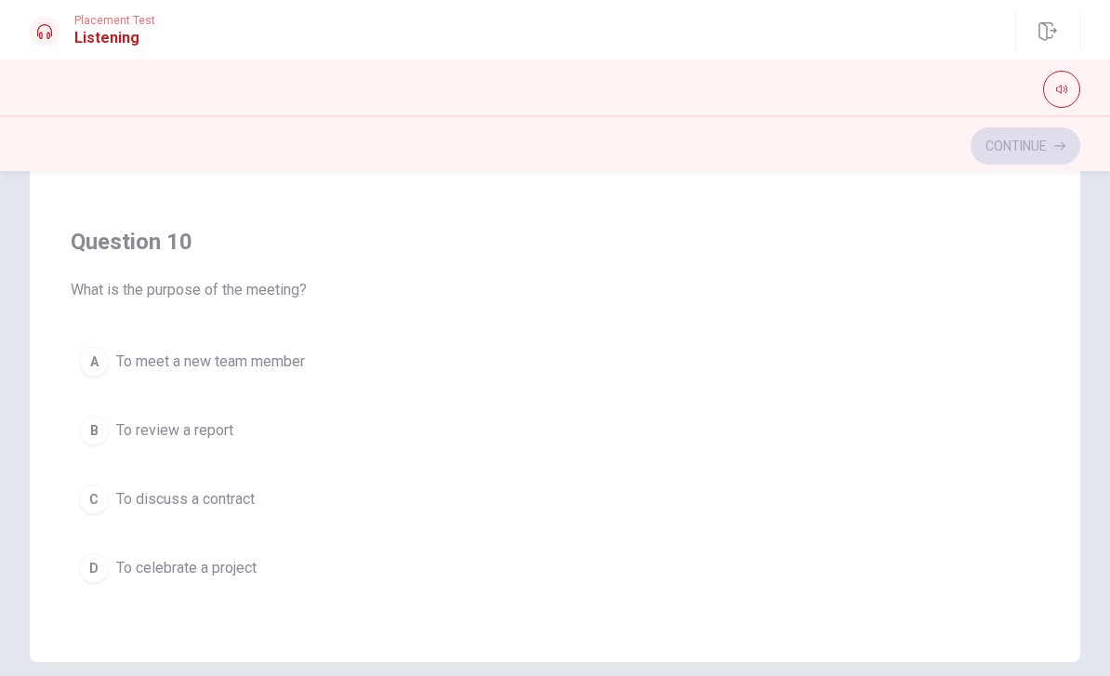
click at [298, 590] on button "D To celebrate a project" at bounding box center [555, 568] width 969 height 46
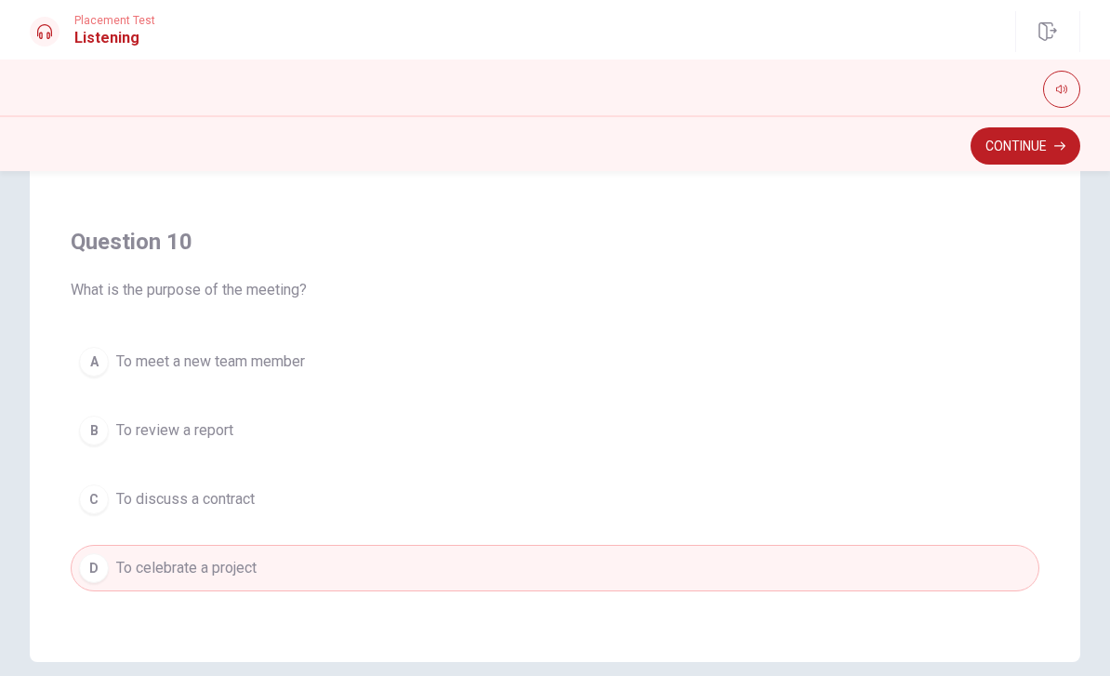
click at [343, 370] on button "A To meet a new team member" at bounding box center [555, 361] width 969 height 46
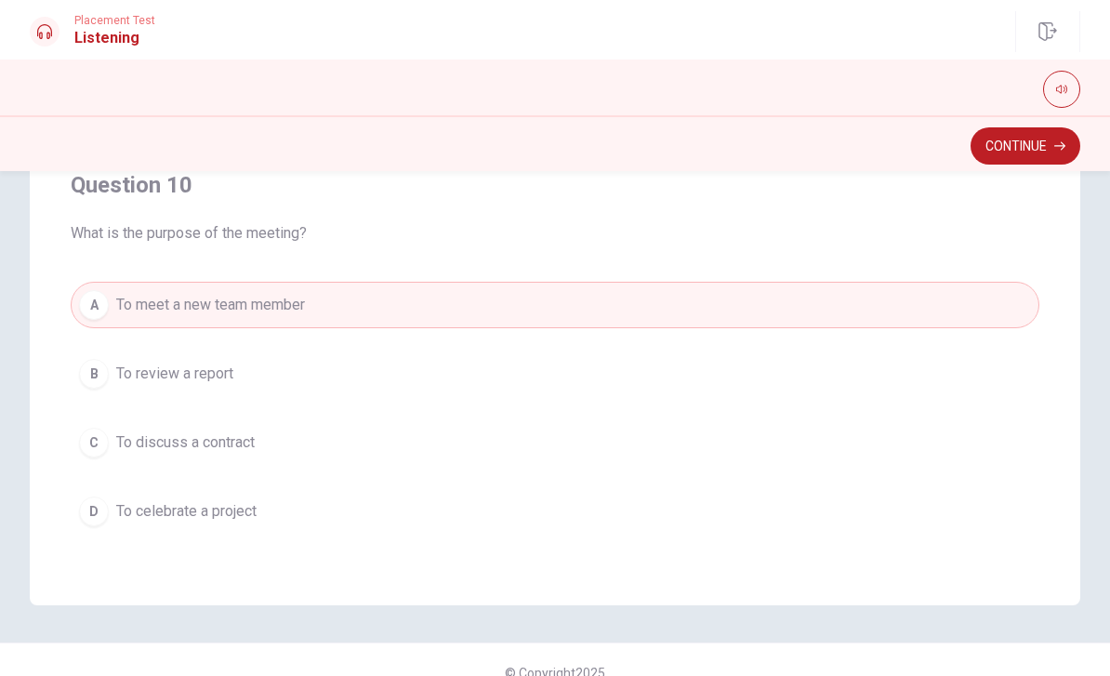
scroll to position [360, 0]
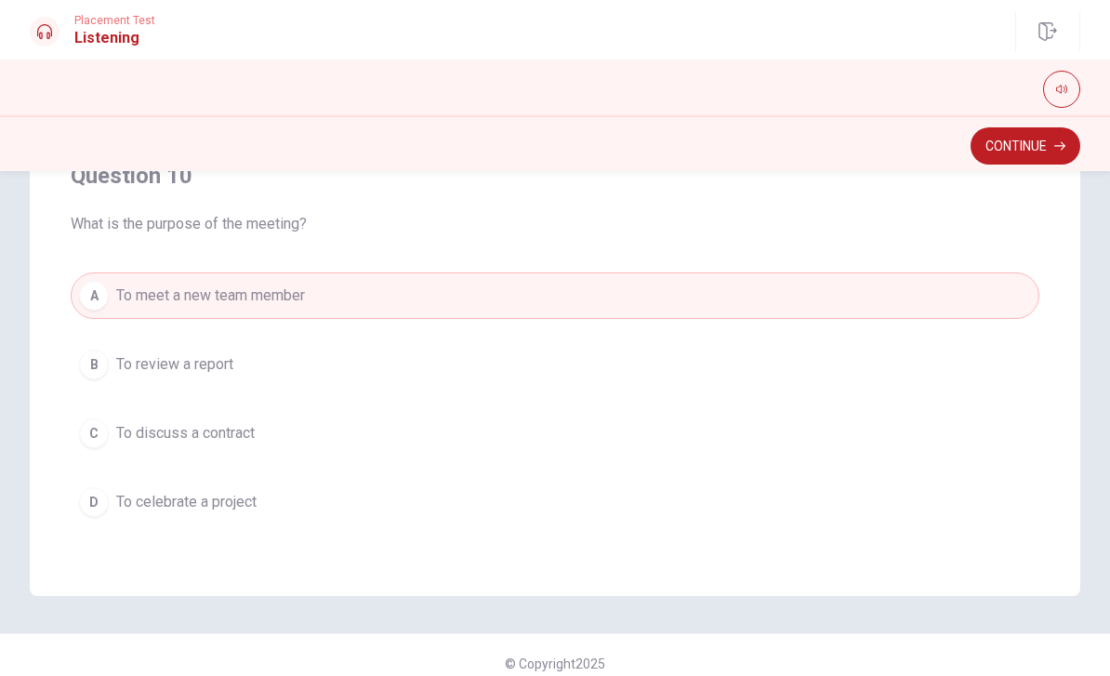
click at [1044, 141] on button "Continue" at bounding box center [1026, 145] width 110 height 37
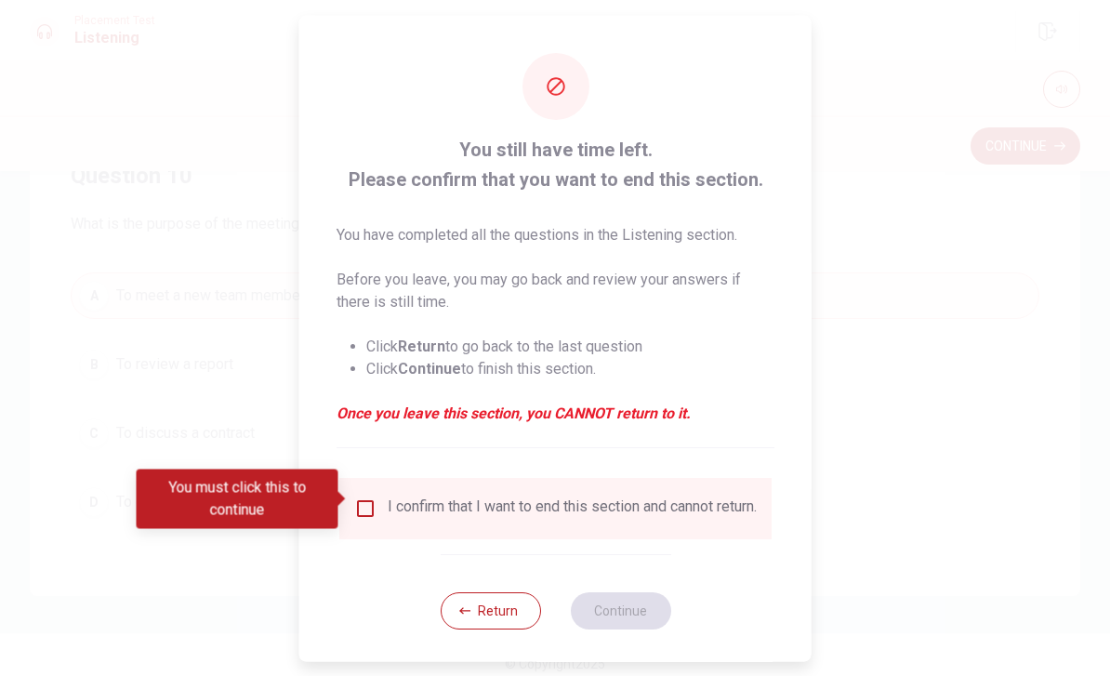
click at [526, 612] on button "Return" at bounding box center [490, 609] width 100 height 37
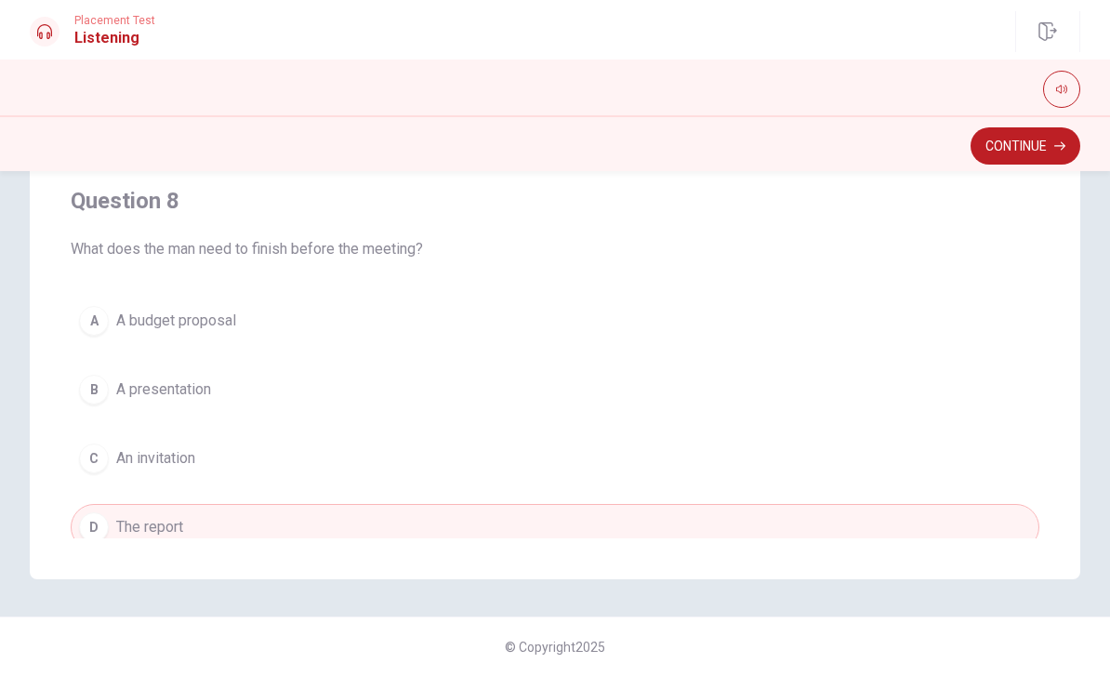
scroll to position [377, 0]
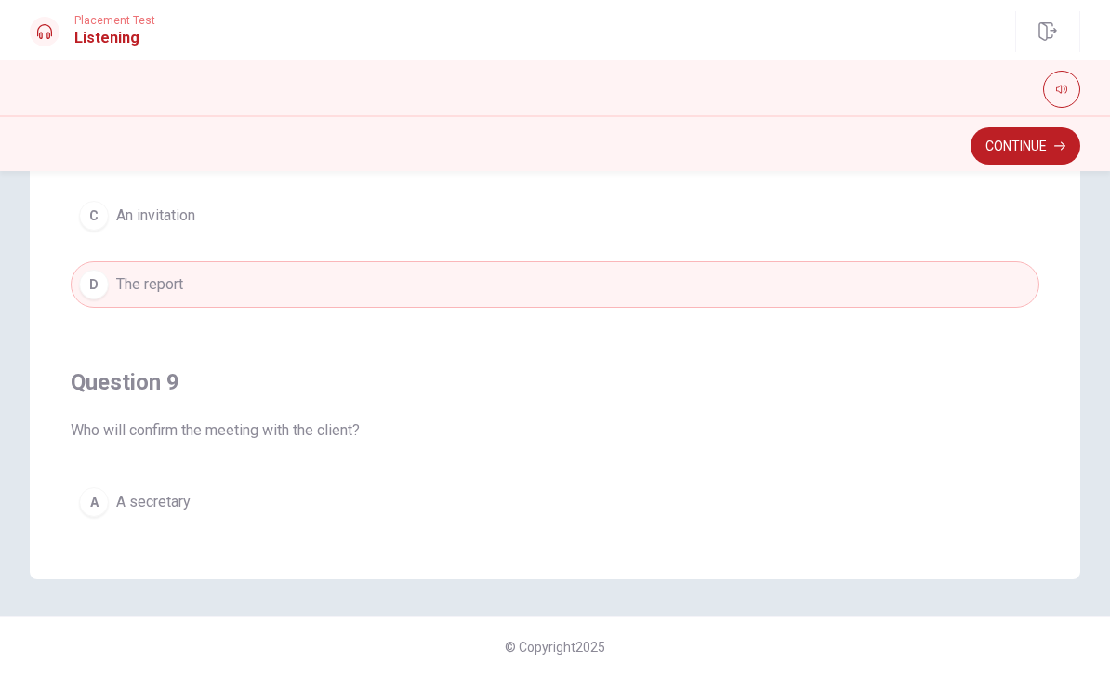
click at [911, 440] on span "Who will confirm the meeting with the client?" at bounding box center [555, 430] width 969 height 22
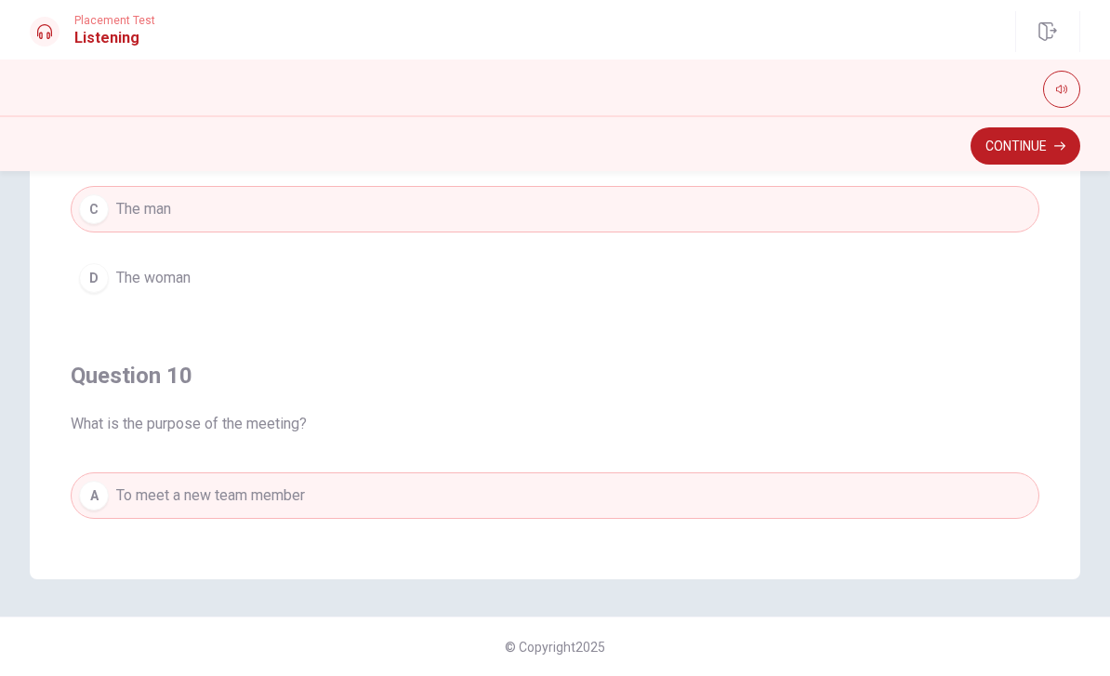
scroll to position [1292, 0]
click at [1054, 124] on div "Continue" at bounding box center [555, 143] width 1110 height 56
click at [1033, 143] on button "Continue" at bounding box center [1026, 145] width 110 height 37
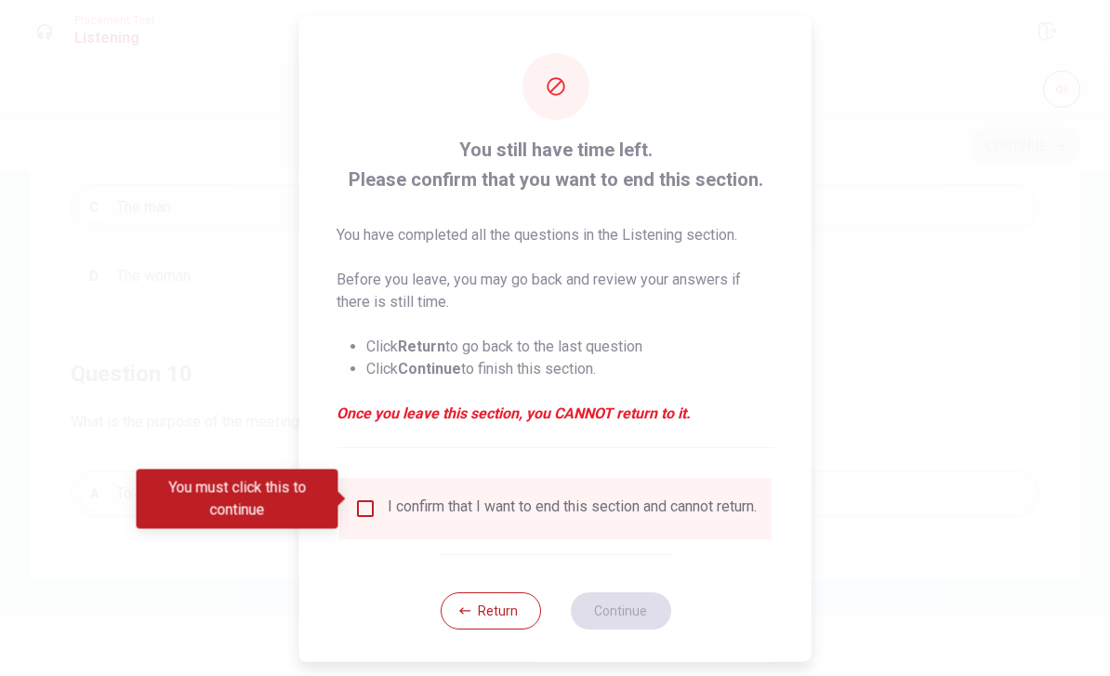
click at [368, 497] on input "You must click this to continue" at bounding box center [365, 508] width 22 height 22
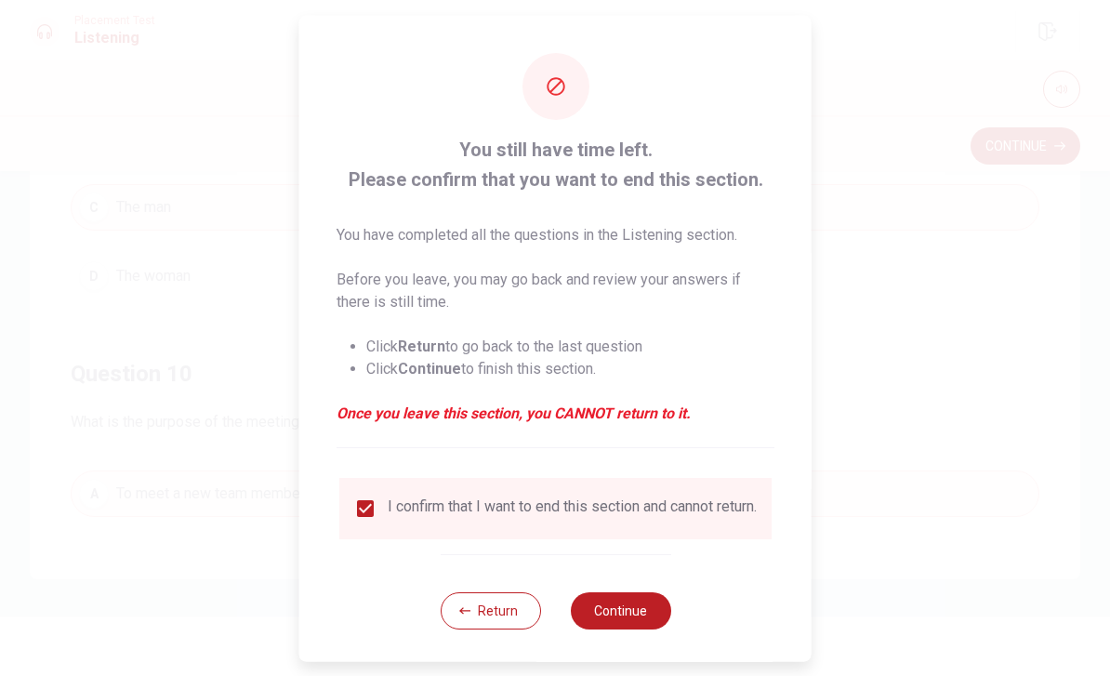
click at [645, 626] on button "Continue" at bounding box center [620, 609] width 100 height 37
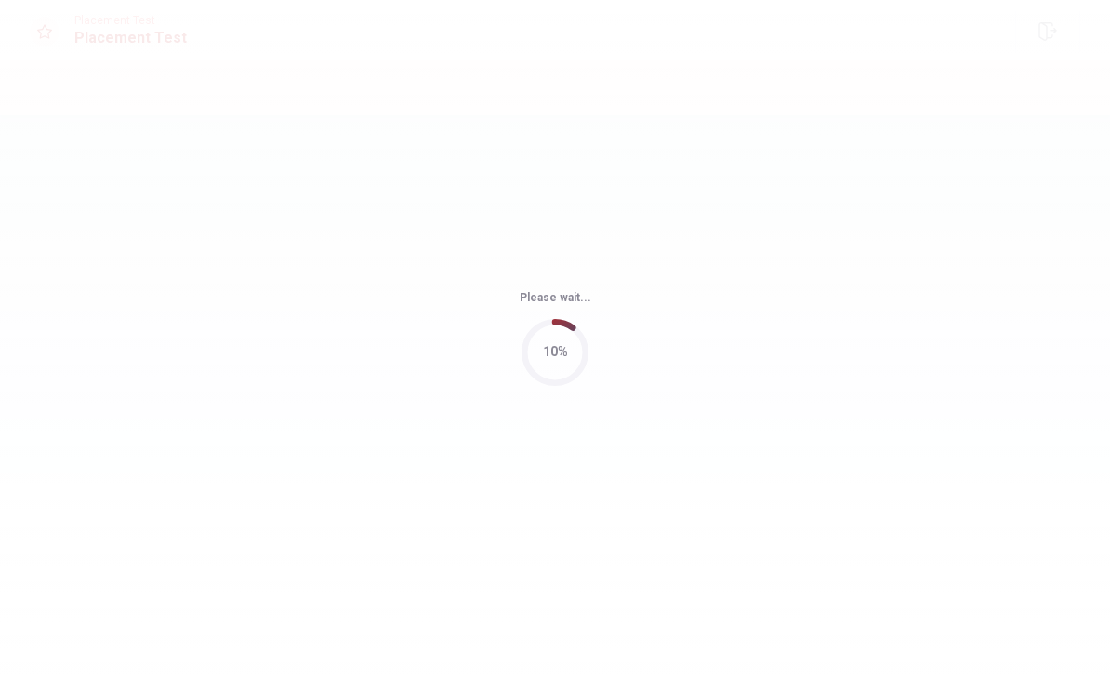
scroll to position [0, 0]
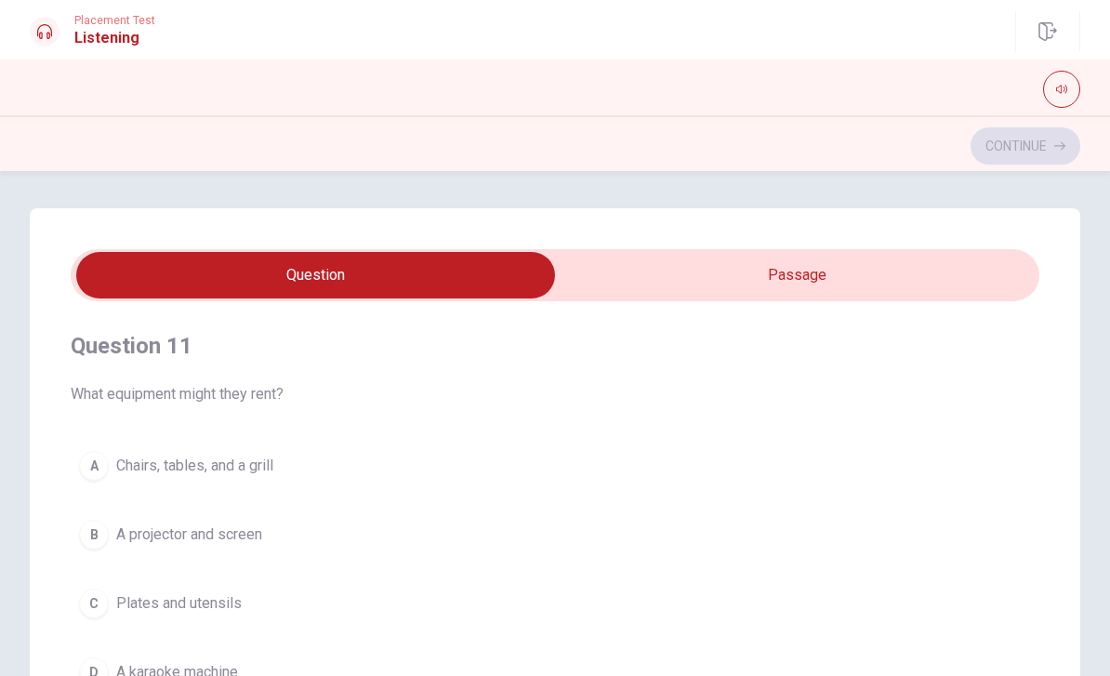
type input "4"
click at [846, 274] on input "checkbox" at bounding box center [315, 275] width 1453 height 46
checkbox input "true"
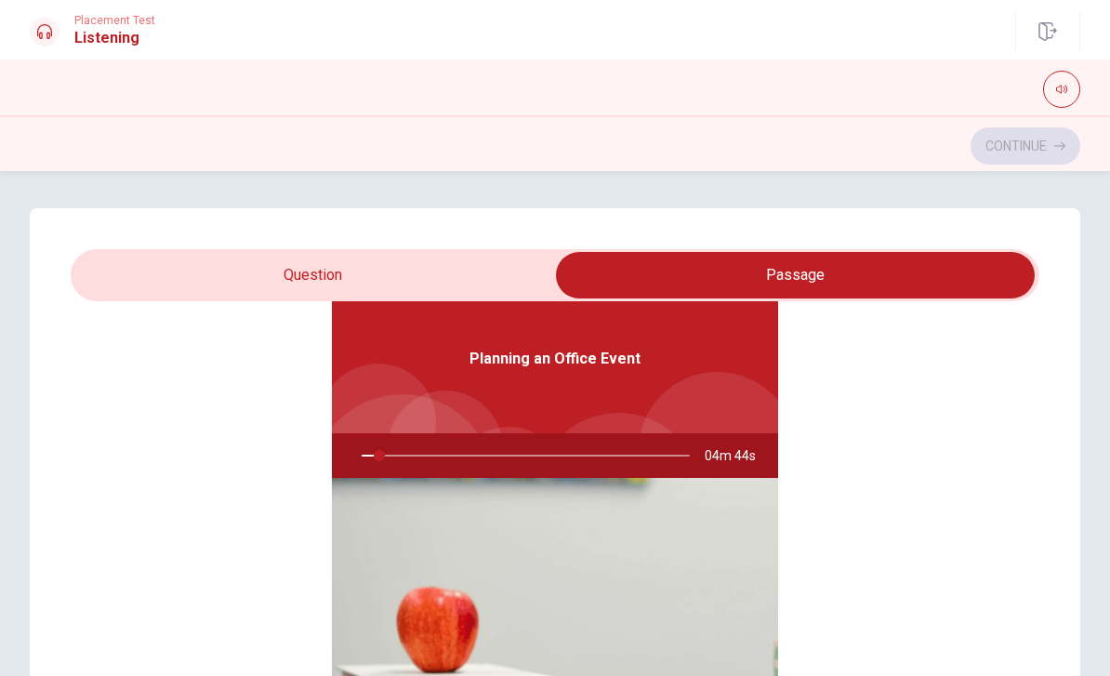
scroll to position [104, 0]
type input "6"
click at [413, 296] on input "checkbox" at bounding box center [795, 275] width 1453 height 46
checkbox input "false"
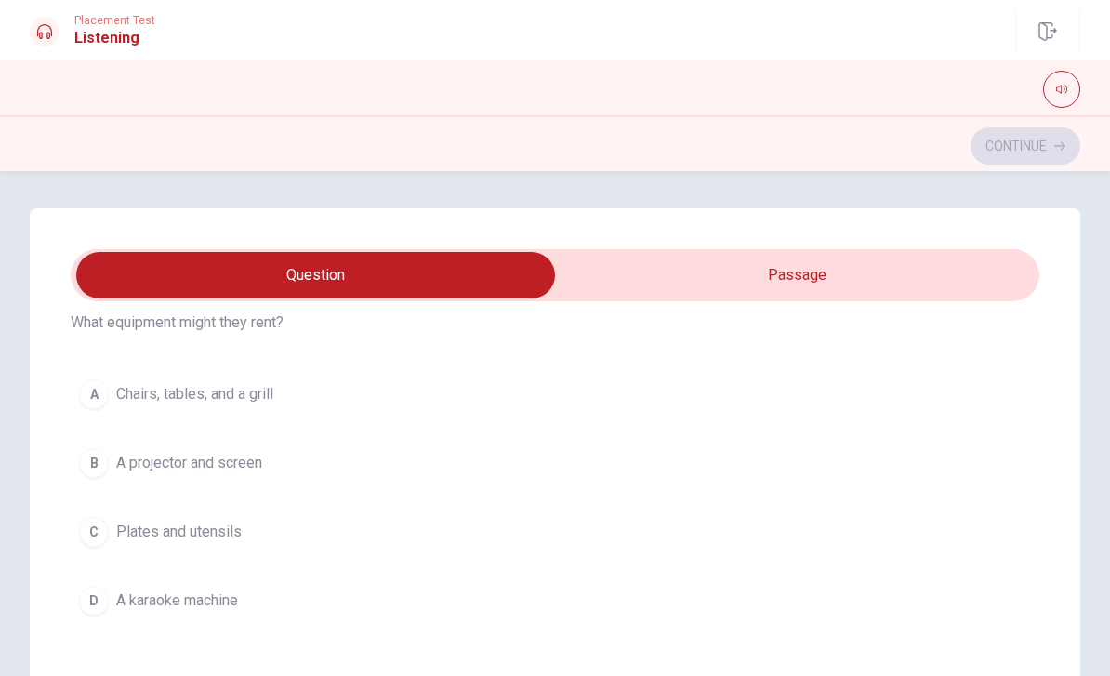
scroll to position [76, 0]
click at [86, 390] on div "A" at bounding box center [94, 390] width 30 height 30
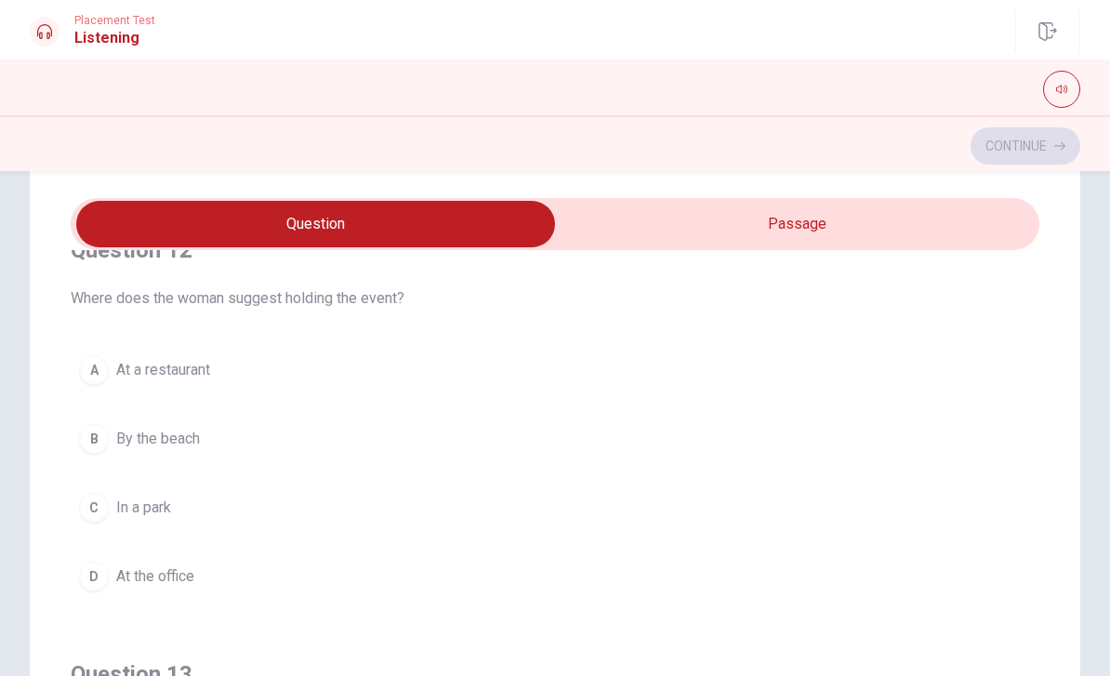
scroll to position [470, 0]
click at [95, 578] on div "D" at bounding box center [94, 575] width 30 height 30
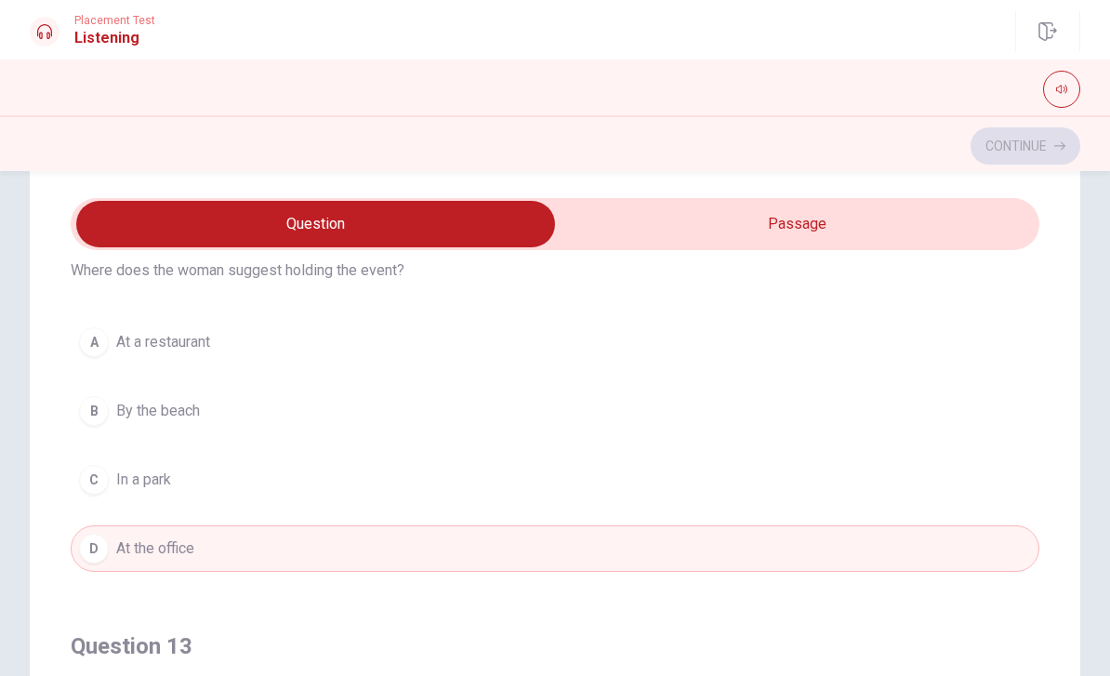
click at [99, 470] on div "C" at bounding box center [94, 480] width 30 height 30
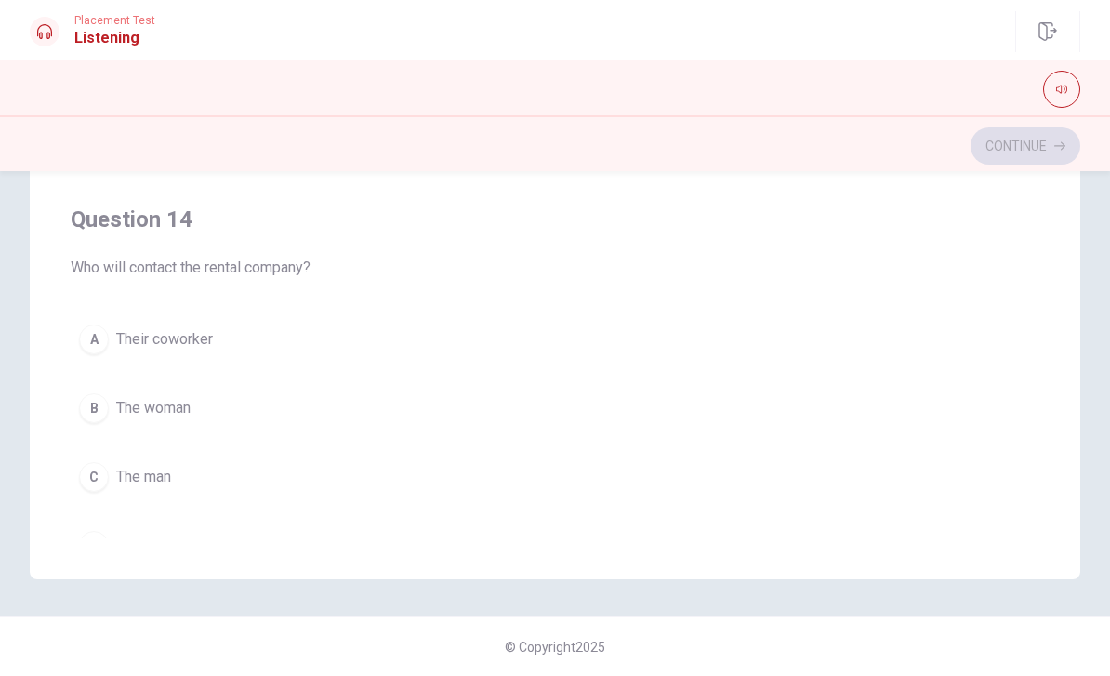
scroll to position [377, 0]
click at [106, 339] on div "A" at bounding box center [94, 340] width 30 height 30
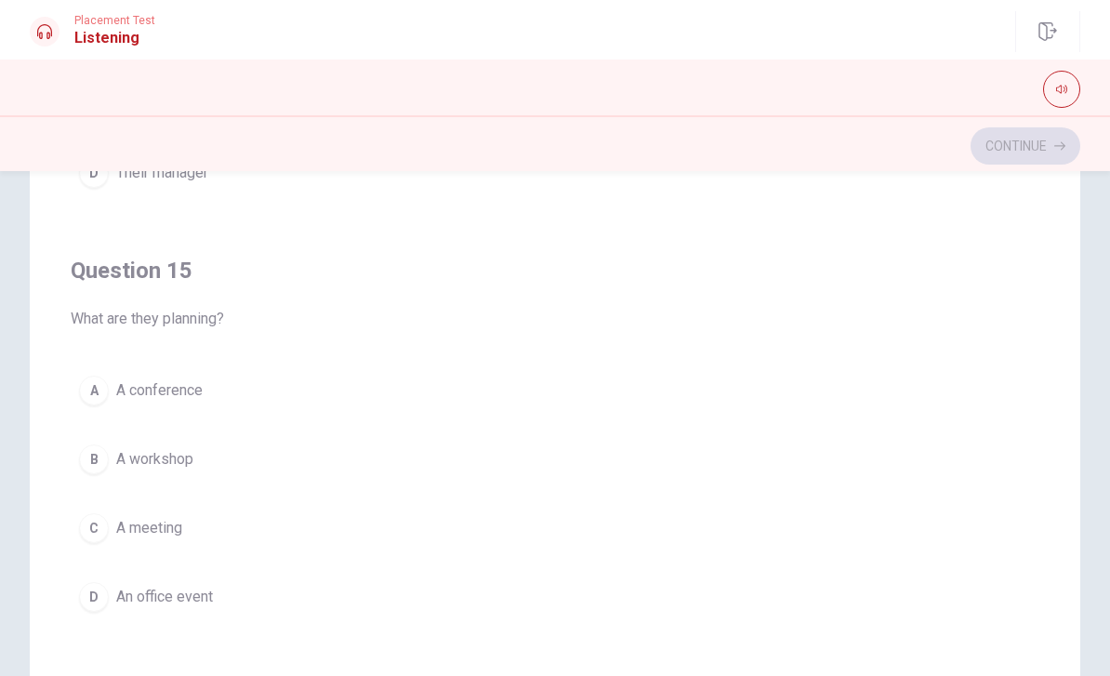
scroll to position [1506, 0]
click at [87, 594] on div "D" at bounding box center [94, 597] width 30 height 30
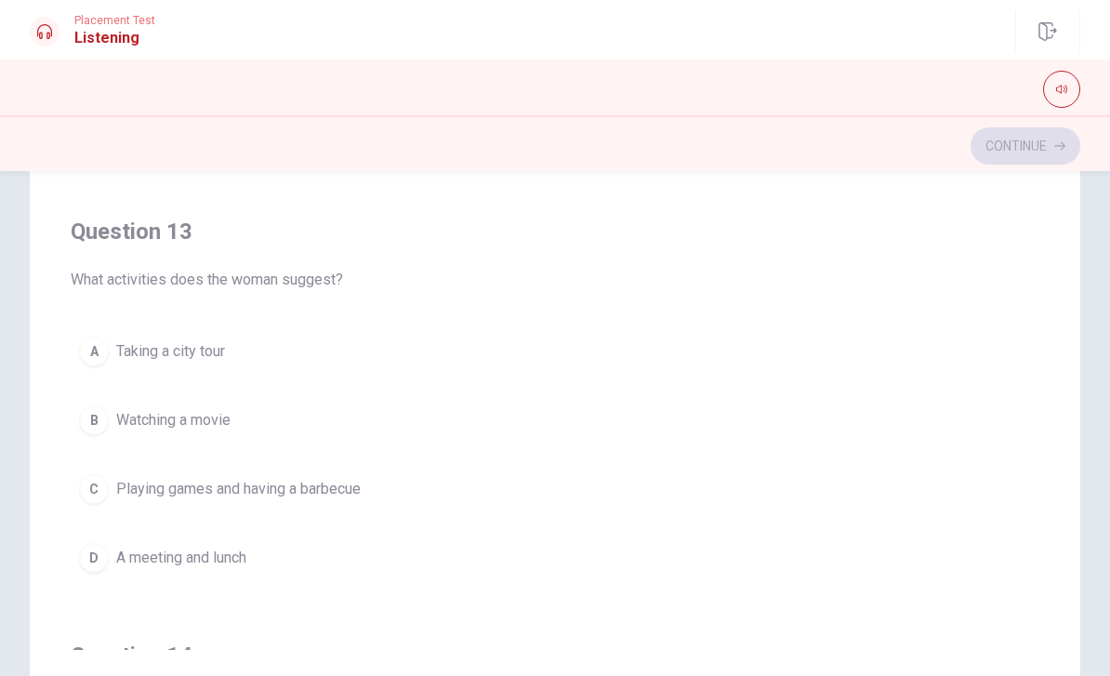
scroll to position [693, 0]
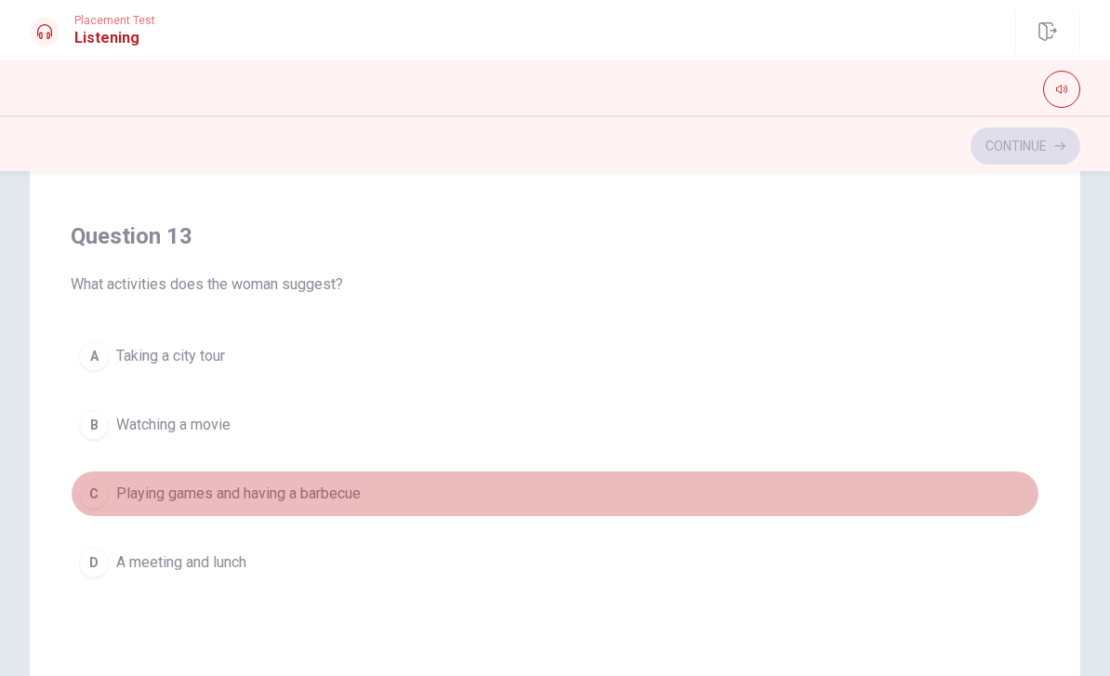
click at [82, 506] on button "C Playing games and having a barbecue" at bounding box center [555, 493] width 969 height 46
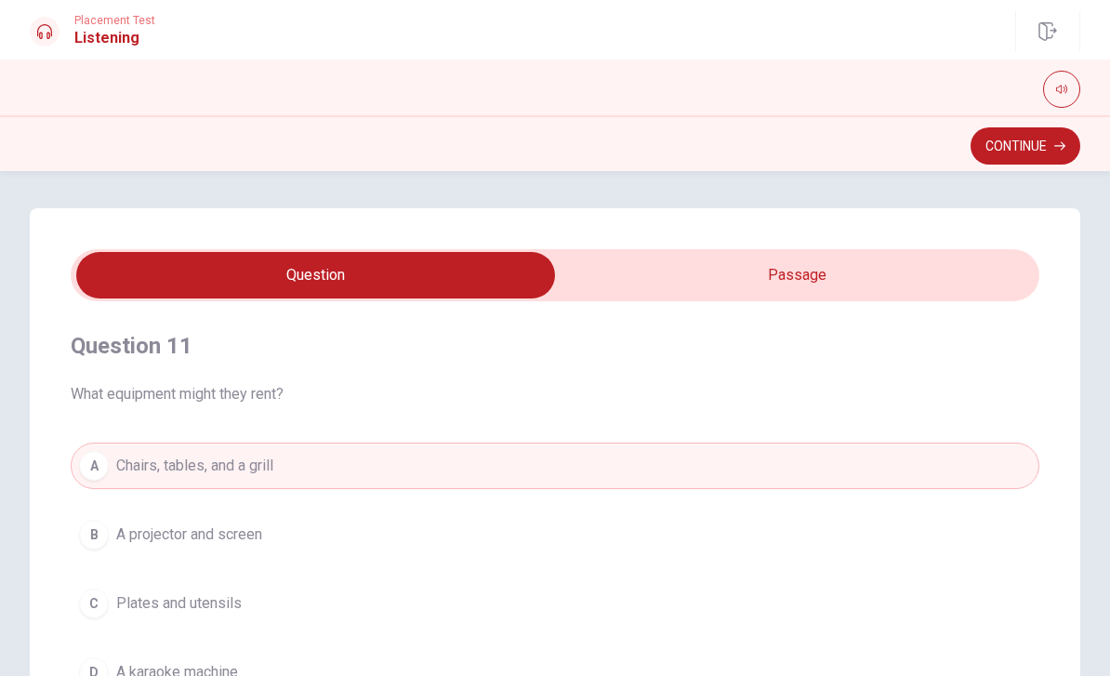
scroll to position [0, 0]
click at [1028, 139] on button "Continue" at bounding box center [1026, 145] width 110 height 37
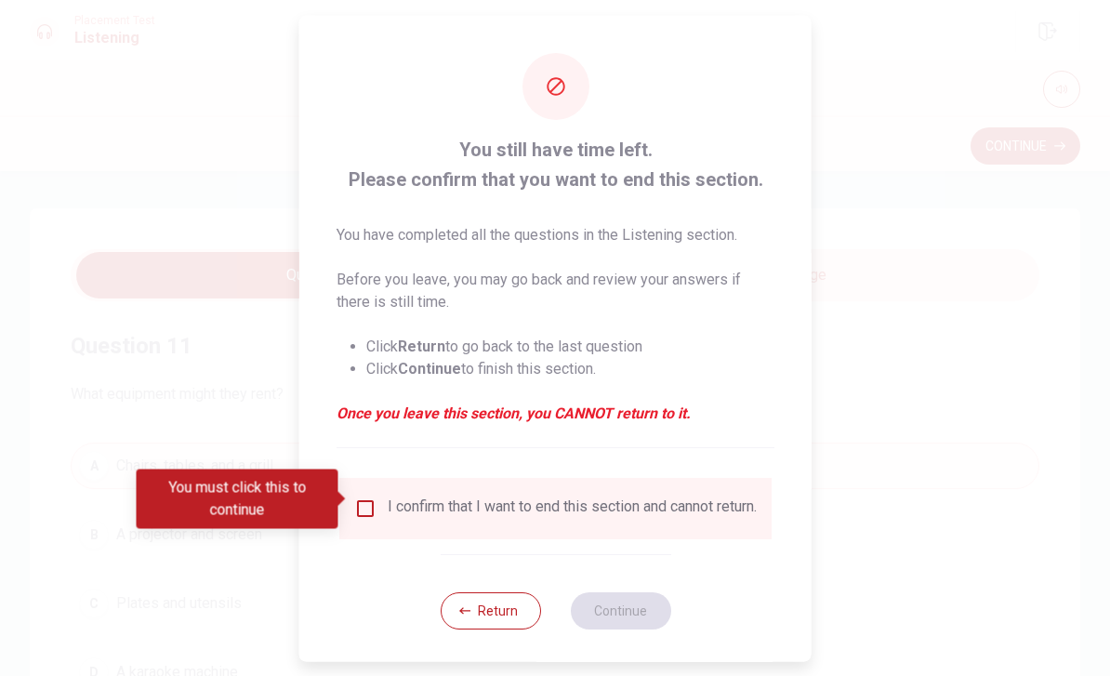
click at [354, 500] on input "You must click this to continue" at bounding box center [365, 508] width 22 height 22
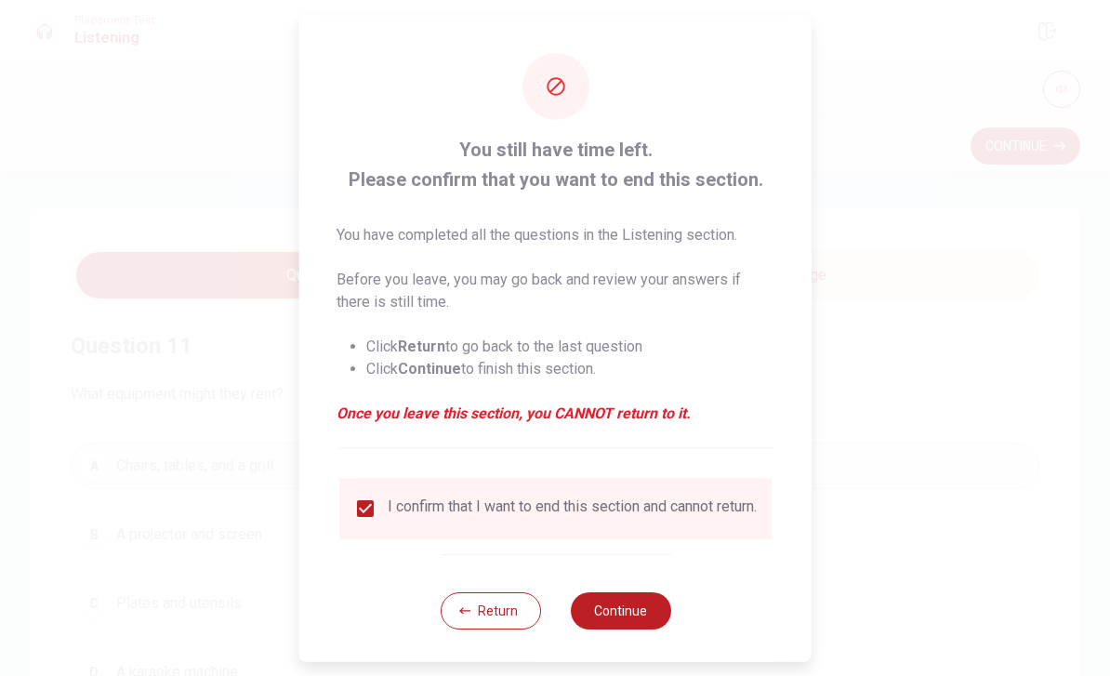
click at [618, 629] on button "Continue" at bounding box center [620, 609] width 100 height 37
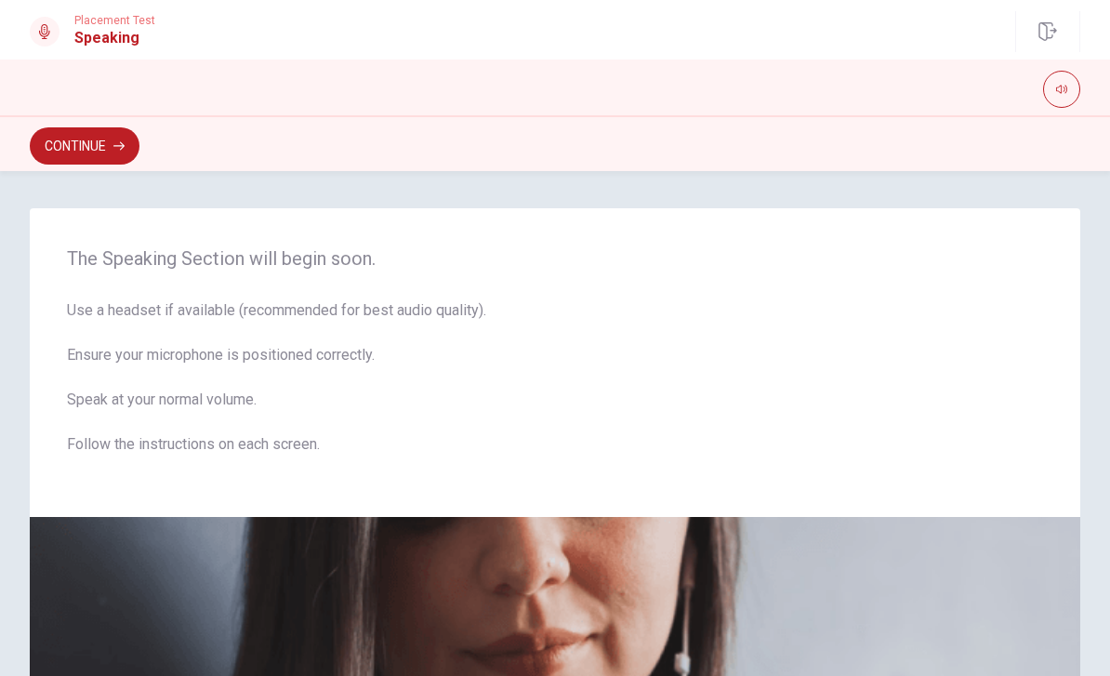
click at [71, 154] on button "Continue" at bounding box center [85, 145] width 110 height 37
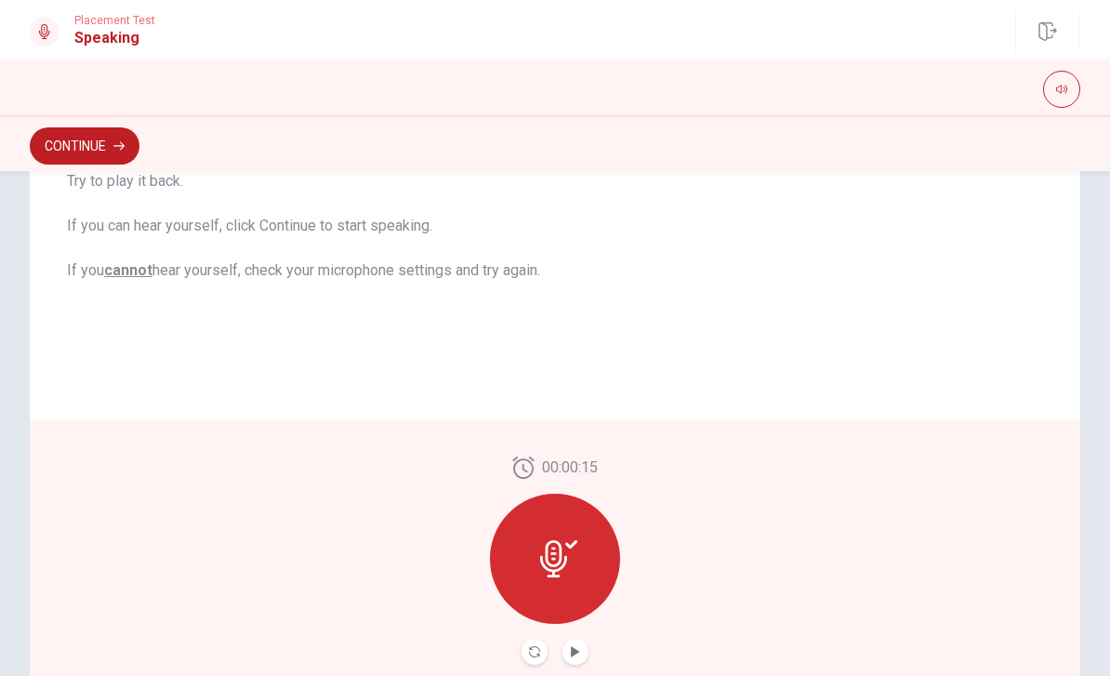
scroll to position [319, 0]
click at [566, 539] on icon at bounding box center [558, 556] width 37 height 37
click at [545, 558] on icon at bounding box center [558, 556] width 37 height 37
click at [564, 540] on icon at bounding box center [558, 556] width 37 height 37
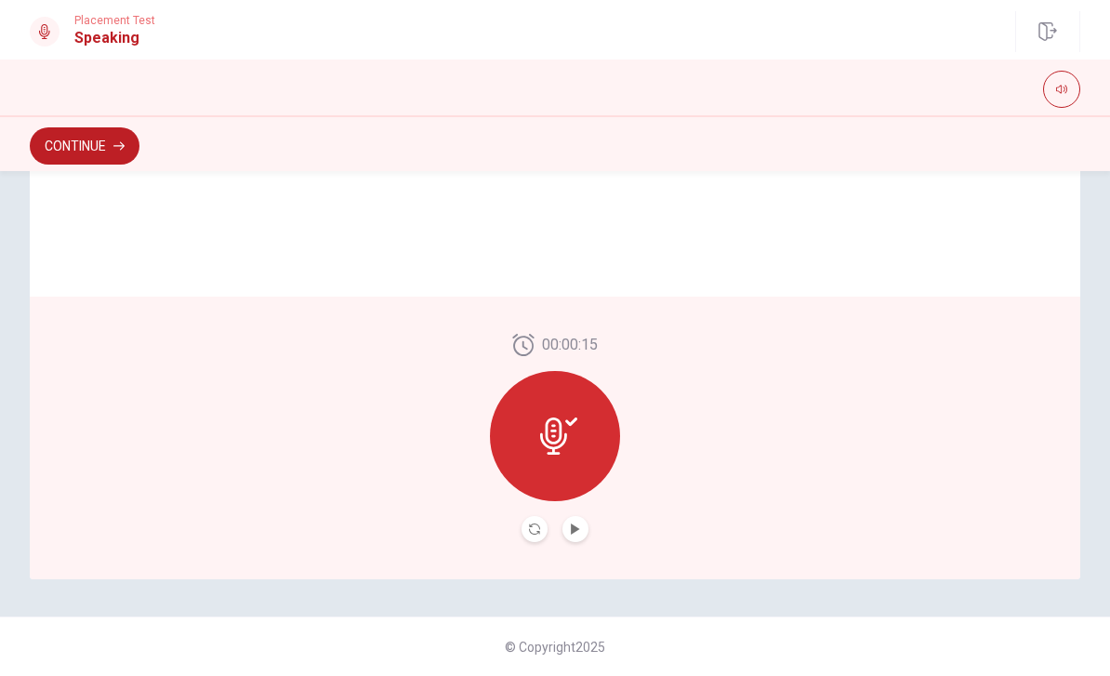
scroll to position [440, 0]
click at [563, 453] on icon at bounding box center [558, 435] width 37 height 37
click at [570, 534] on icon "Play Audio" at bounding box center [575, 528] width 11 height 11
click at [548, 445] on icon at bounding box center [553, 435] width 27 height 37
click at [572, 529] on icon "Pause Audio" at bounding box center [575, 528] width 9 height 11
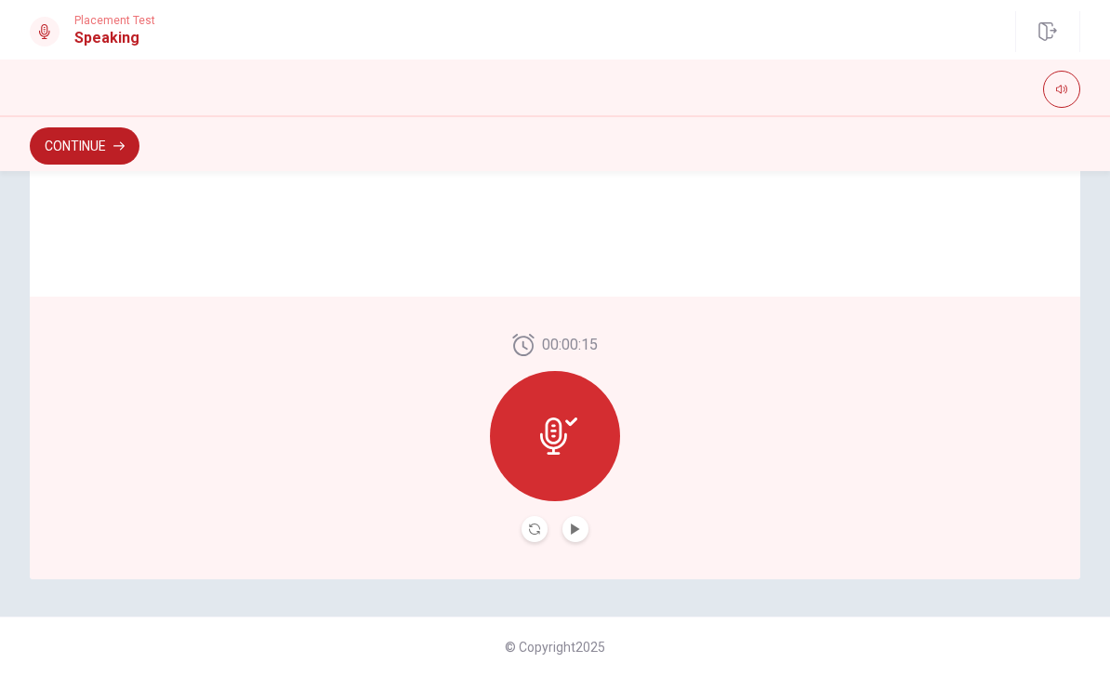
click at [563, 435] on icon at bounding box center [558, 435] width 37 height 37
click at [553, 431] on icon at bounding box center [553, 435] width 27 height 37
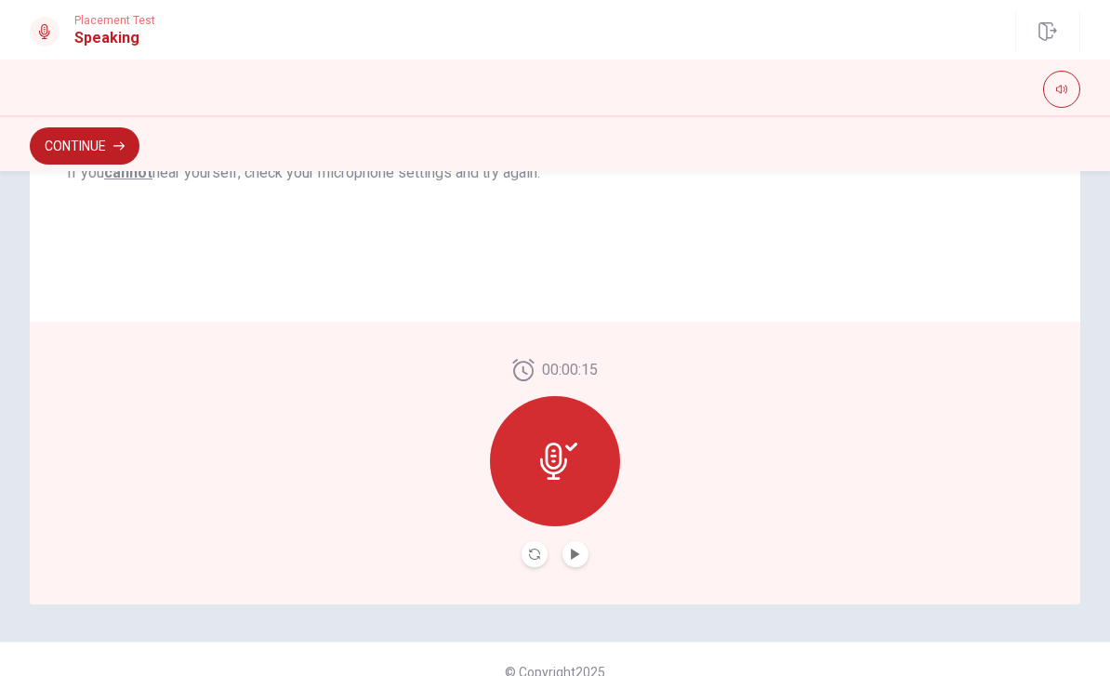
click at [577, 555] on icon "Play Audio" at bounding box center [575, 554] width 8 height 11
click at [537, 558] on icon "Record Again" at bounding box center [534, 554] width 11 height 11
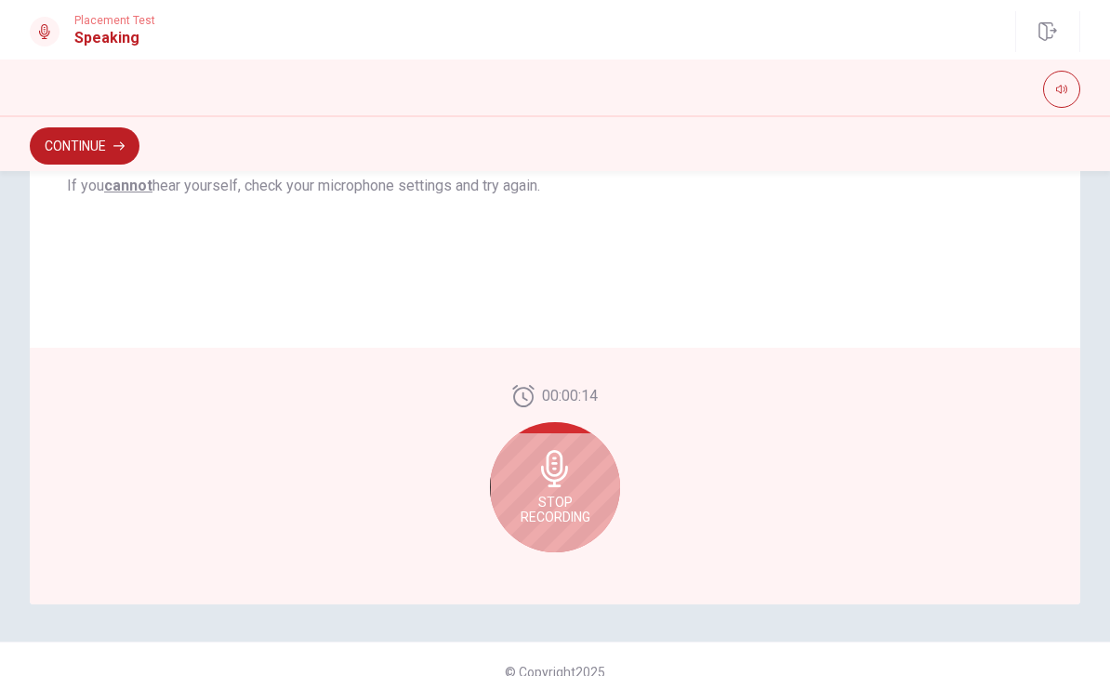
click at [550, 499] on span "Stop Recording" at bounding box center [556, 510] width 70 height 30
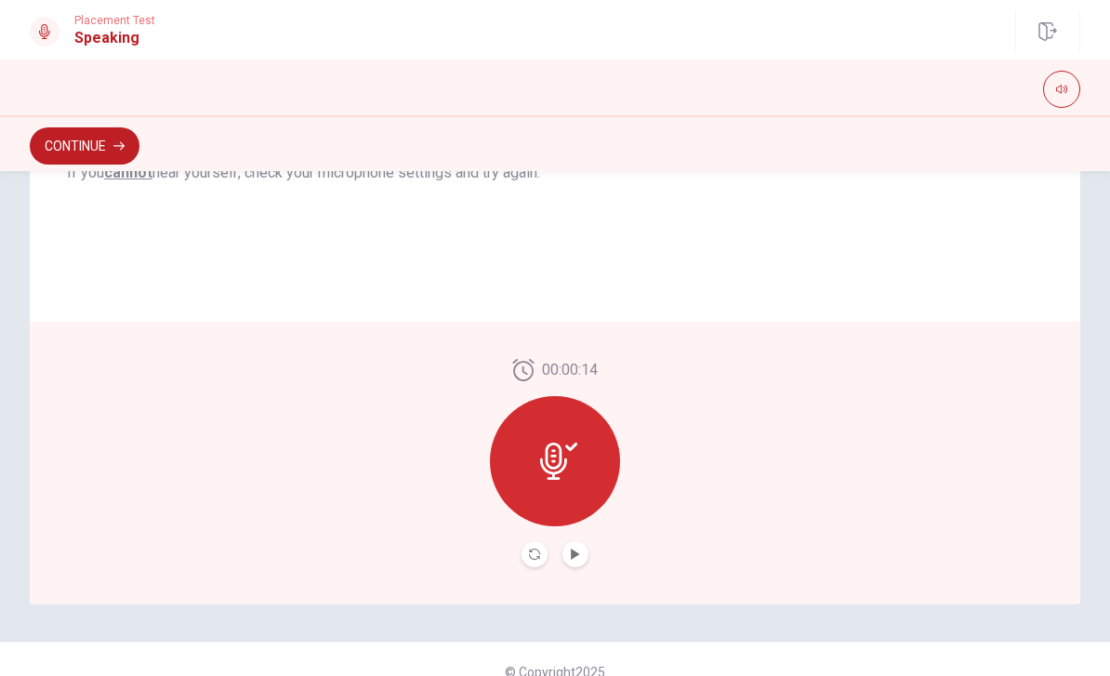
click at [568, 477] on icon at bounding box center [558, 461] width 37 height 37
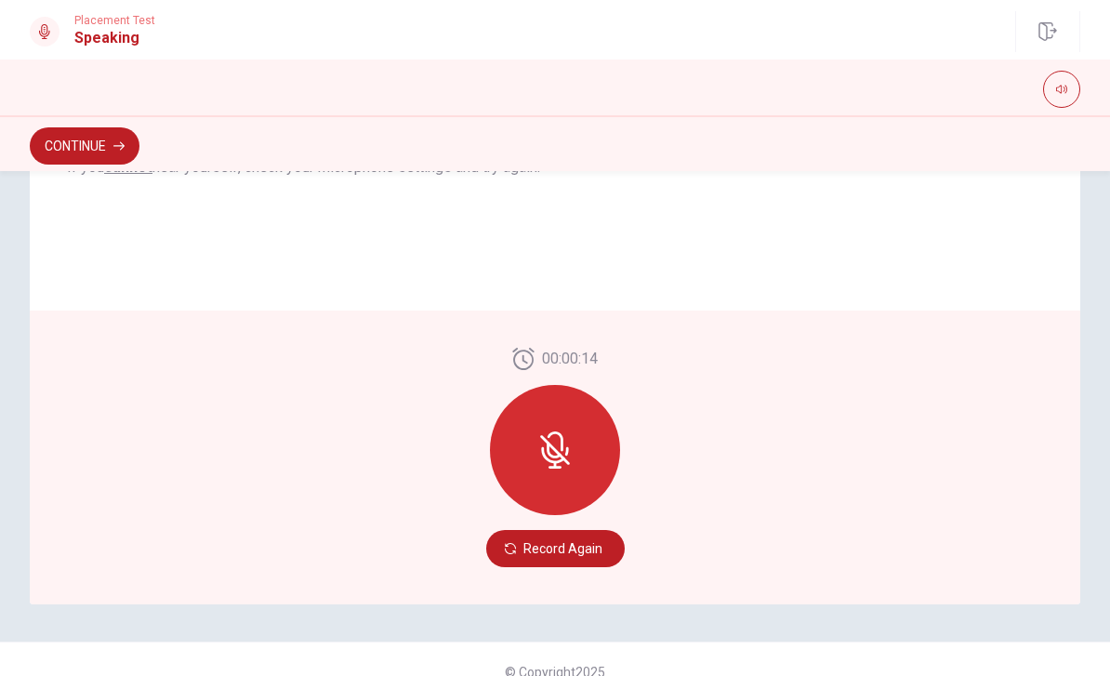
click at [566, 447] on icon at bounding box center [567, 451] width 4 height 8
click at [508, 540] on button "Record Again" at bounding box center [555, 548] width 139 height 37
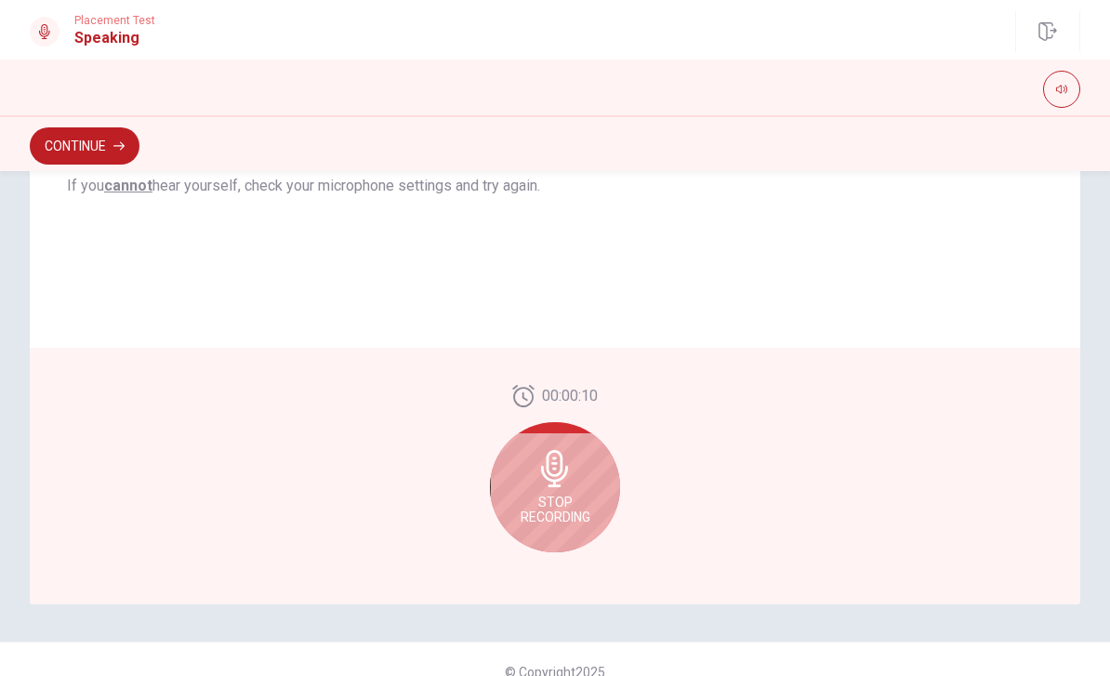
click at [563, 497] on span "Stop Recording" at bounding box center [556, 510] width 70 height 30
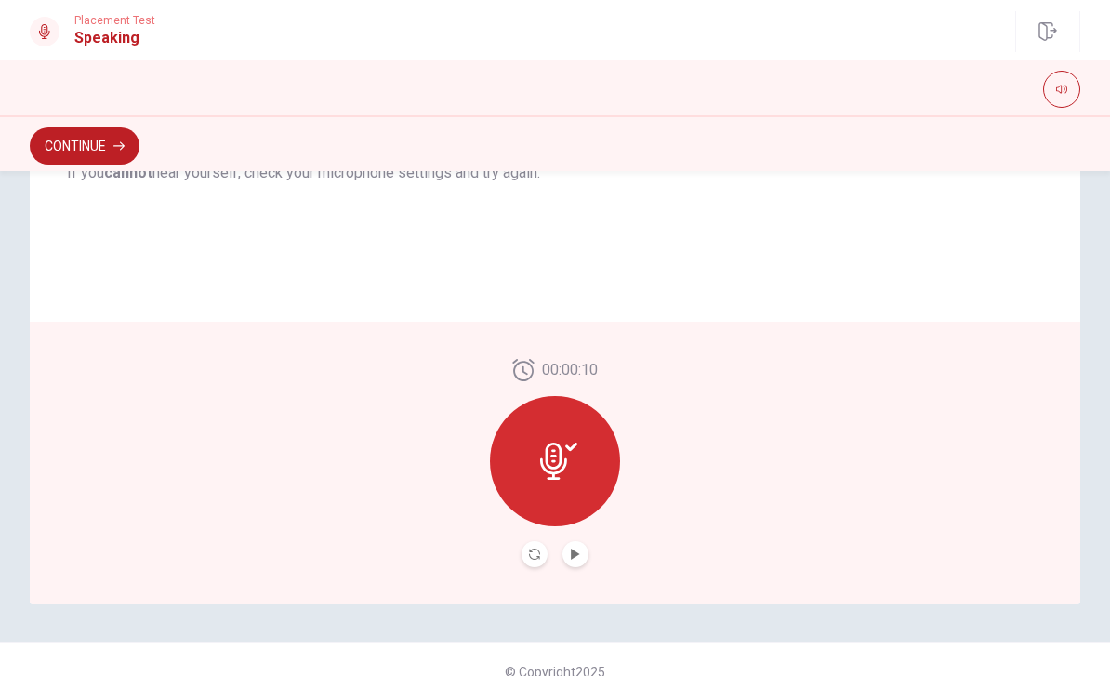
click at [575, 549] on icon "Play Audio" at bounding box center [575, 554] width 11 height 11
click at [114, 150] on icon "button" at bounding box center [118, 145] width 11 height 11
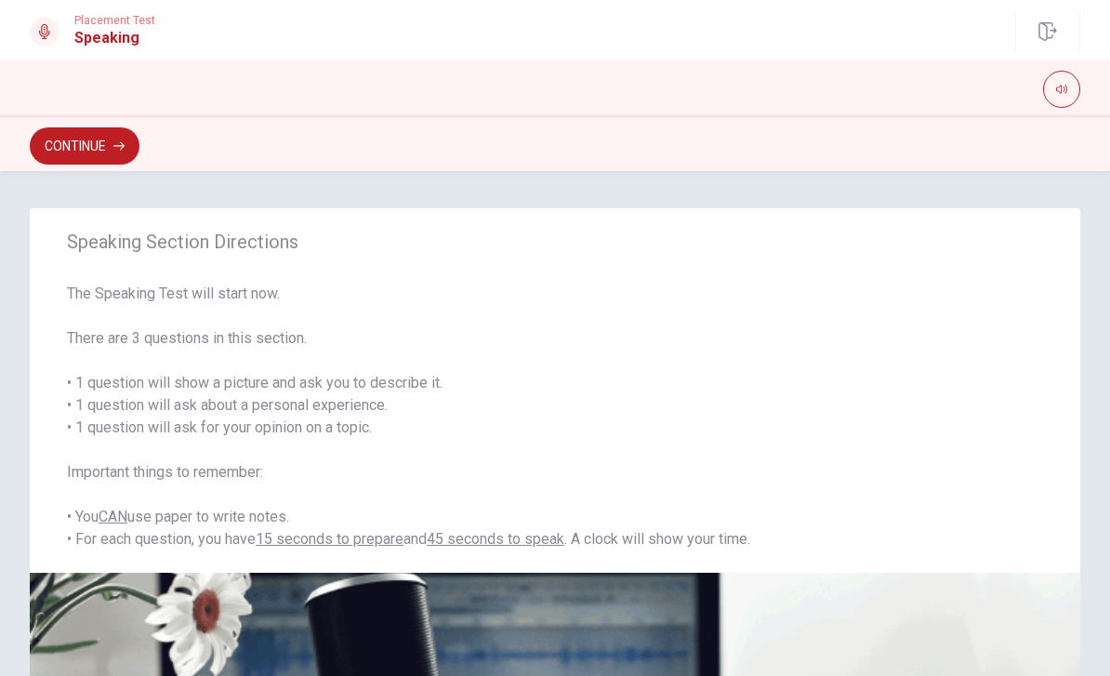
scroll to position [0, 0]
click at [86, 188] on div "Speaking Section Directions The Speaking Test will start now. There are 3 quest…" at bounding box center [555, 423] width 1110 height 505
click at [86, 187] on div "Speaking Section Directions The Speaking Test will start now. There are 3 quest…" at bounding box center [555, 423] width 1110 height 505
click at [99, 145] on button "Continue" at bounding box center [85, 145] width 110 height 37
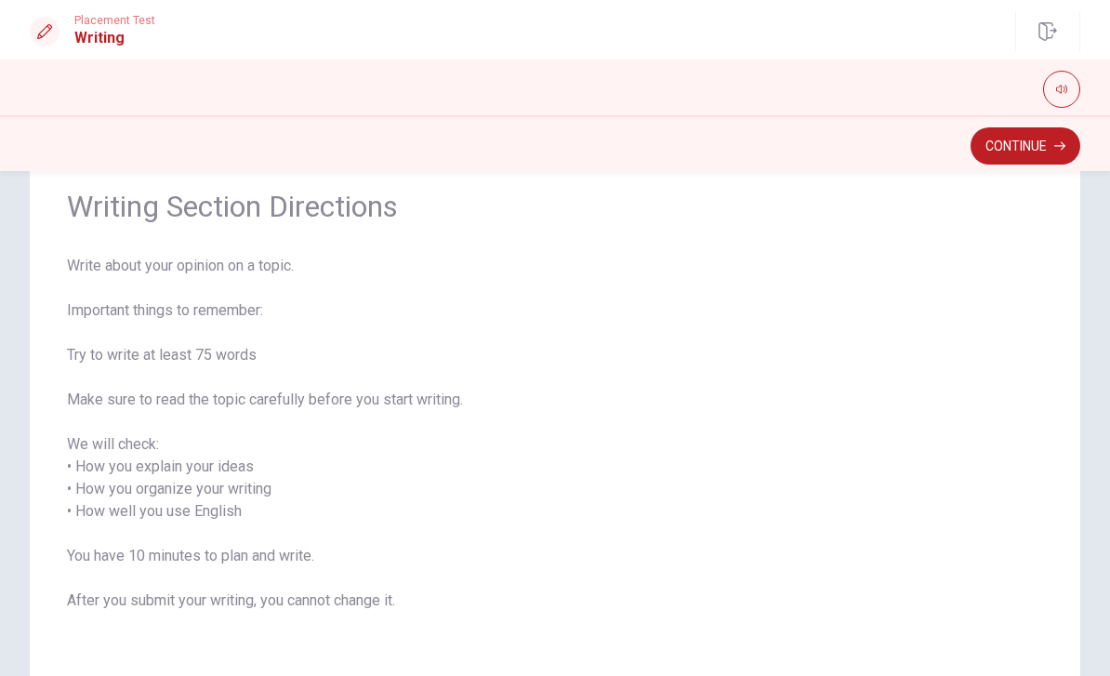
scroll to position [76, 0]
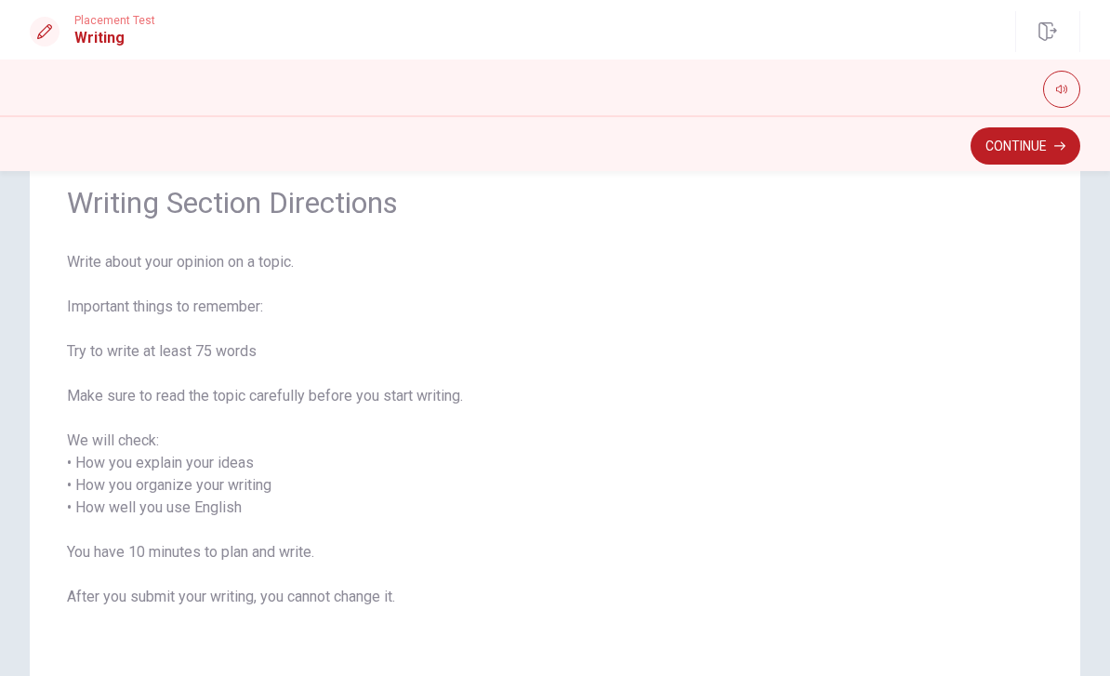
click at [1040, 147] on button "Continue" at bounding box center [1026, 145] width 110 height 37
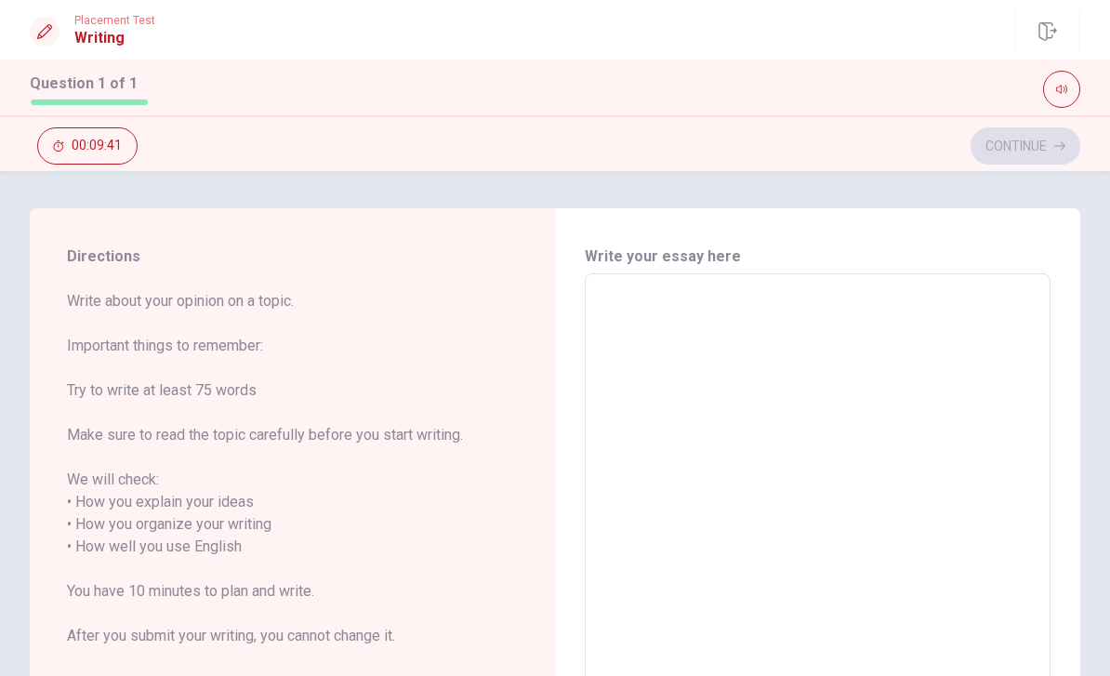
scroll to position [0, 0]
click at [1009, 542] on textarea at bounding box center [818, 547] width 440 height 516
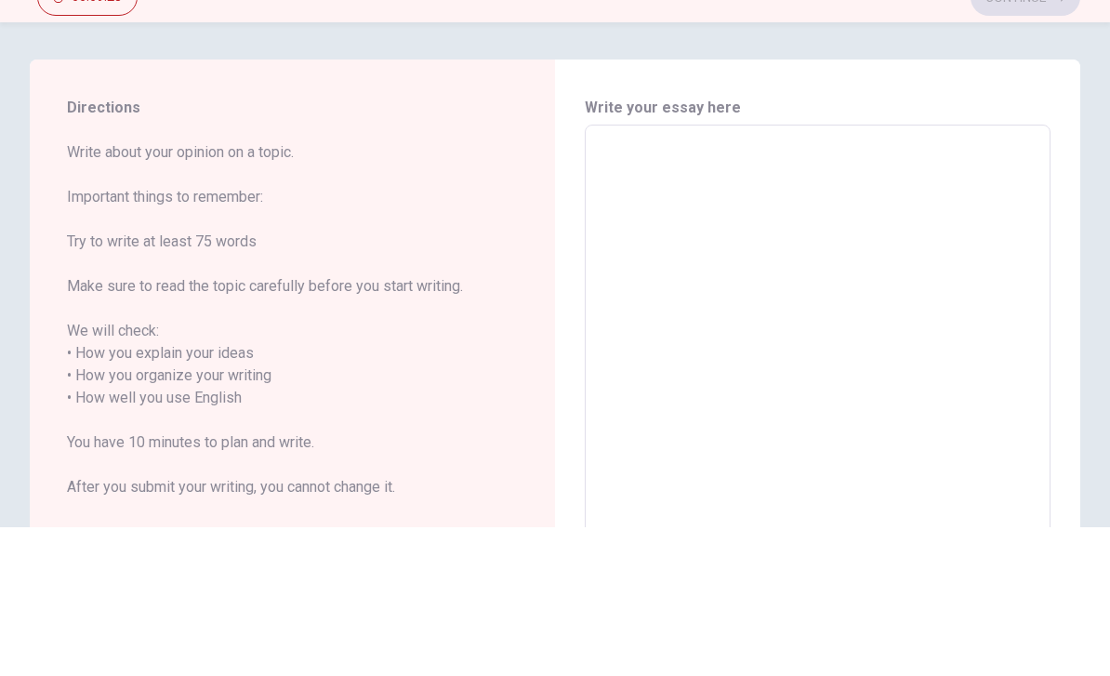
type textarea "－"
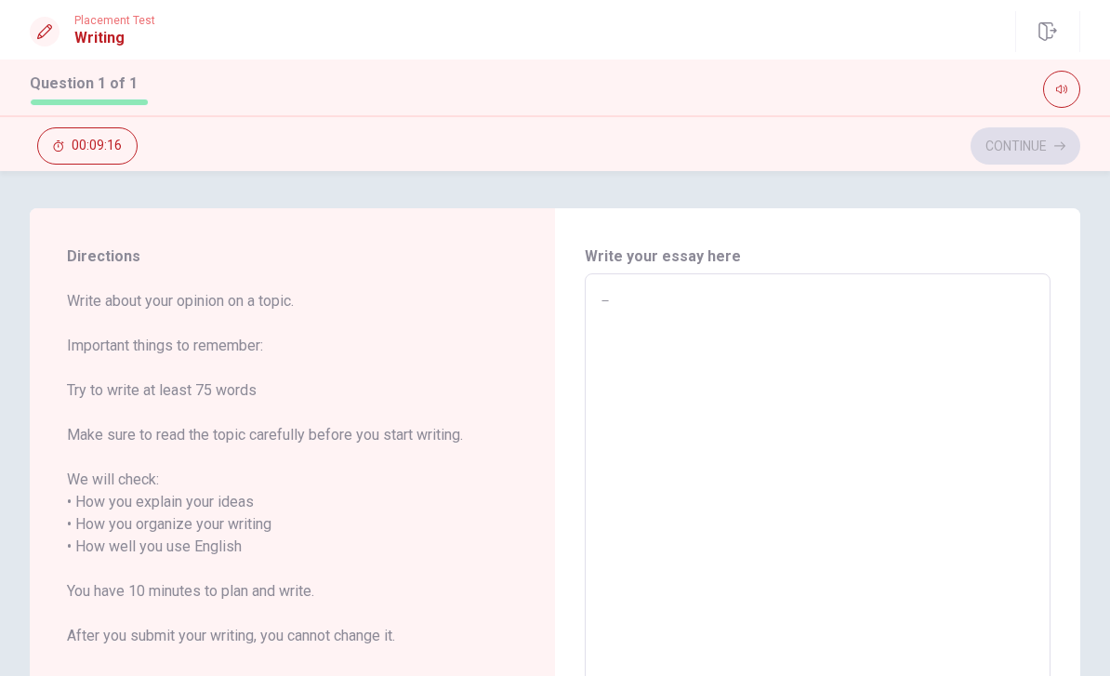
type textarea "x"
type textarea "－"
click at [714, 326] on textarea "－" at bounding box center [818, 547] width 440 height 516
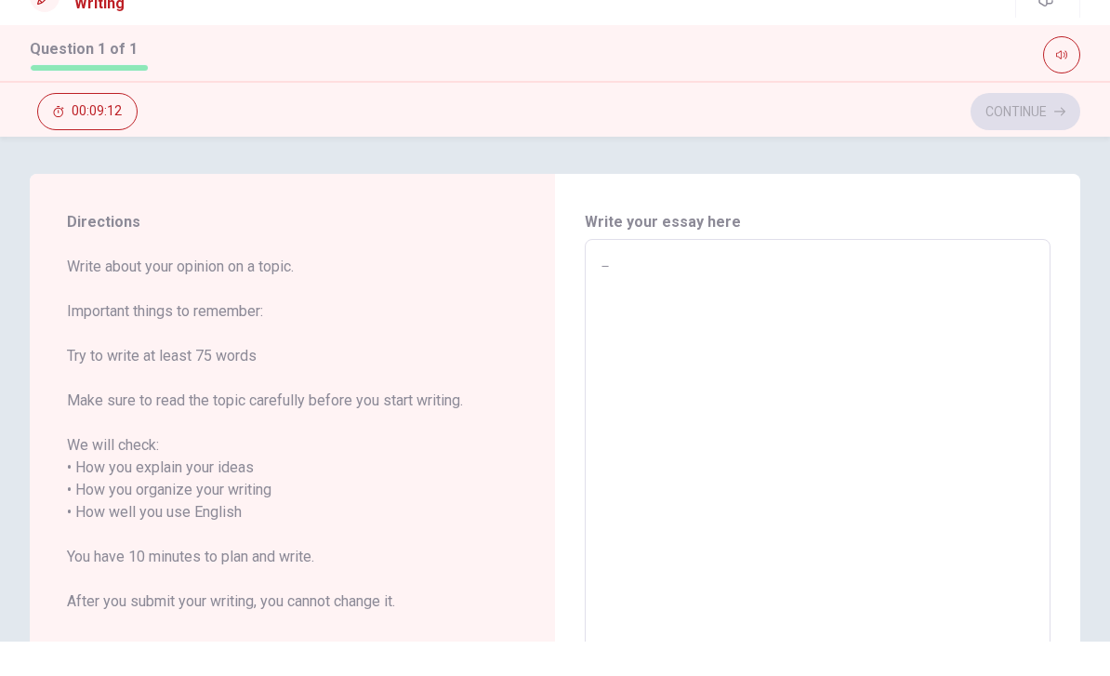
type textarea "x"
type textarea "い"
type textarea "x"
type textarea "i"
type textarea "x"
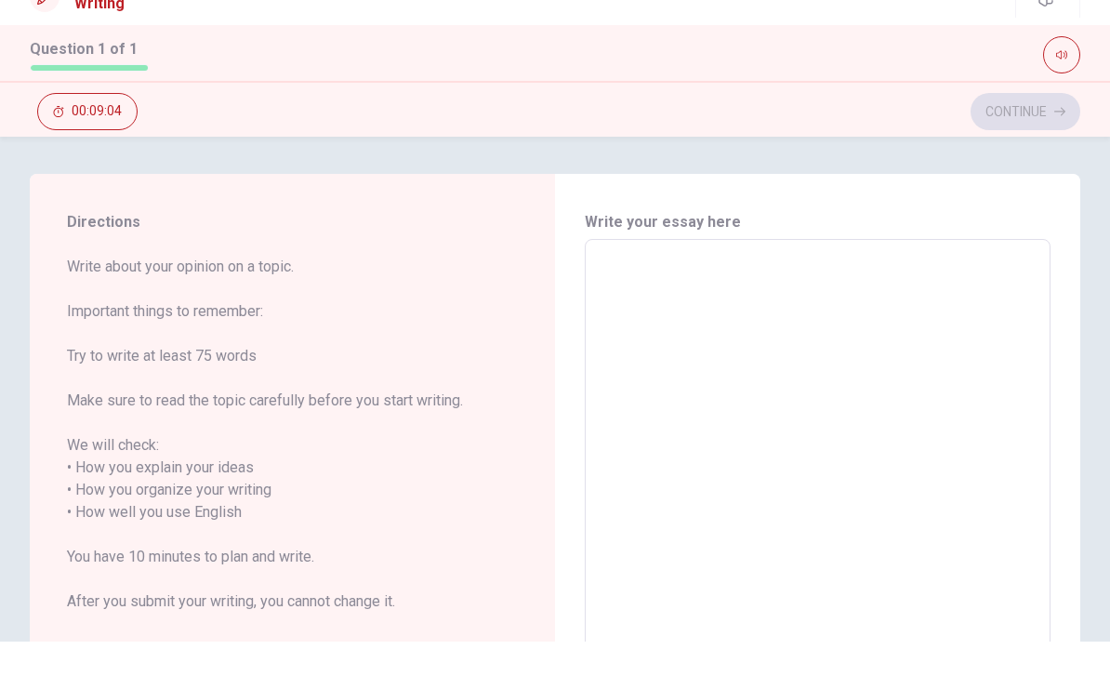
type textarea "I"
type textarea "x"
type textarea "I"
type textarea "x"
type textarea "I l"
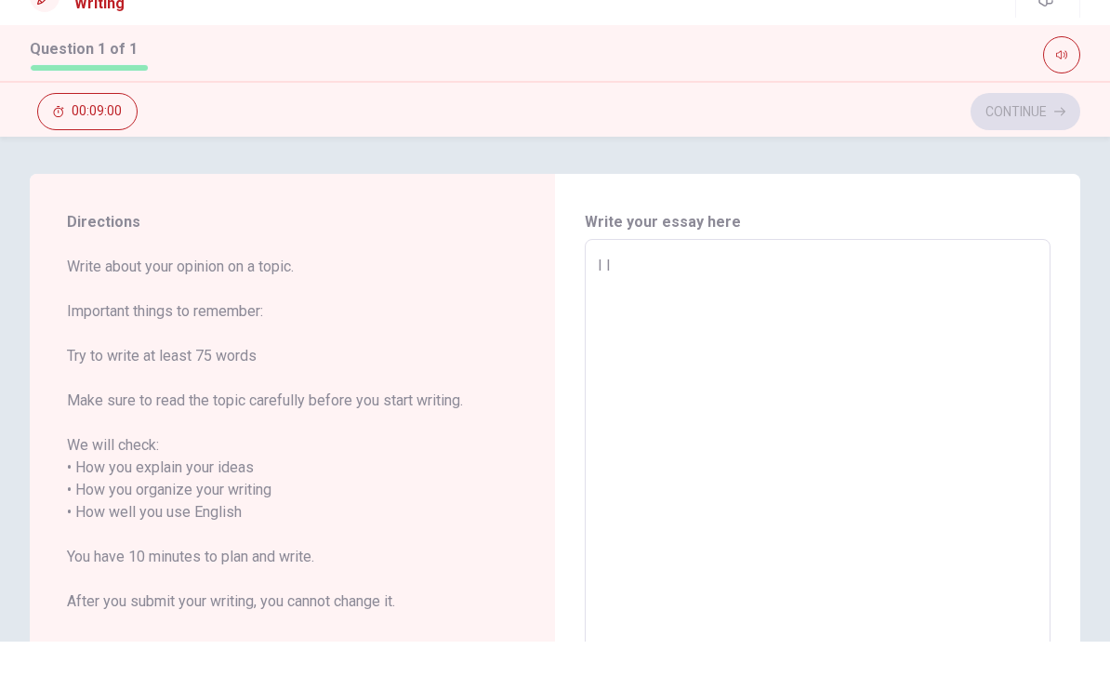
type textarea "x"
type textarea "I le"
type textarea "x"
type textarea "I lea"
type textarea "x"
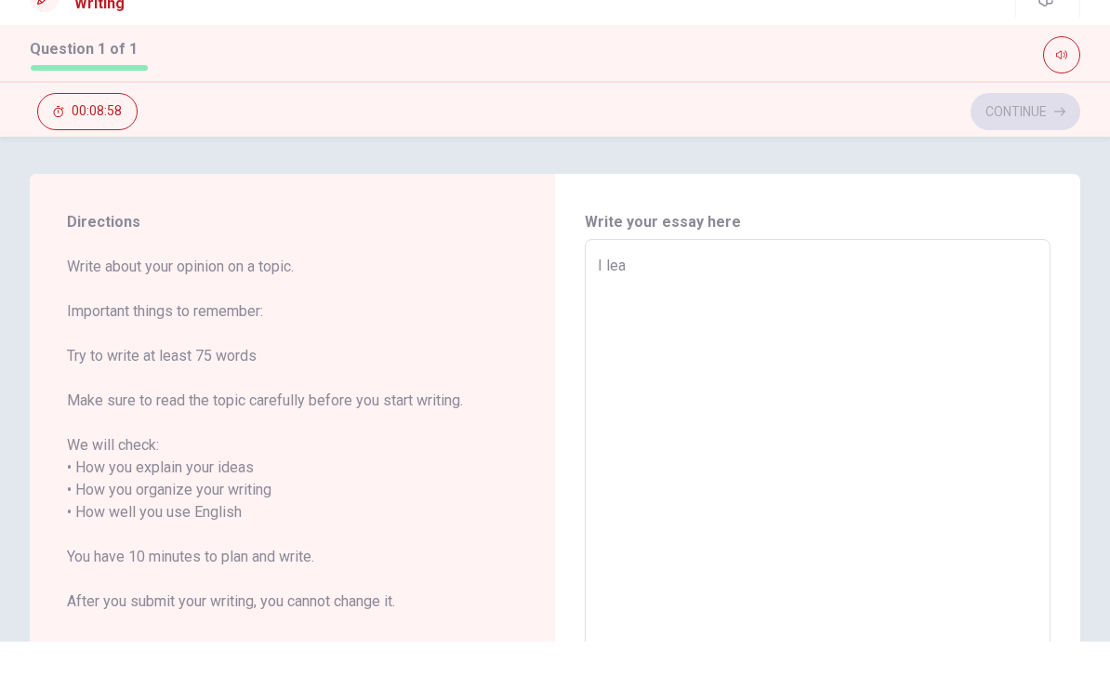
type textarea "I [PERSON_NAME]"
type textarea "x"
type textarea "I learn"
type textarea "x"
type textarea "I learn"
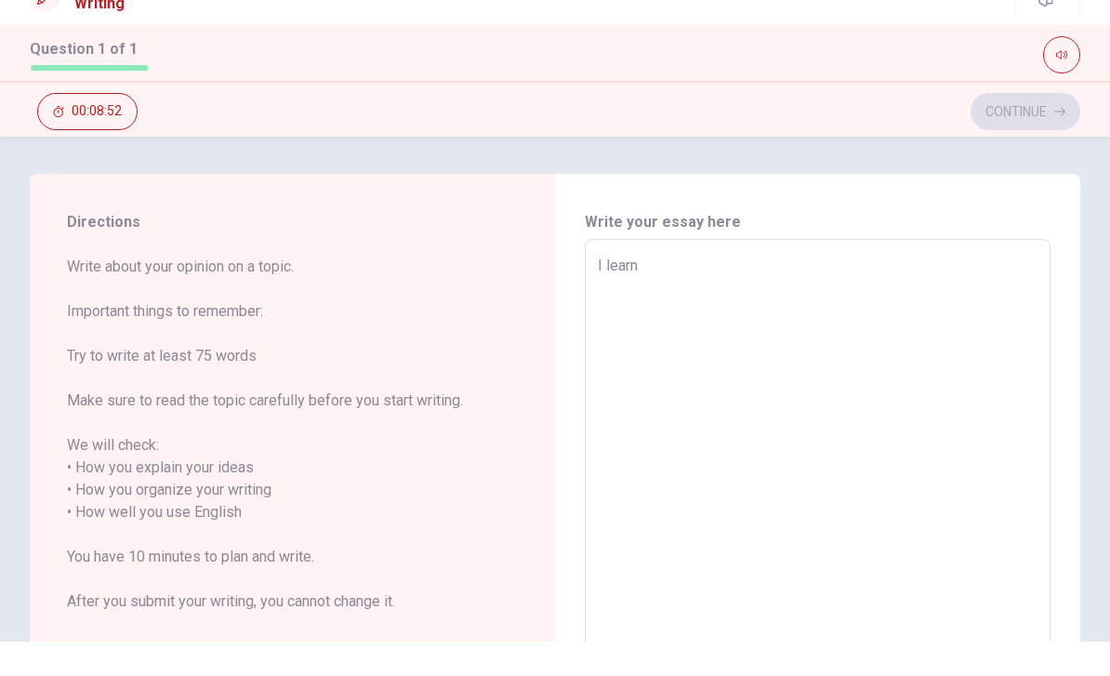
type textarea "x"
type textarea "I learn a"
type textarea "x"
type textarea "I learn aa"
type textarea "x"
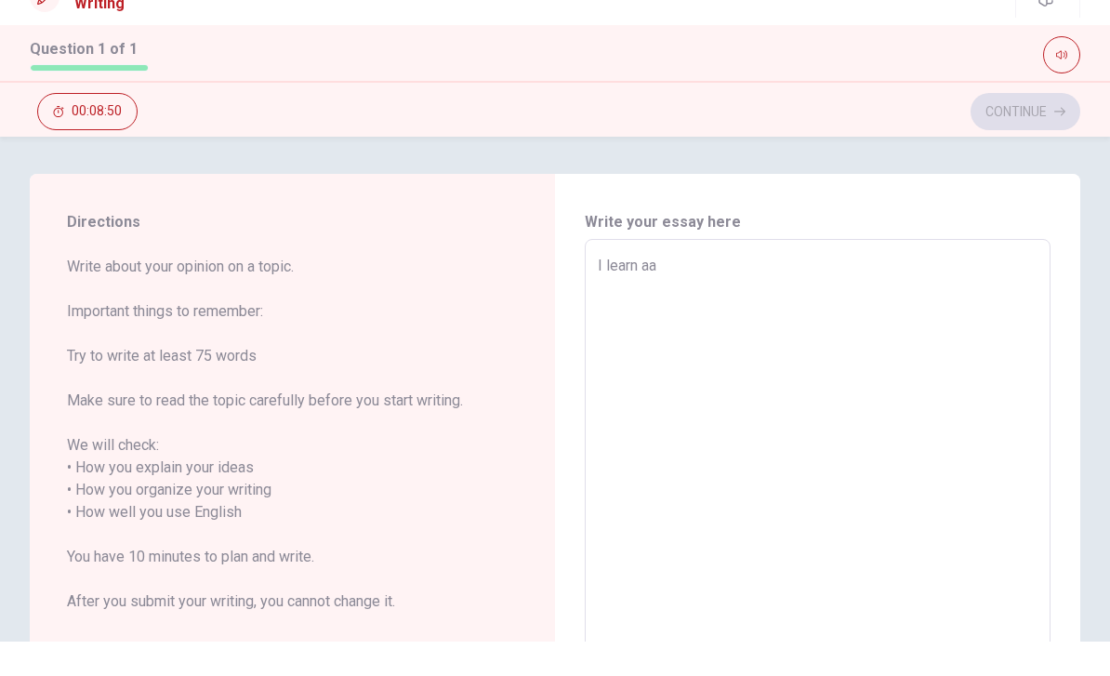
type textarea "I learn a"
type textarea "x"
type textarea "I learn ab"
type textarea "x"
type textarea "I learn abo"
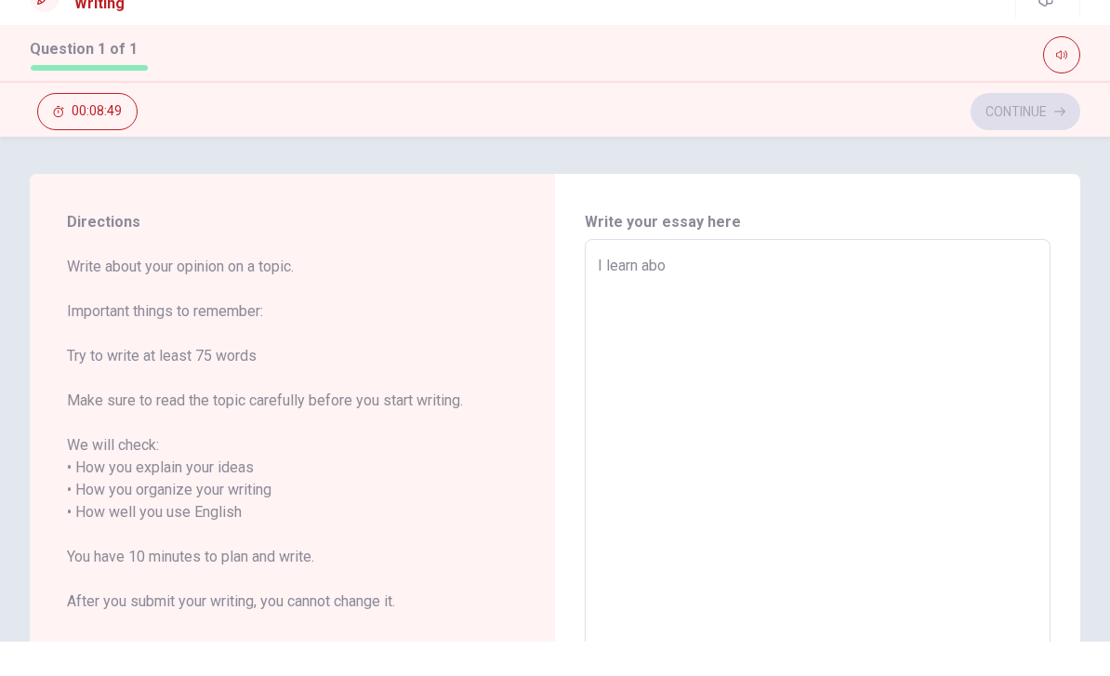
type textarea "x"
type textarea "I learn abou"
type textarea "x"
type textarea "I learn about"
type textarea "x"
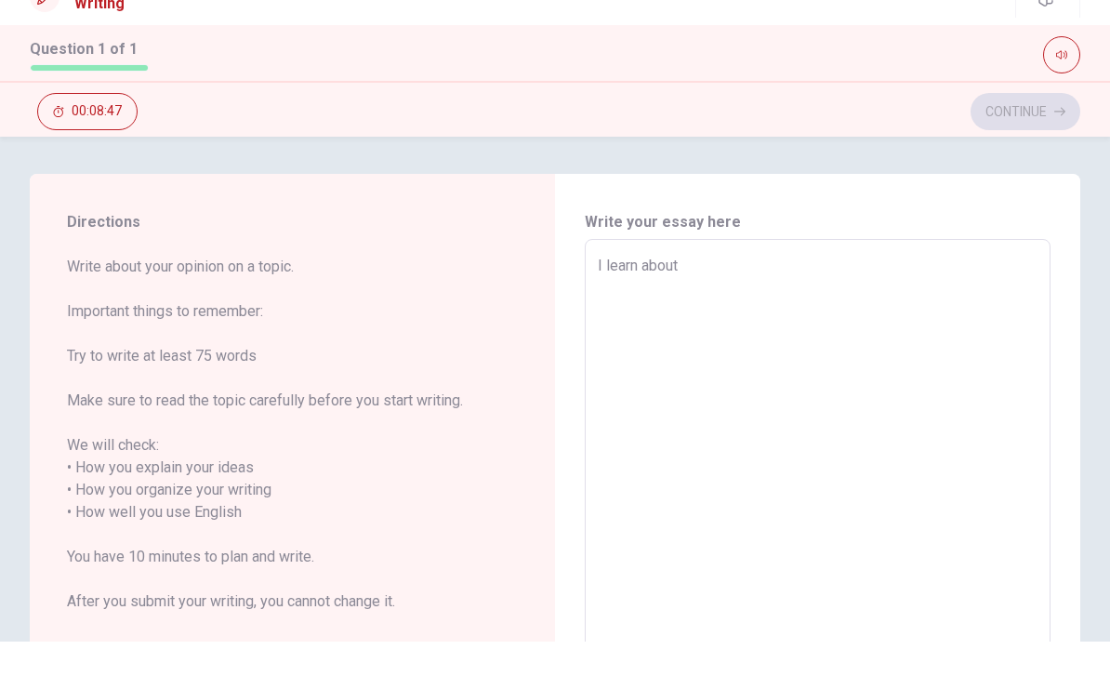
type textarea "I learn about"
type textarea "x"
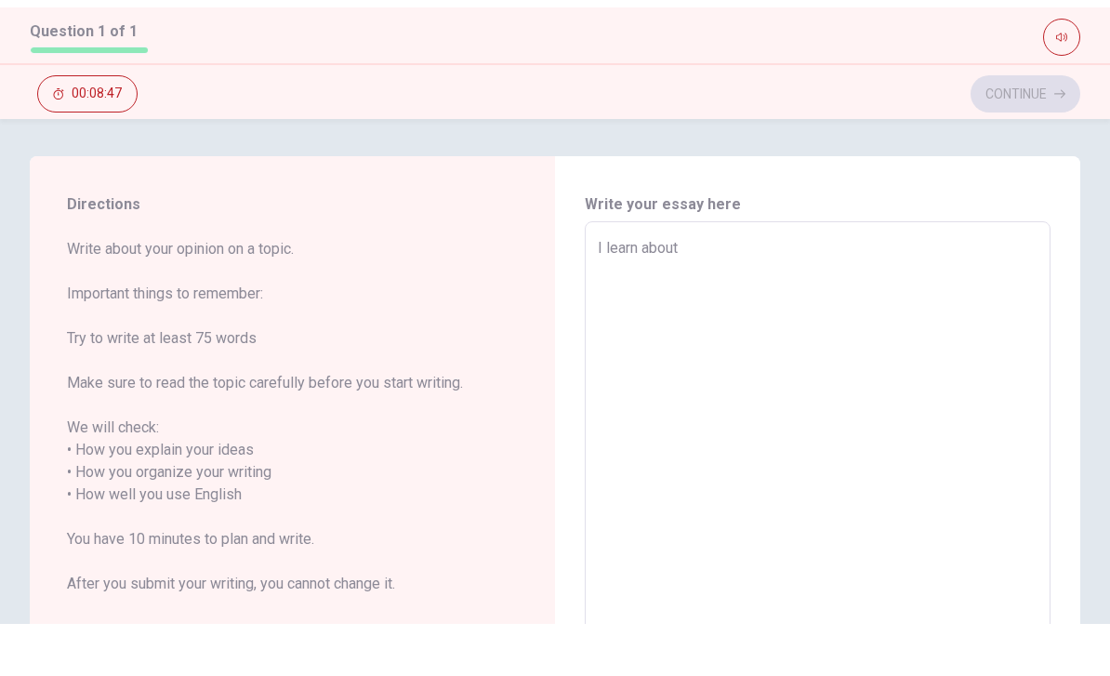
type textarea "I learn about"
type textarea "x"
type textarea "I learn about"
type textarea "x"
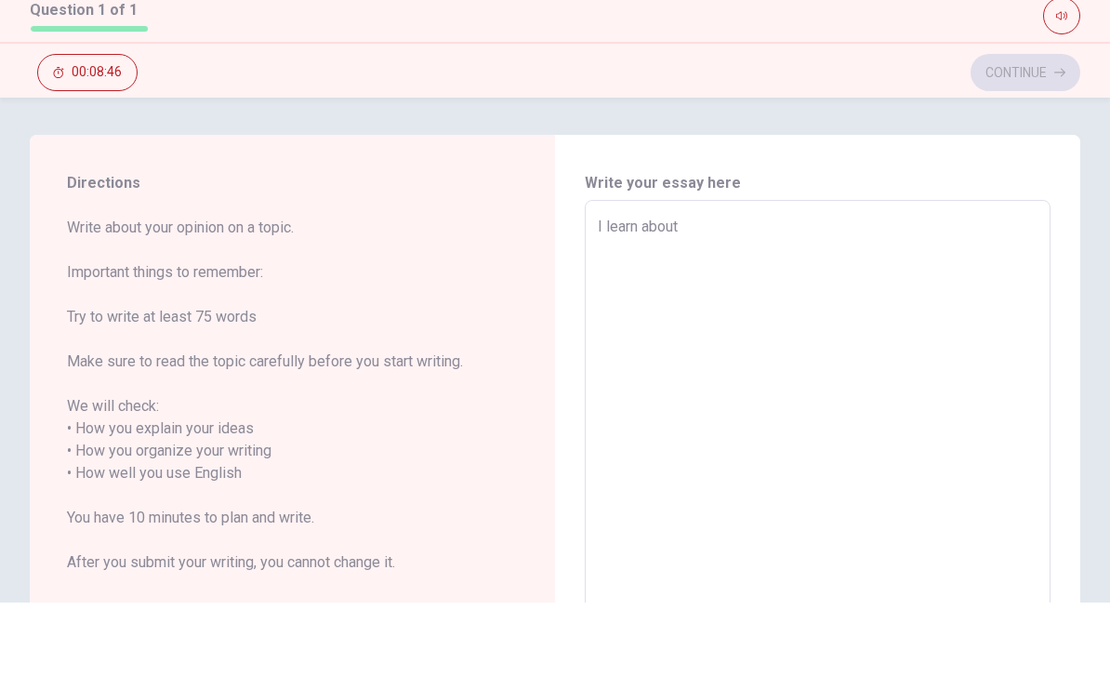
type textarea "I learn about"
type textarea "x"
type textarea "I learn about"
type textarea "x"
type textarea "I learn about"
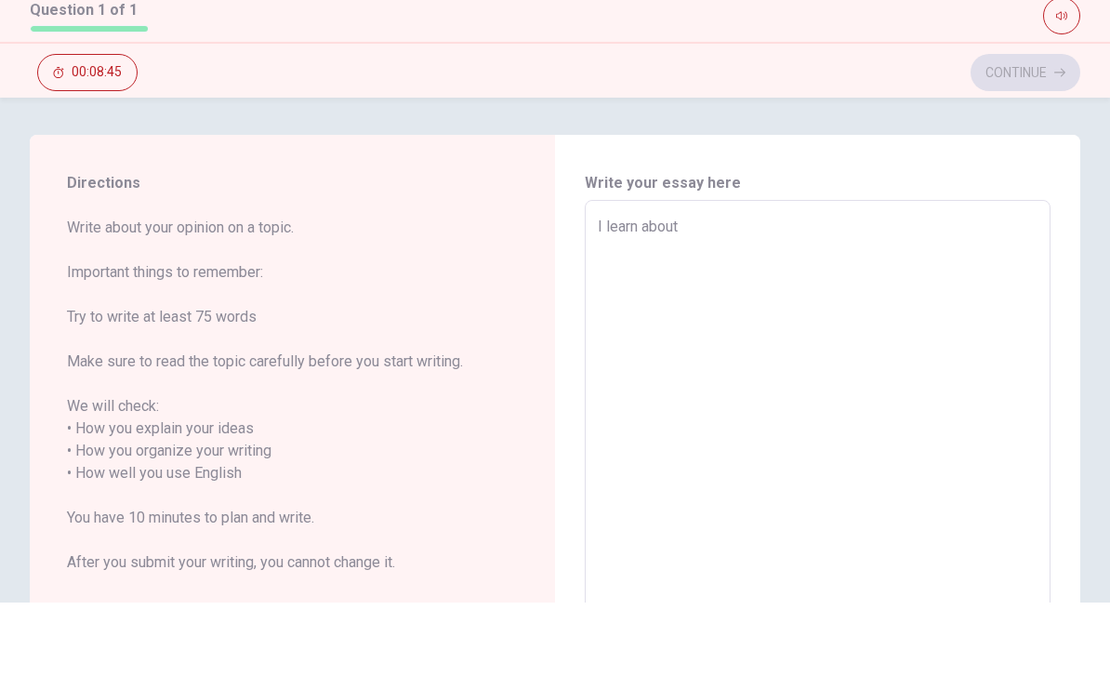
type textarea "x"
type textarea "I learn about"
type textarea "x"
type textarea "I learn about t"
type textarea "x"
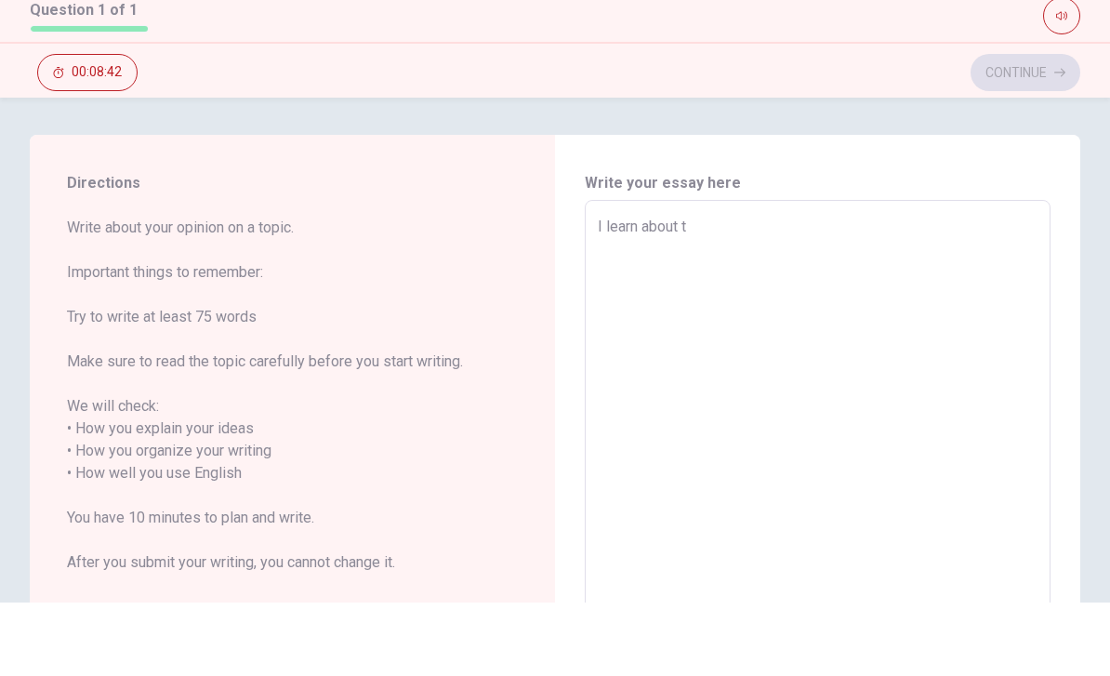
type textarea "I learn about th"
type textarea "x"
type textarea "I learn about tho"
type textarea "x"
type textarea "I learn about thoo"
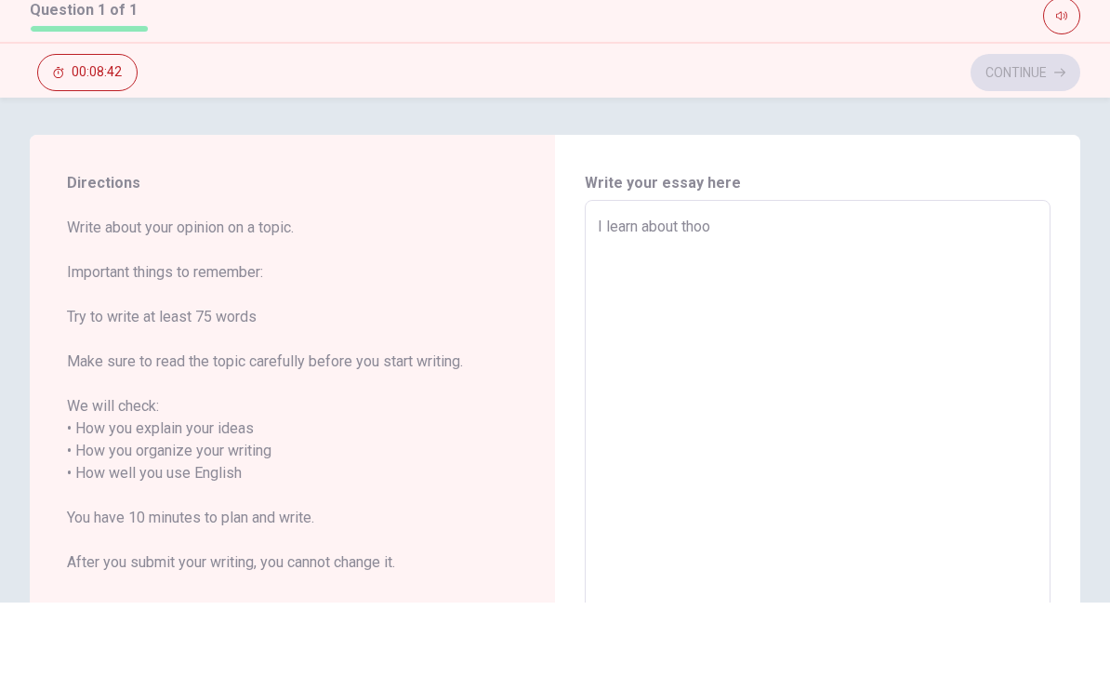
type textarea "x"
type textarea "I learn about thoot"
type textarea "x"
type textarea "I learn about thoot."
type textarea "x"
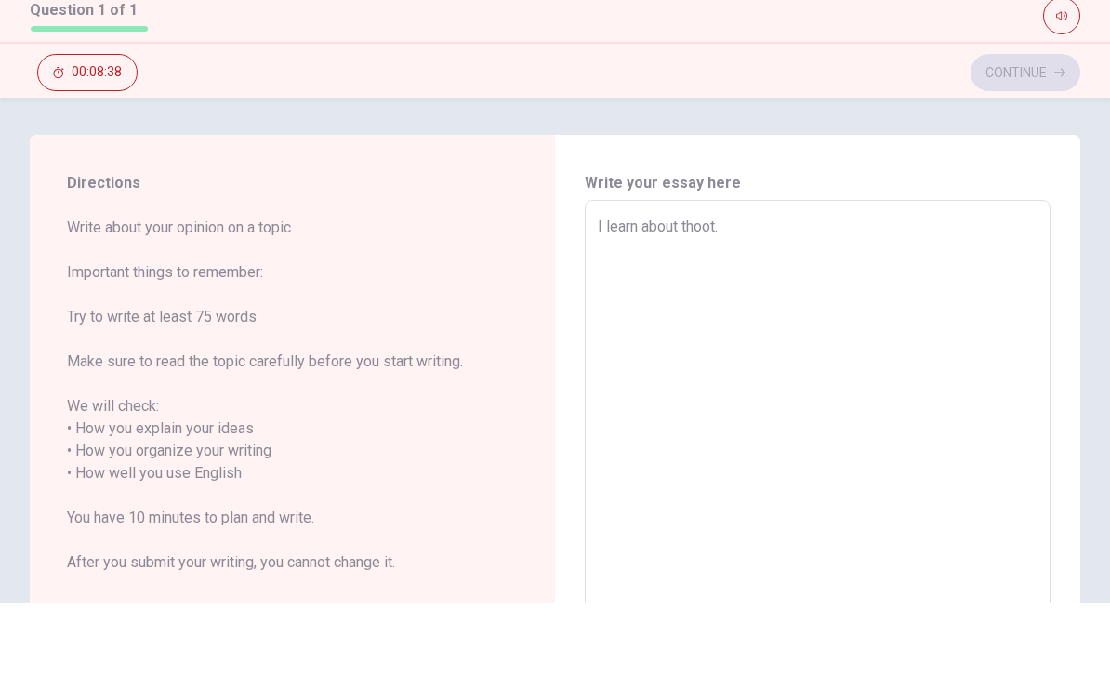
type textarea "I learn about thoot."
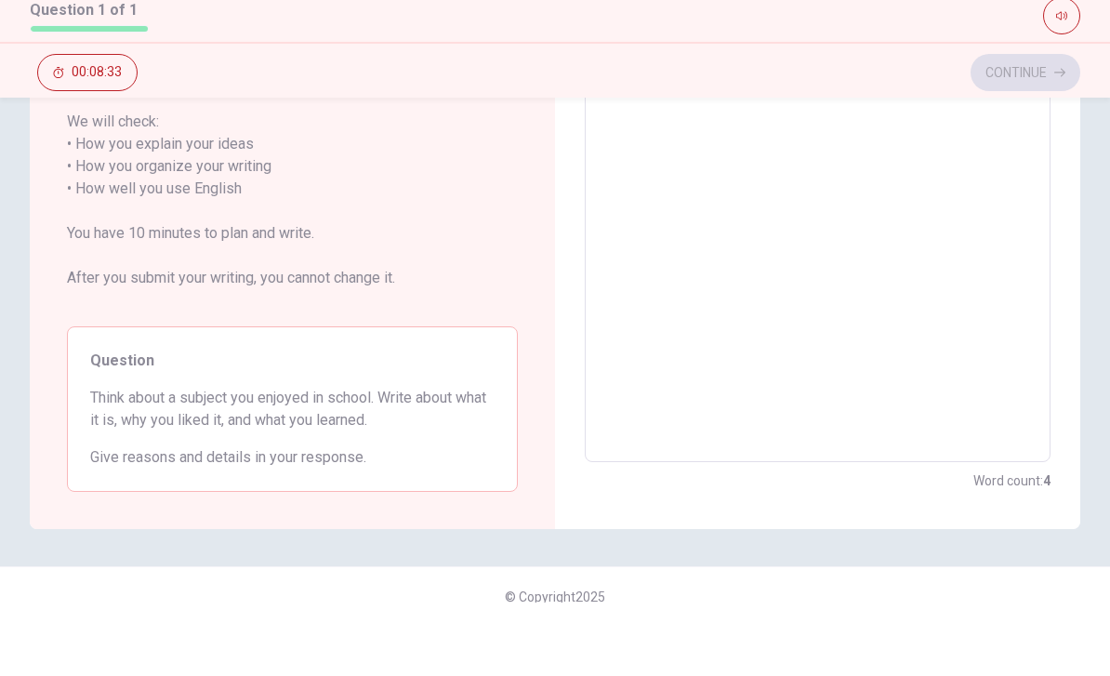
scroll to position [283, 0]
type textarea "x"
type textarea "I learn about thoot."
click at [461, 217] on span "Write about your opinion on a topic. Important things to remember: Try to write…" at bounding box center [292, 196] width 451 height 379
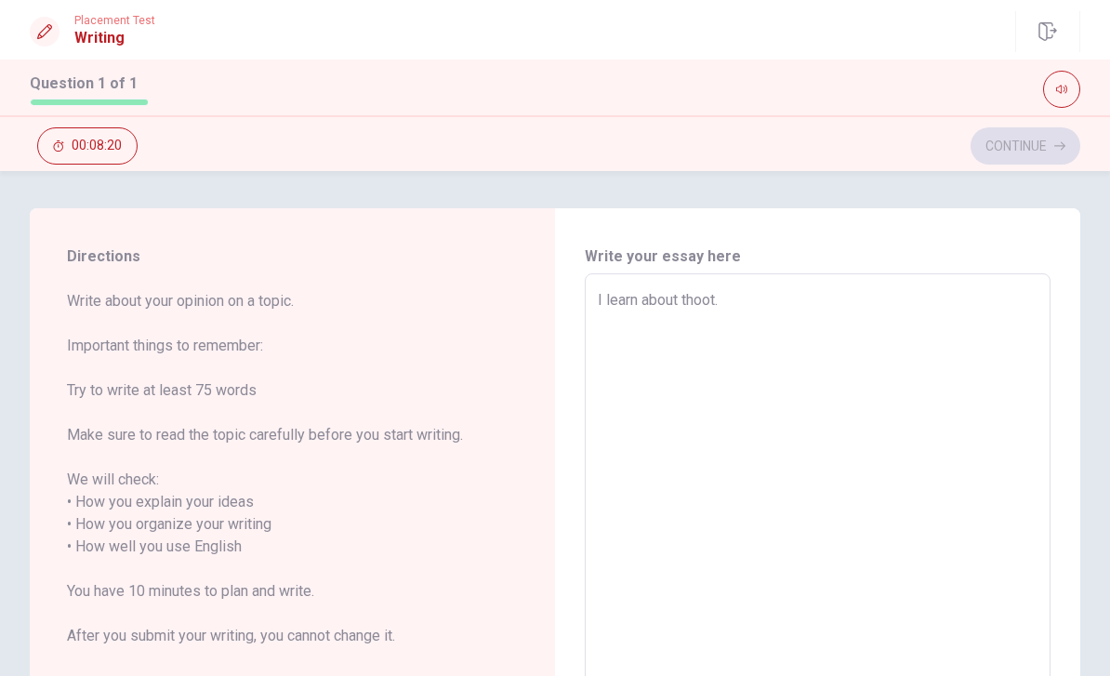
scroll to position [0, 0]
click at [792, 297] on textarea "I learn about thoot." at bounding box center [818, 547] width 440 height 516
type textarea "x"
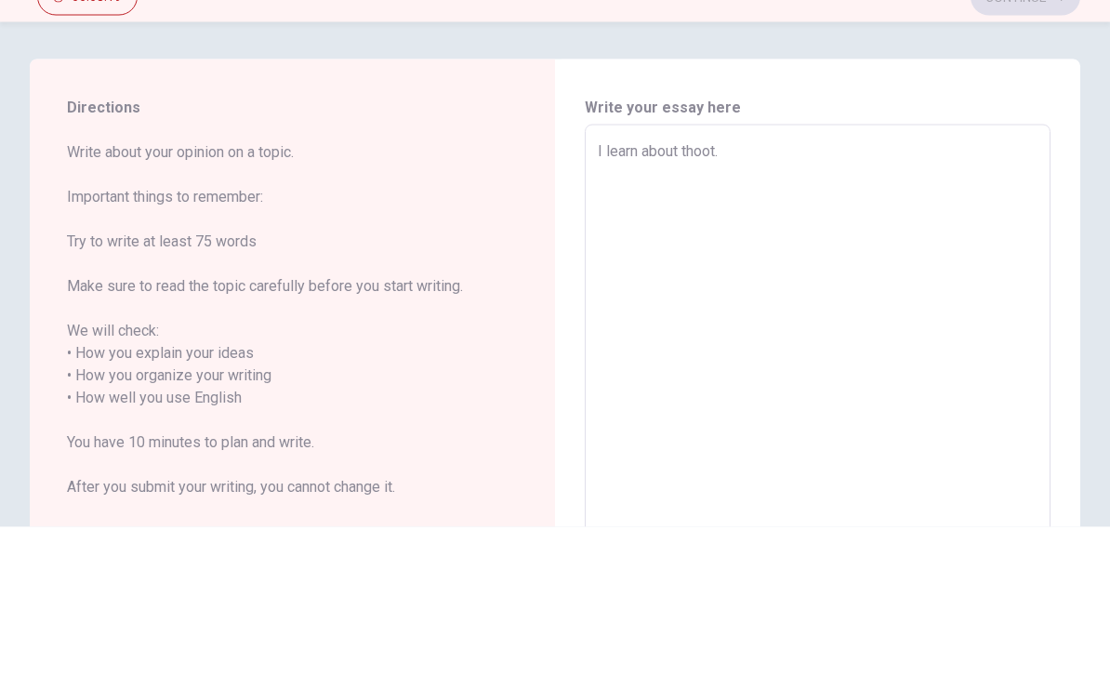
type textarea "I learn about thoot."
type textarea "x"
type textarea "I learn about thoot. I"
type textarea "x"
type textarea "I learn about thoot. I"
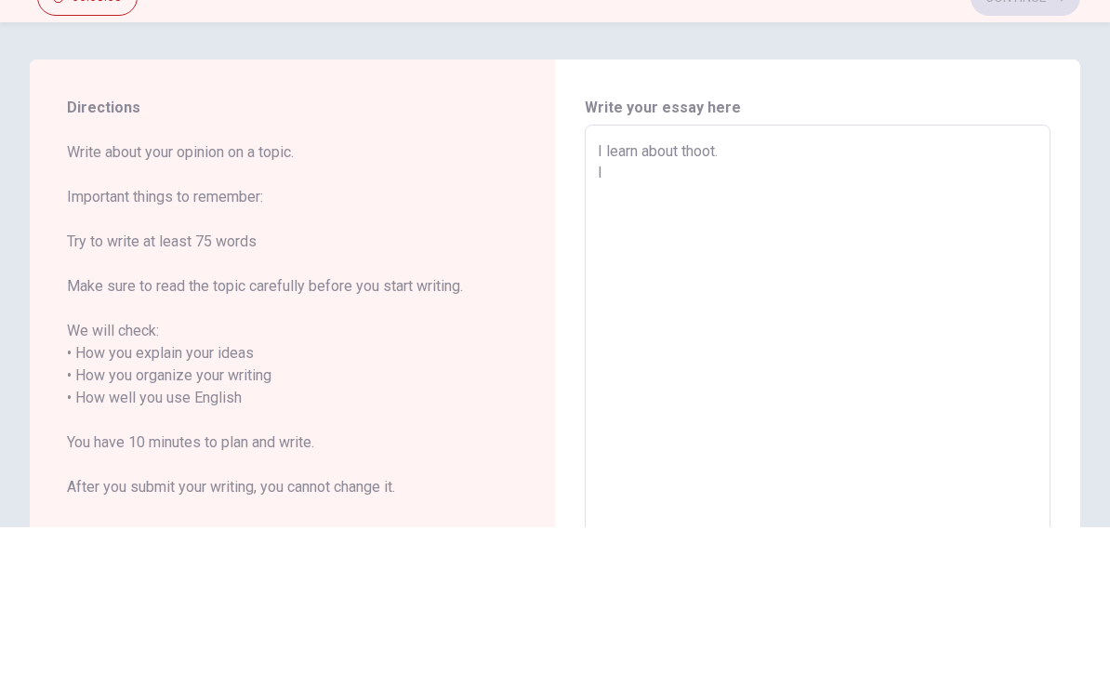
type textarea "x"
type textarea "I learn about thoot. I a"
type textarea "x"
type textarea "I learn about thoot. I am"
type textarea "x"
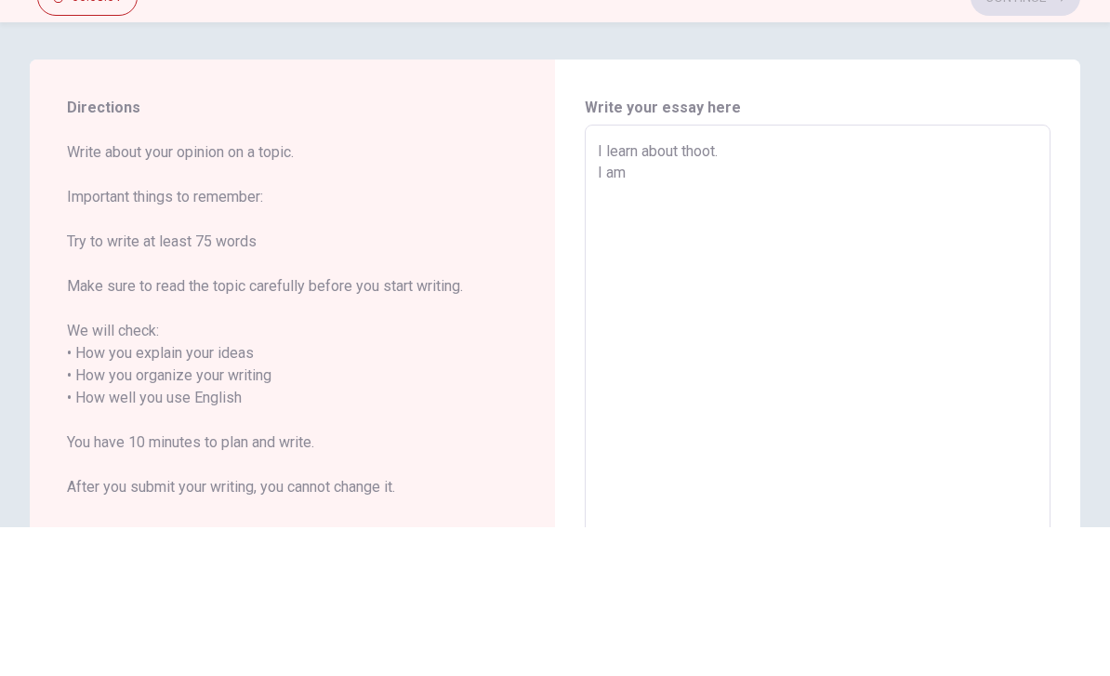
type textarea "I learn about thoot. I am"
type textarea "x"
type textarea "I learn about thoot. I am d"
type textarea "x"
type textarea "I learn about thoot. I am de"
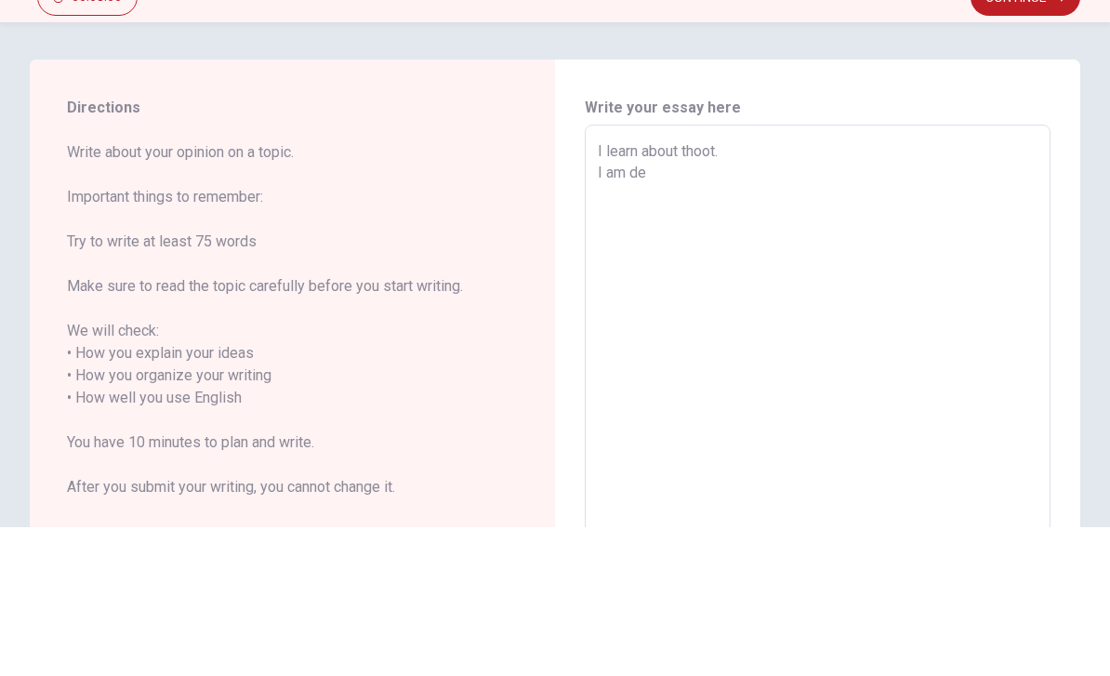
type textarea "x"
type textarea "I learn about thoot. I am den"
type textarea "x"
type textarea "I learn about thoot. I am dent"
type textarea "x"
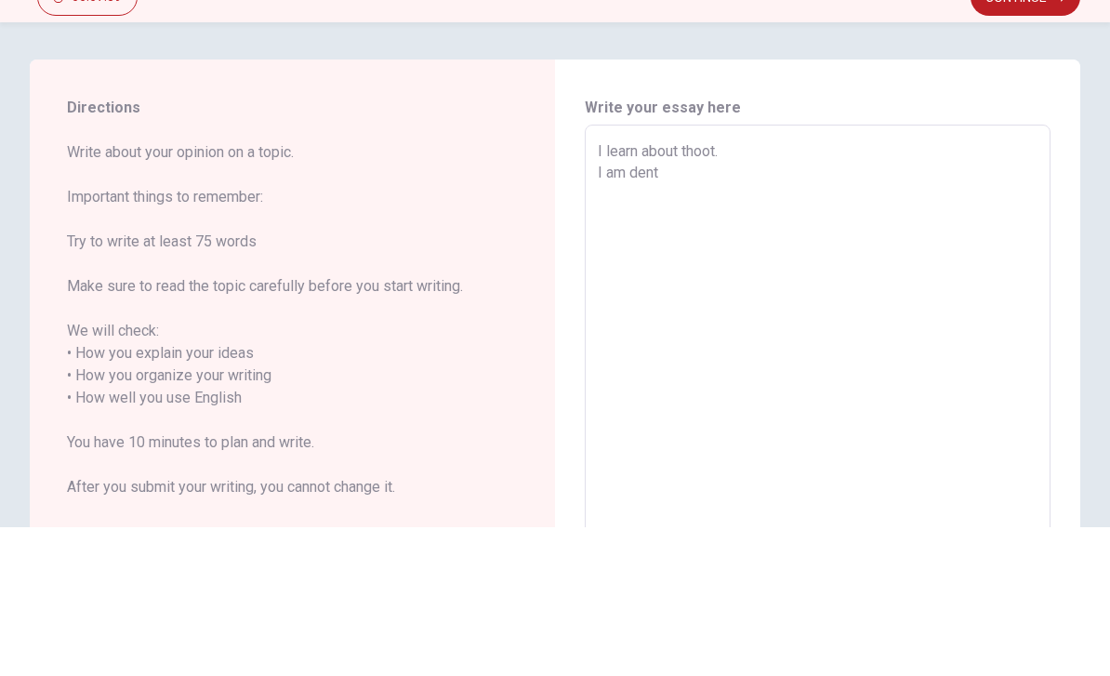
type textarea "I learn about thoot. I am denta"
type textarea "x"
type textarea "I learn about thoot. I am dental"
type textarea "x"
type textarea "I learn about thoot. I am dental"
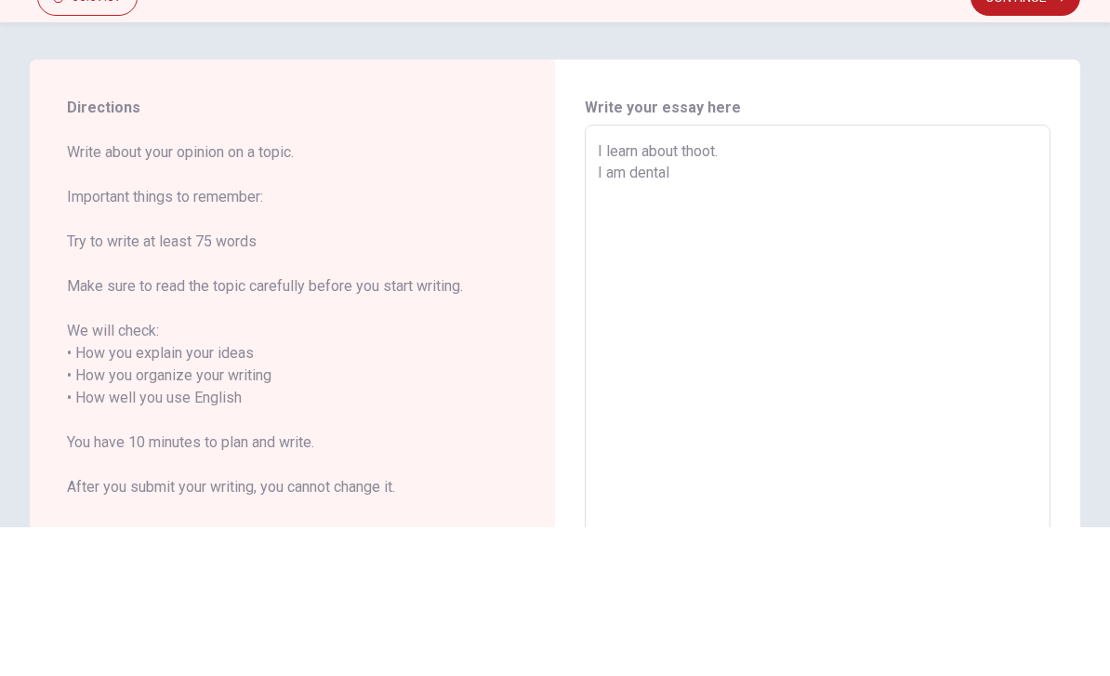
type textarea "x"
type textarea "I learn about thoot. I am dental h"
type textarea "x"
type textarea "I learn about thoot. I am dental hy"
type textarea "x"
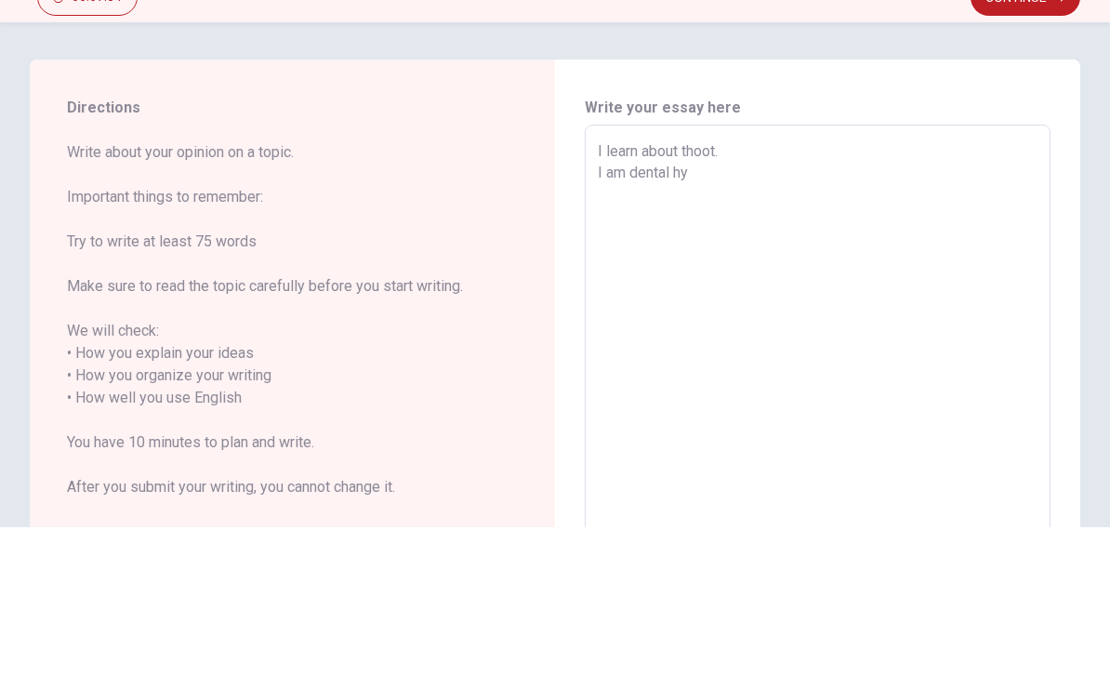
type textarea "I learn about thoot. I am dental hyg"
type textarea "x"
type textarea "I learn about thoot. I am dental hygi"
type textarea "x"
type textarea "I learn about thoot. I am dental hygin"
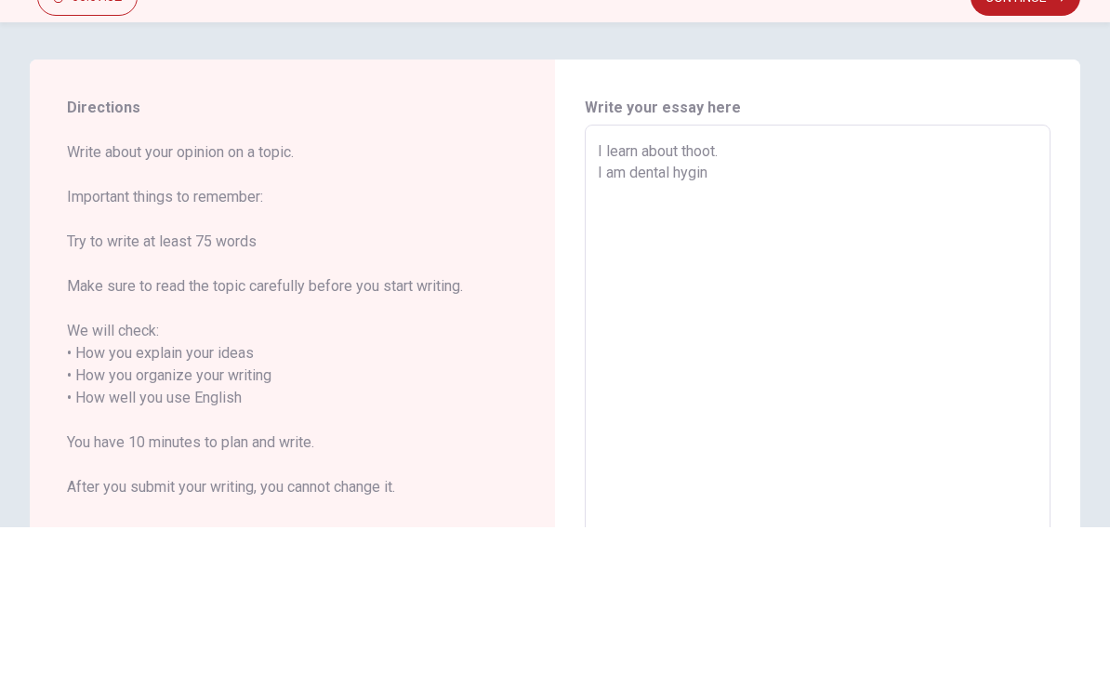
type textarea "x"
type textarea "I learn about thoot. I am dental hygini"
type textarea "x"
type textarea "I learn about thoot. I am dental hyginis"
type textarea "x"
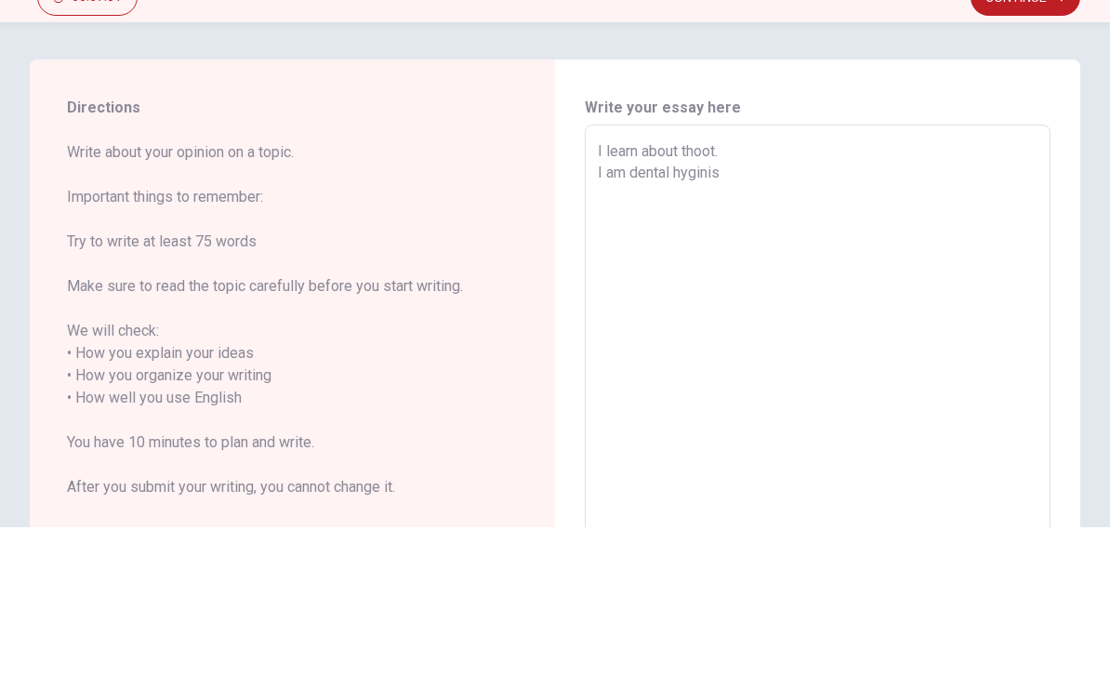
type textarea "I learn about thoot. I am dental hyginist"
type textarea "x"
type textarea "I learn about thoot. I am dental hyginist."
type textarea "x"
type textarea "I learn about thoot. I am dental hyginist."
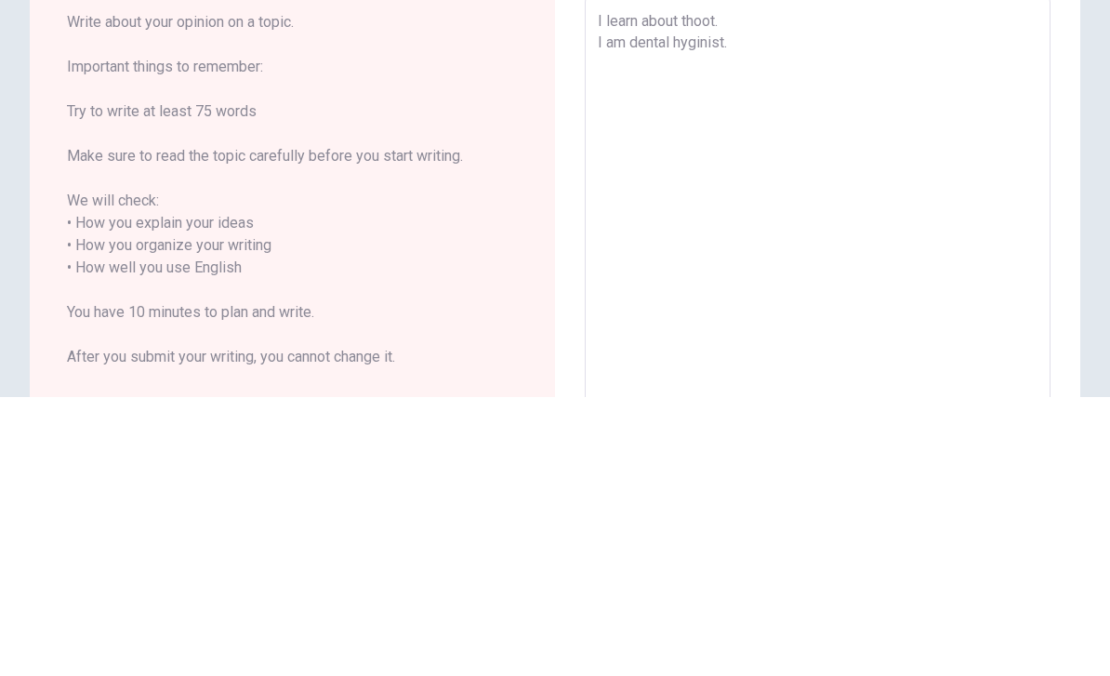
click at [781, 289] on textarea "I learn about thoot. I am dental hyginist." at bounding box center [818, 547] width 440 height 516
type textarea "x"
type textarea "I learn about thoot. I am dental hyginist. I"
type textarea "x"
type textarea "I learn about thoot. I am dental hyginist. I"
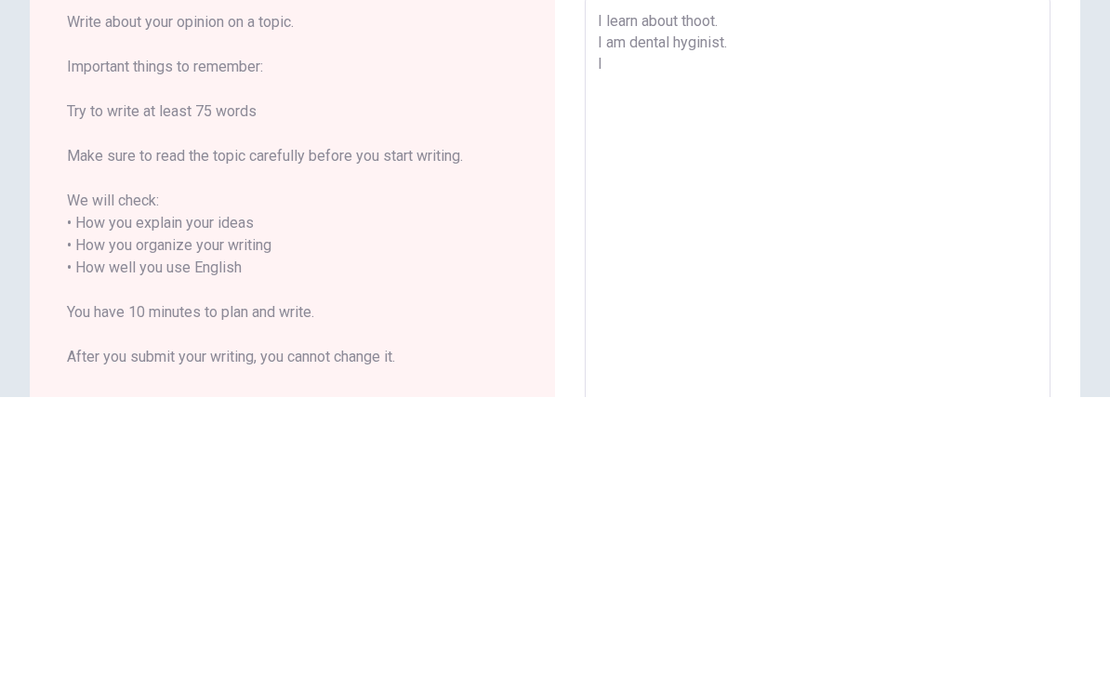
type textarea "x"
type textarea "I learn about thoot. I am dental hyginist. I m"
type textarea "x"
type textarea "I learn about thoot. I am dental hyginist. I ma"
type textarea "x"
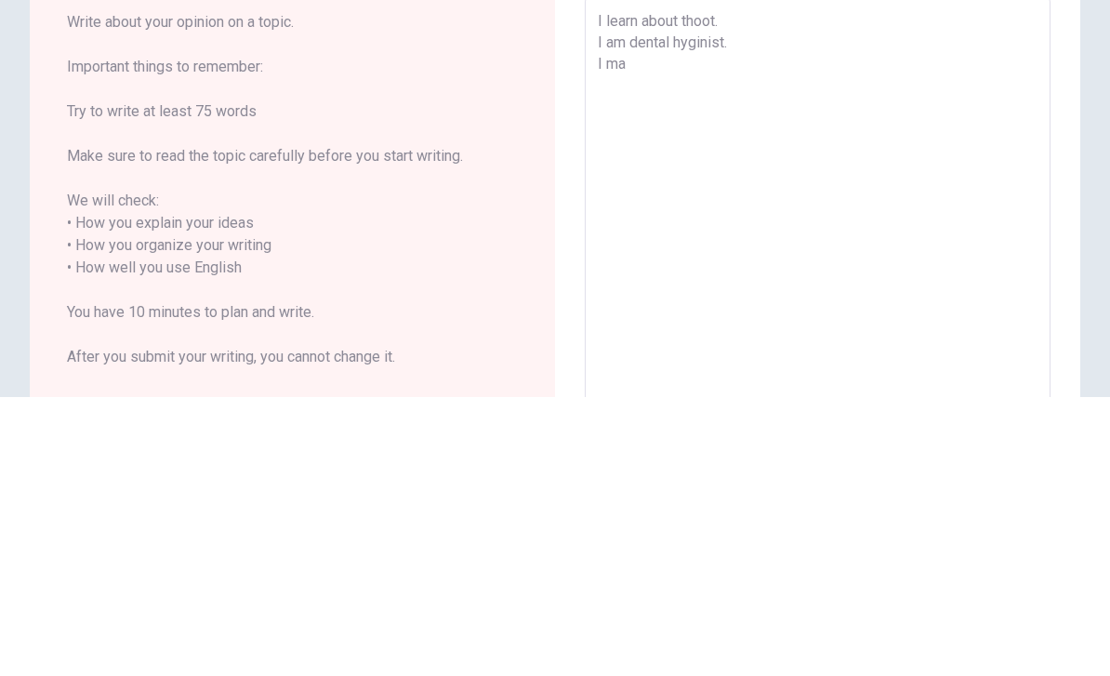
type textarea "I learn about thoot. I am dental hyginist. I m"
type textarea "x"
type textarea "I learn about thoot. I am dental hyginist. I"
type textarea "x"
type textarea "I learn about thoot. I am dental hyginist. I w"
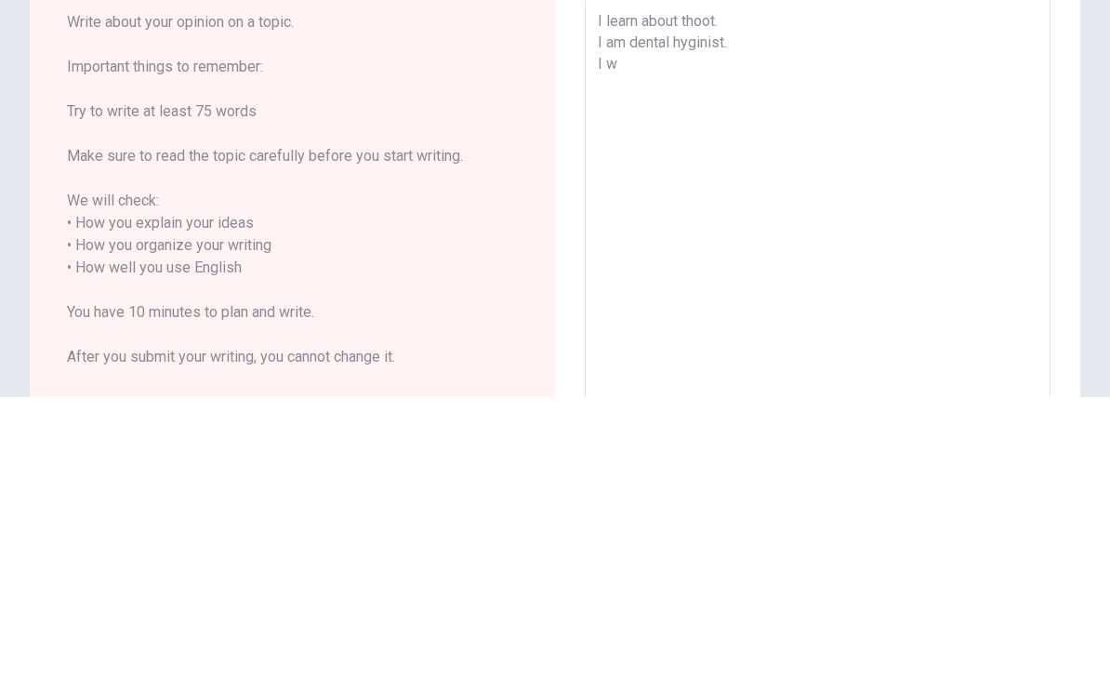
type textarea "x"
type textarea "I learn about thoot. I am dental hyginist. I wa"
type textarea "x"
type textarea "I learn about thoot. I am dental hyginist. I wan"
type textarea "x"
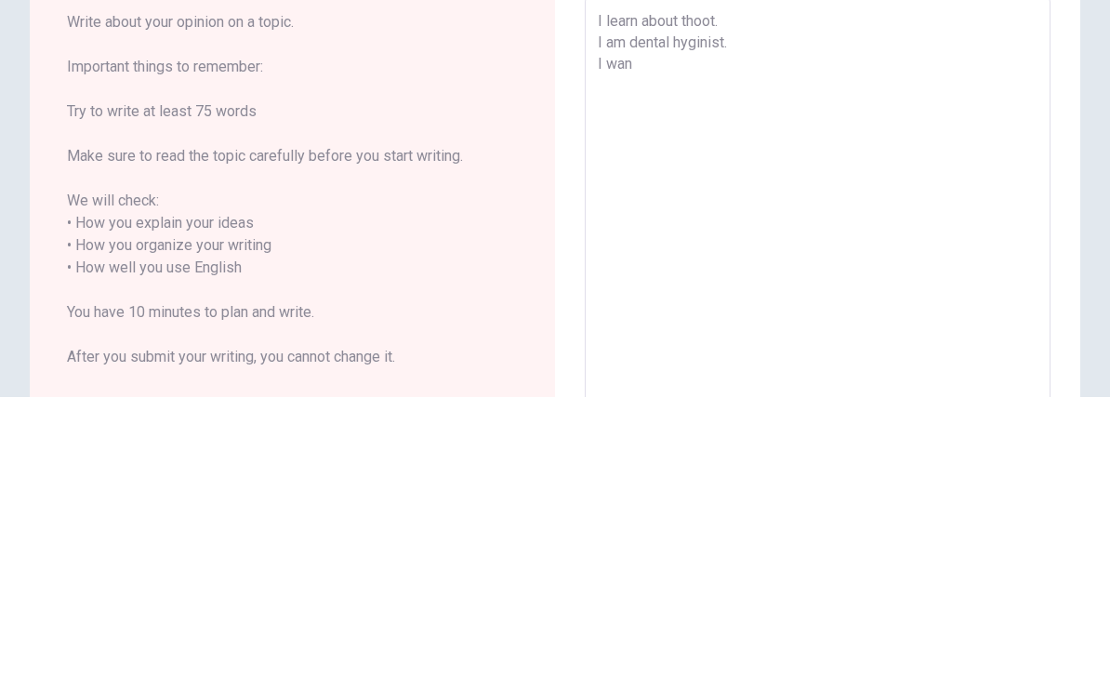
type textarea "I learn about thoot. I am dental hyginist. I want"
type textarea "x"
type textarea "I learn about thoot. I am dental hyginist. I wanto"
type textarea "x"
type textarea "I learn about thoot. I am dental hyginist. I want"
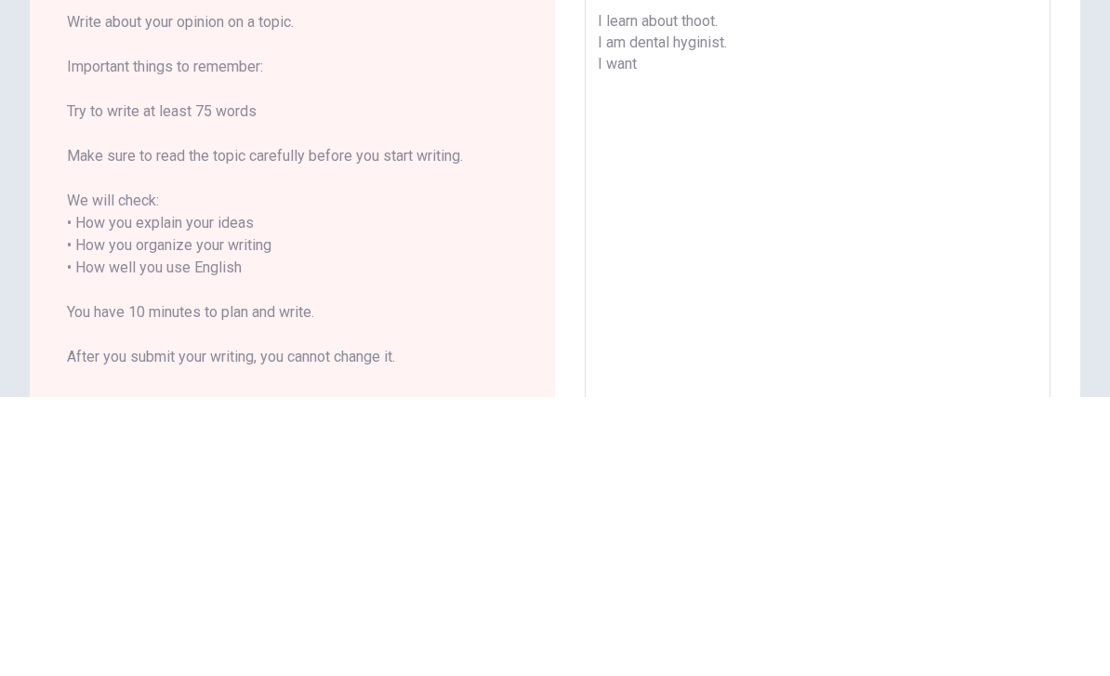
type textarea "x"
type textarea "I learn about thoot. I am dental hyginist. I want"
type textarea "x"
type textarea "I learn about thoot. I am dental hyginist. I want t"
type textarea "x"
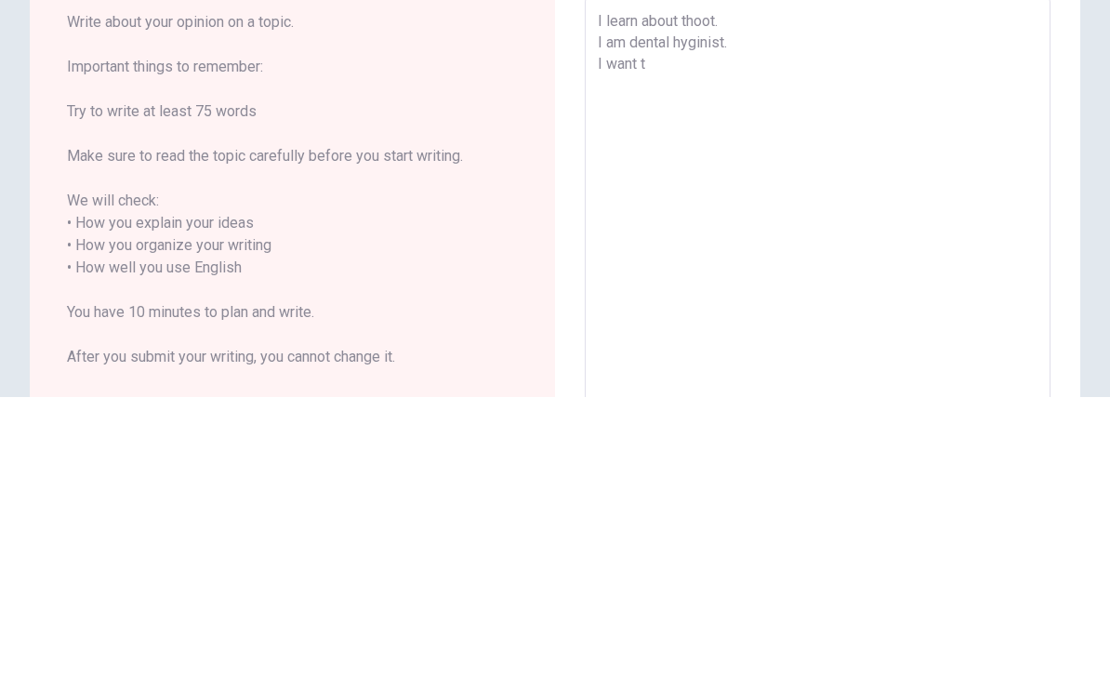
type textarea "I learn about thoot. I am dental hyginist. I want to"
type textarea "x"
type textarea "I learn about thoot. I am dental hyginist. I want to"
type textarea "x"
type textarea "I learn about thoot. I am dental hyginist. I want to s"
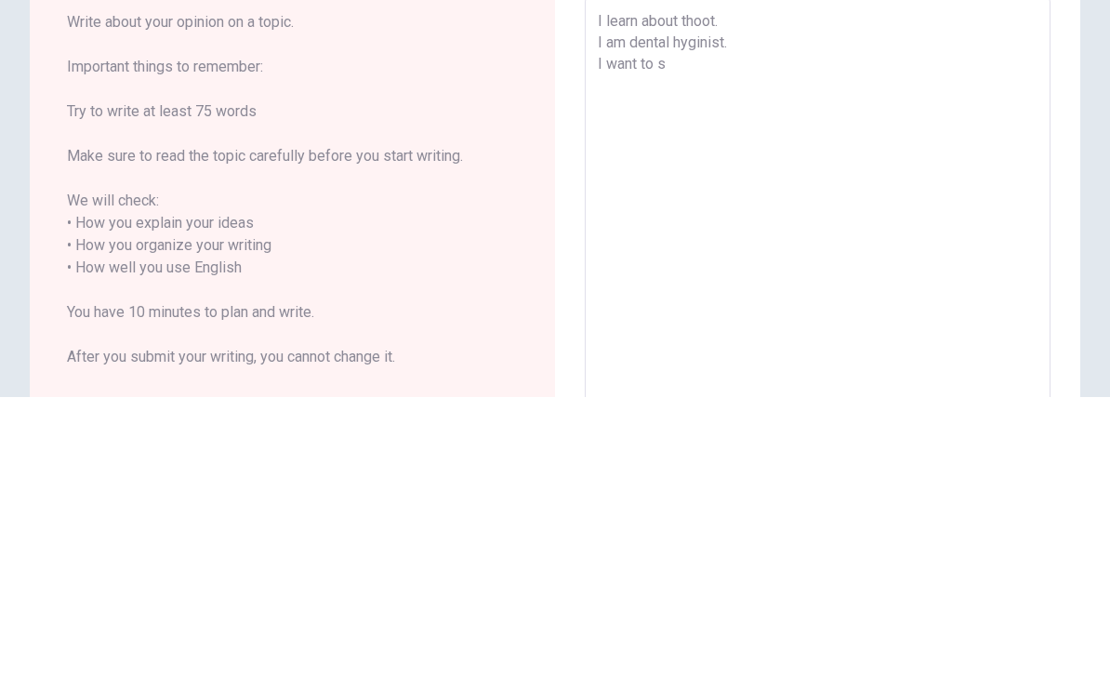
type textarea "x"
type textarea "I learn about thoot. I am dental hyginist. I want to sa"
type textarea "x"
type textarea "I learn about thoot. I am dental hyginist. I want to sav"
type textarea "x"
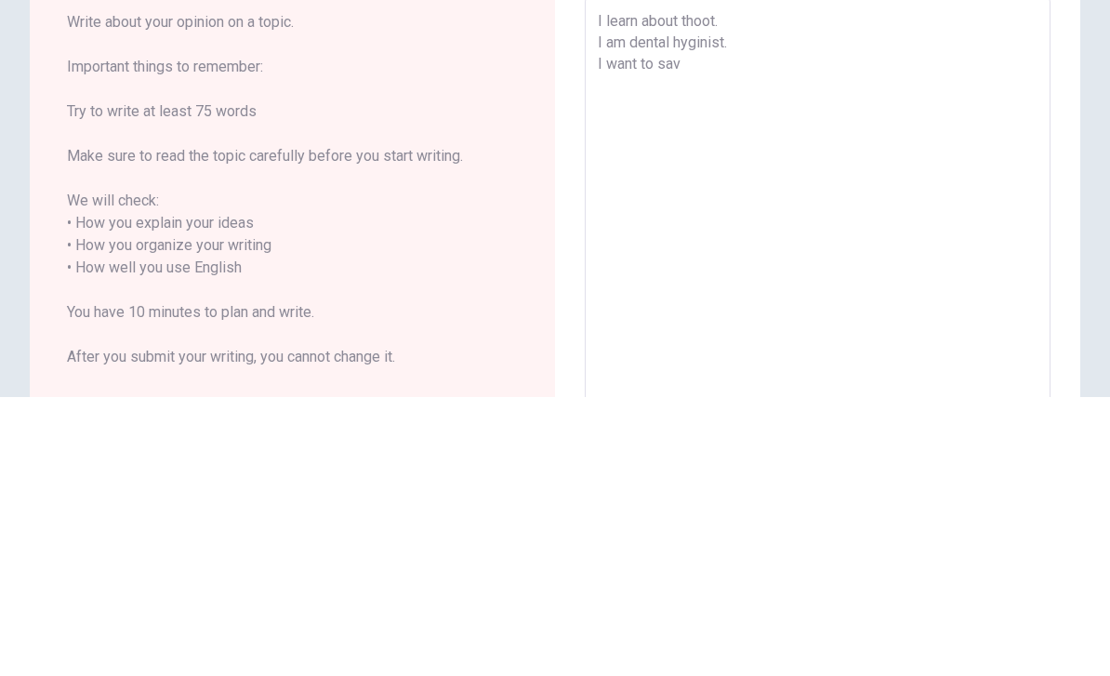
type textarea "I learn about thoot. I am dental hyginist. I want to save"
type textarea "x"
type textarea "I learn about thoot. I am dental hyginist. I want to save"
type textarea "x"
type textarea "I learn about thoot. I am dental hyginist. I want to save a"
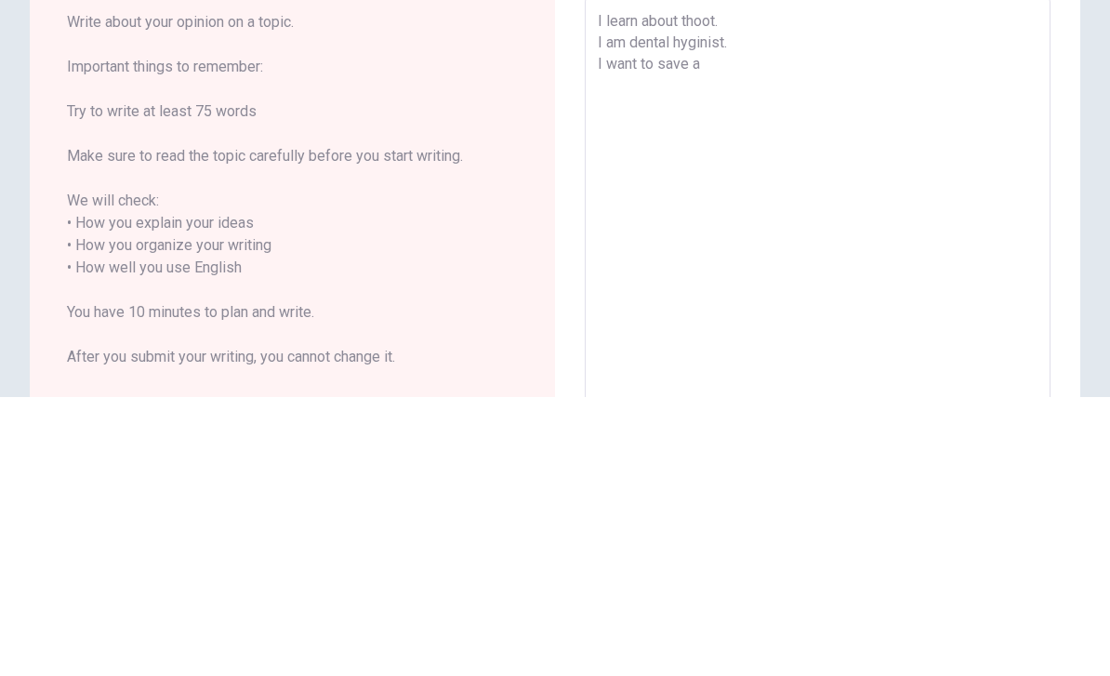
type textarea "x"
type textarea "I learn about thoot. I am dental hyginist. I want to save a"
type textarea "x"
type textarea "I learn about thoot. I am dental hyginist. I want to save a h"
type textarea "x"
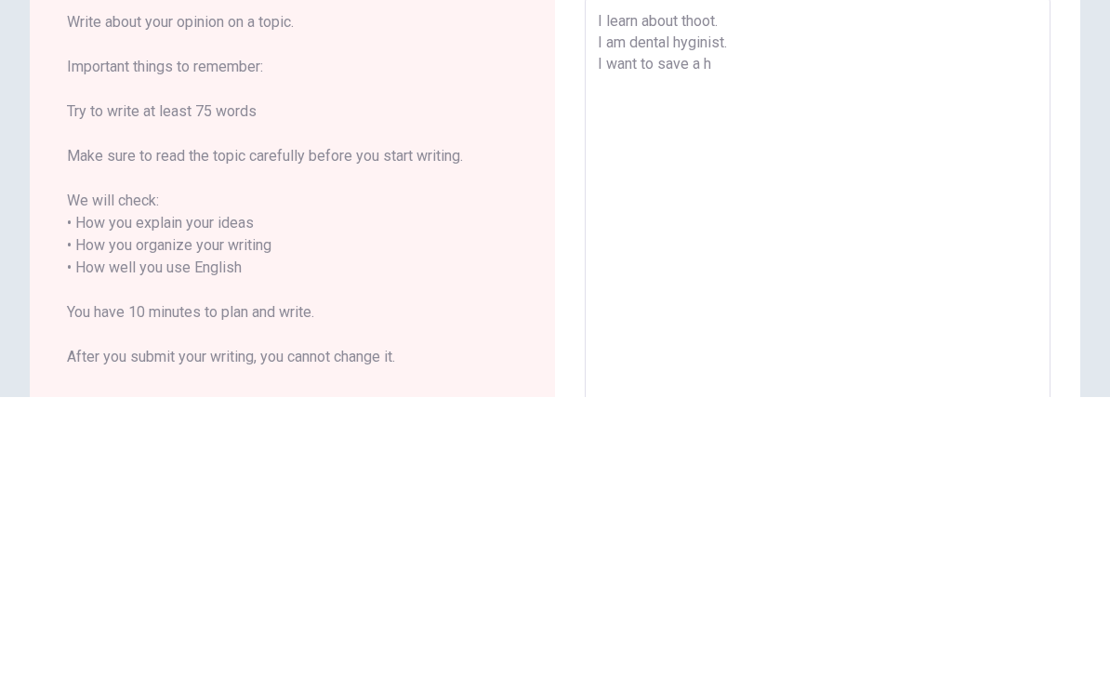
type textarea "I learn about thoot. I am dental hyginist. I want to save a he"
type textarea "x"
type textarea "I learn about thoot. I am dental hyginist. I want to save a hel"
type textarea "x"
type textarea "I learn about thoot. I am dental hyginist. I want to save a helc"
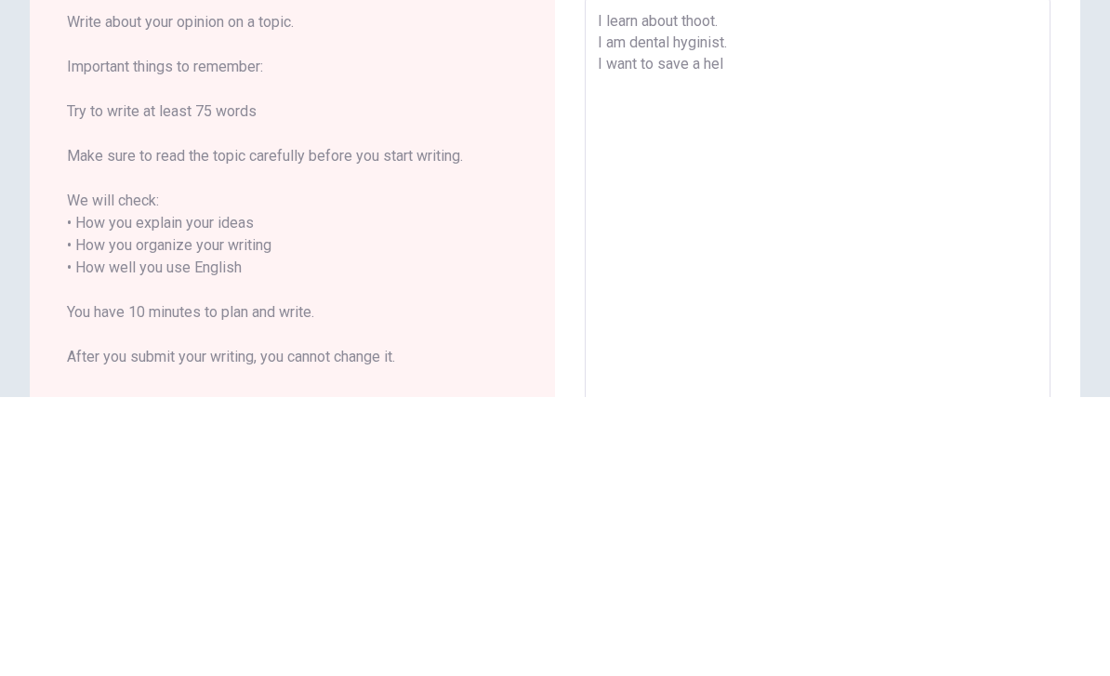
type textarea "x"
type textarea "I learn about thoot. I am dental hyginist. I want to save a helc"
type textarea "x"
type textarea "I learn about thoot. I am dental hyginist. I want to save a helc e"
type textarea "x"
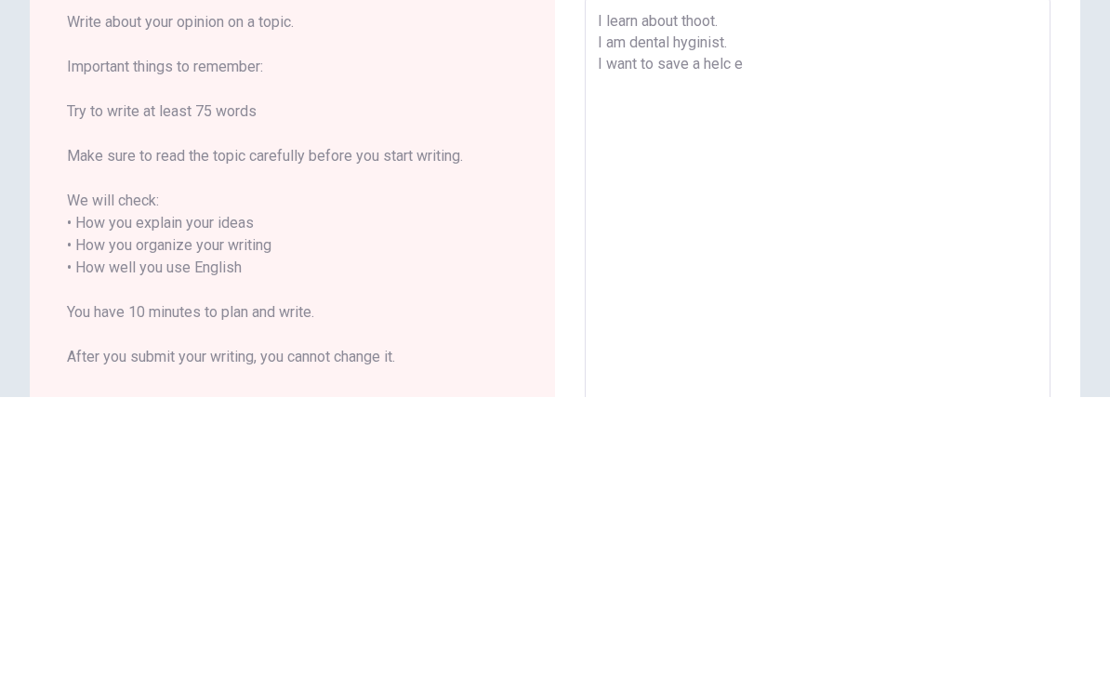
type textarea "I learn about thoot. I am dental hyginist. I want to save a helc"
type textarea "x"
type textarea "I learn about thoot. I am dental hyginist. I want to save a helc"
type textarea "x"
type textarea "I learn about thoot. I am dental hyginist. I want to save a helc"
